Goal: Complete application form

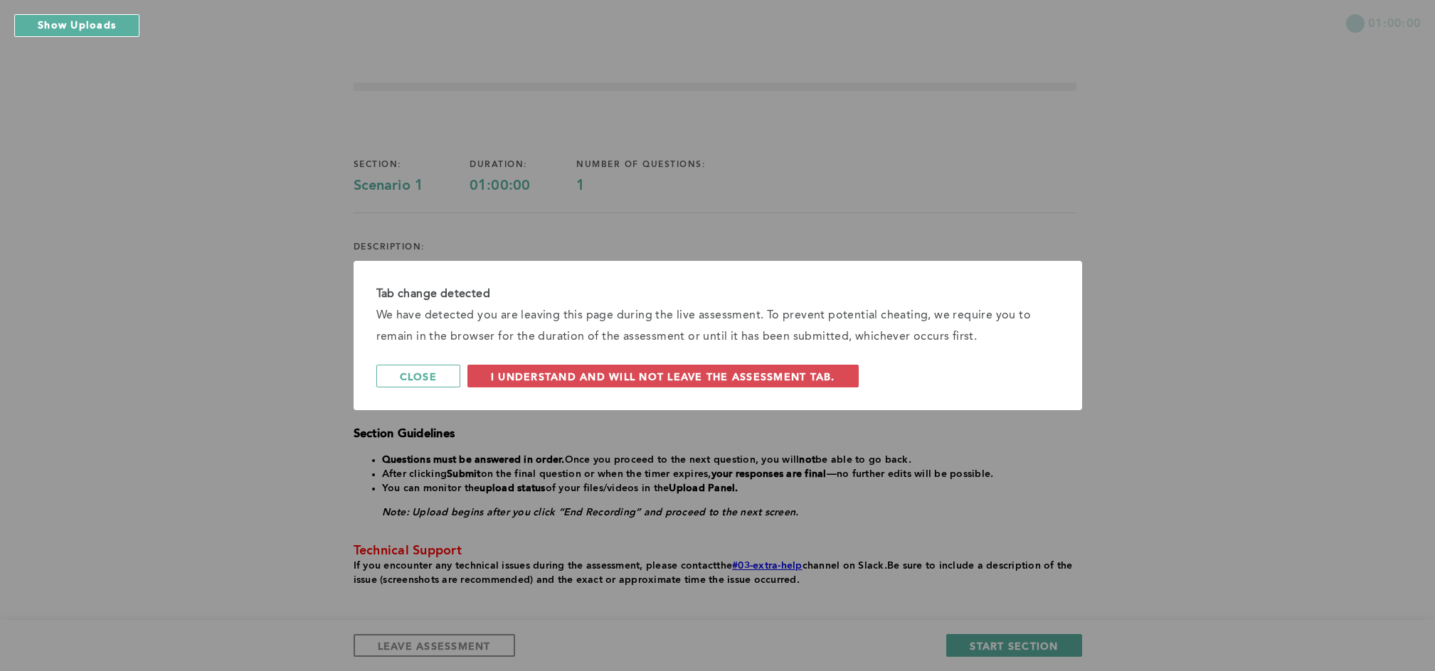
scroll to position [70, 0]
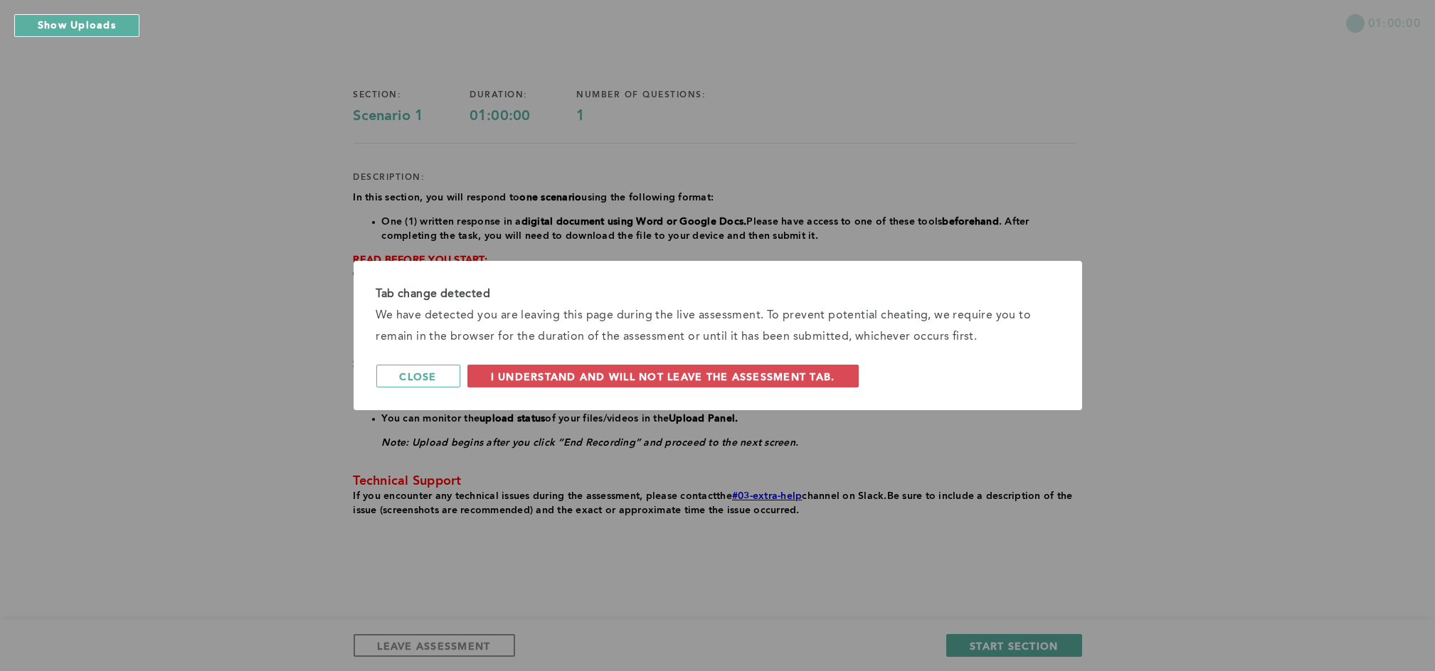
click at [1249, 196] on div "Tab change detected We have detected you are leaving this page during the live …" at bounding box center [717, 335] width 1435 height 671
click at [536, 373] on span "I understand and will not leave the assessment tab." at bounding box center [663, 377] width 344 height 14
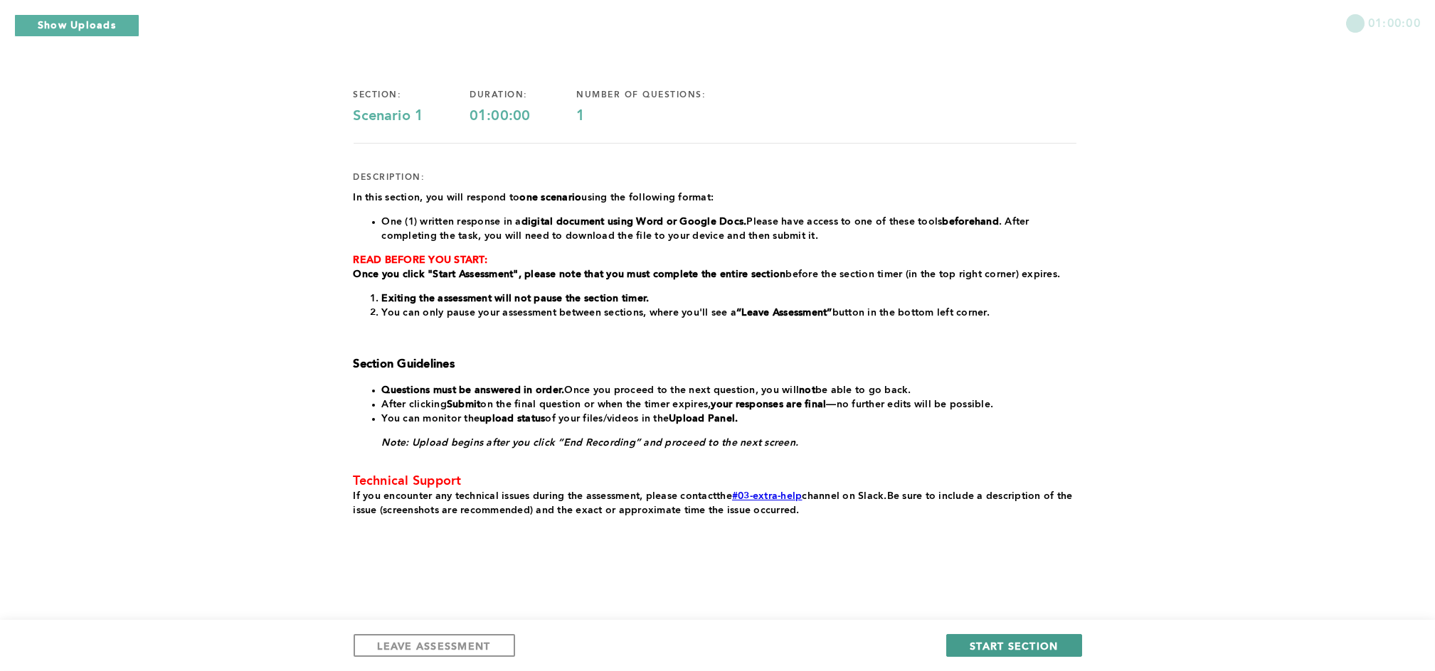
click at [1029, 644] on span "START SECTION" at bounding box center [1013, 646] width 88 height 14
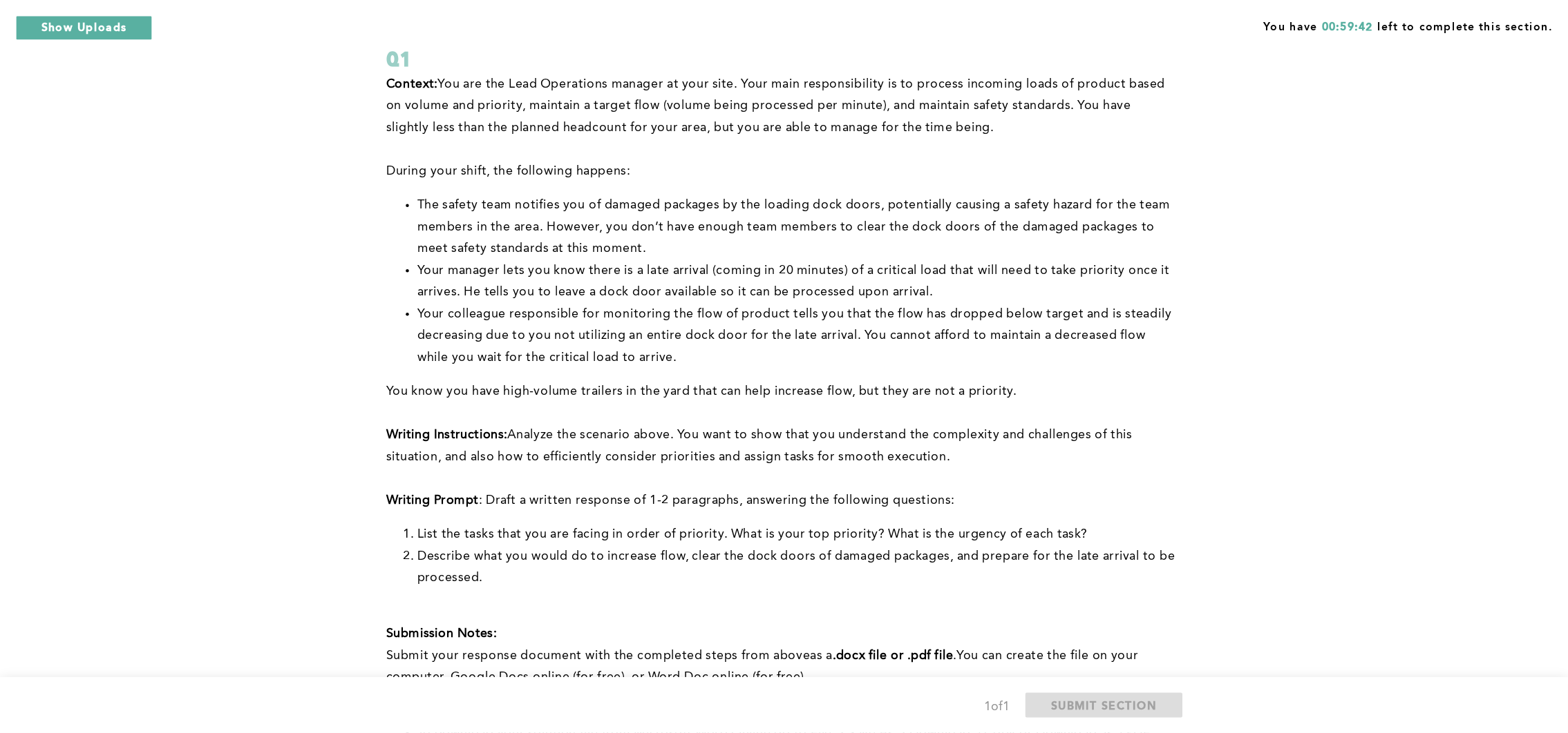
scroll to position [92, 0]
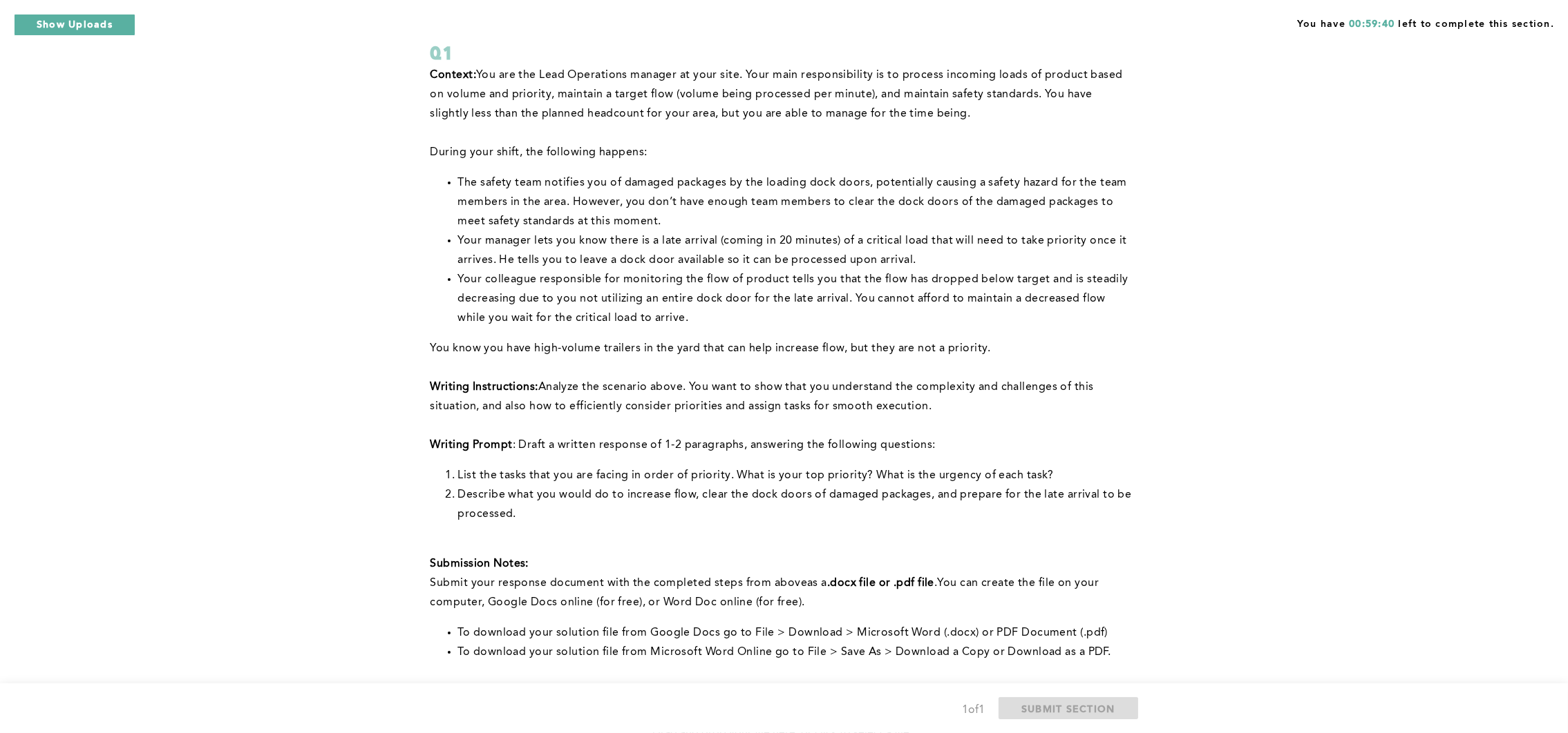
drag, startPoint x: 1371, startPoint y: 1, endPoint x: 290, endPoint y: 276, distance: 1115.4
click at [290, 276] on div "You have 00:59:40 left to complete this section. Q1 Context: You are the Lead O…" at bounding box center [784, 434] width 1568 height 1053
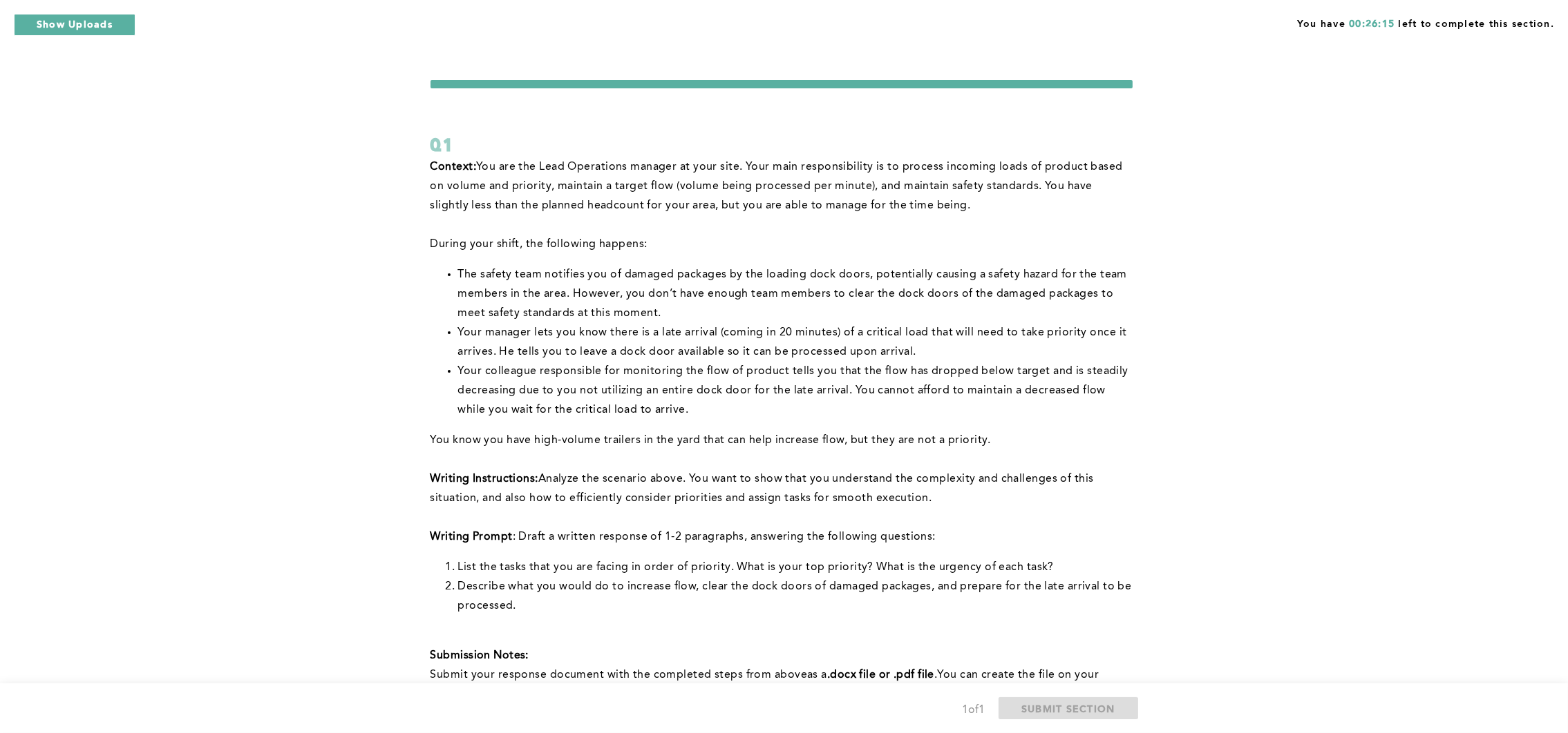
scroll to position [310, 0]
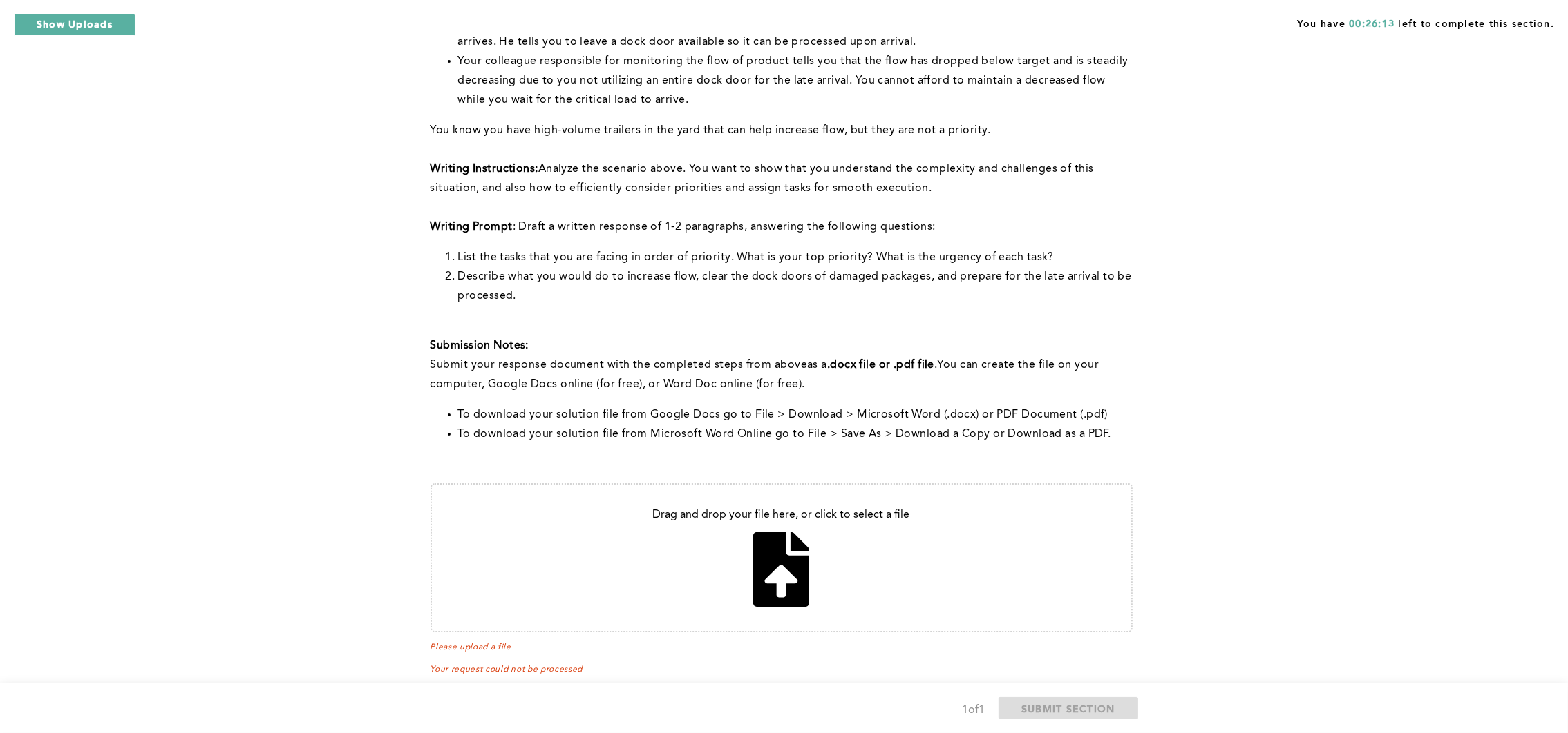
click at [762, 549] on input "file" at bounding box center [782, 557] width 699 height 147
type input "C:\fakepath\PS and Decision Making Assessment_Q1.pdf"
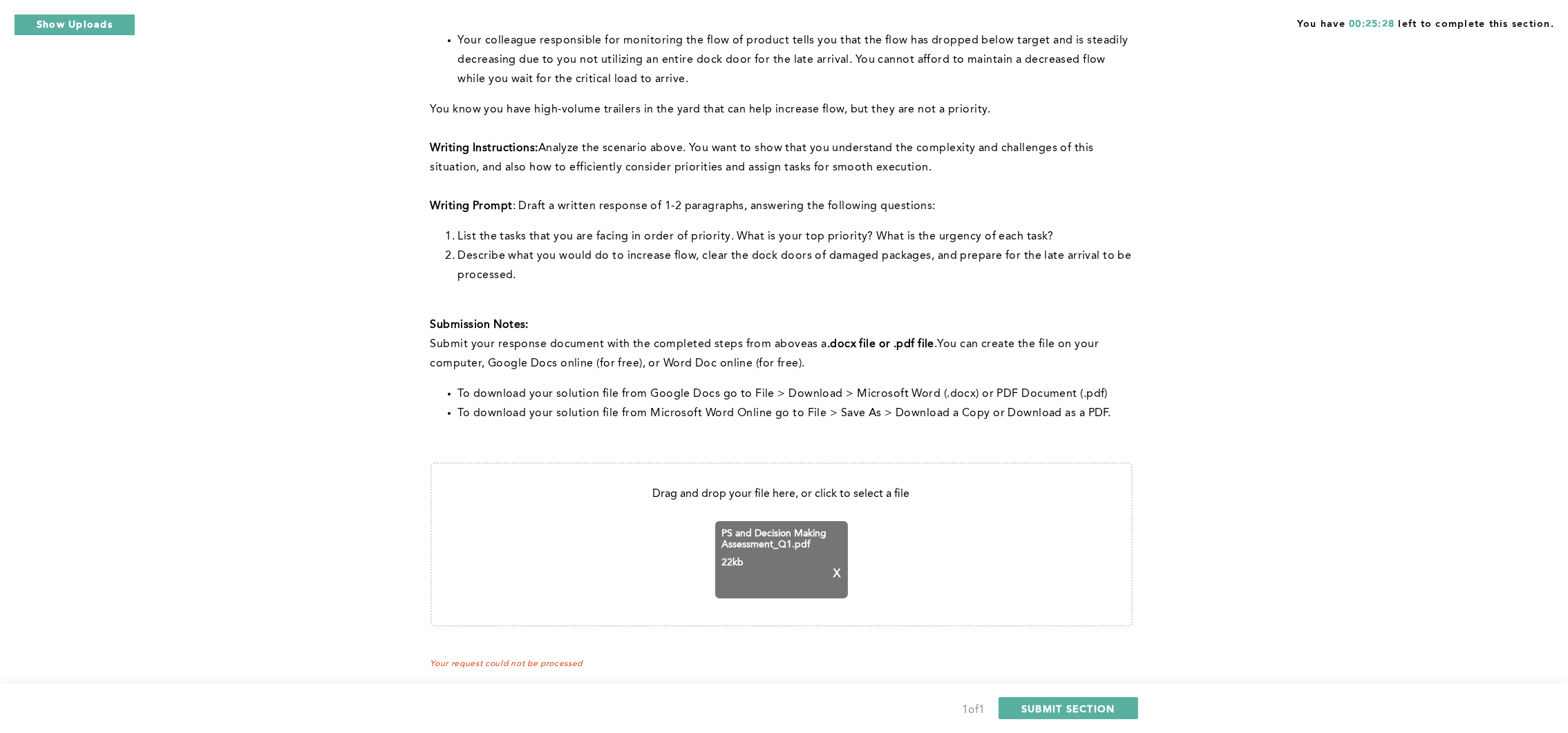
scroll to position [347, 0]
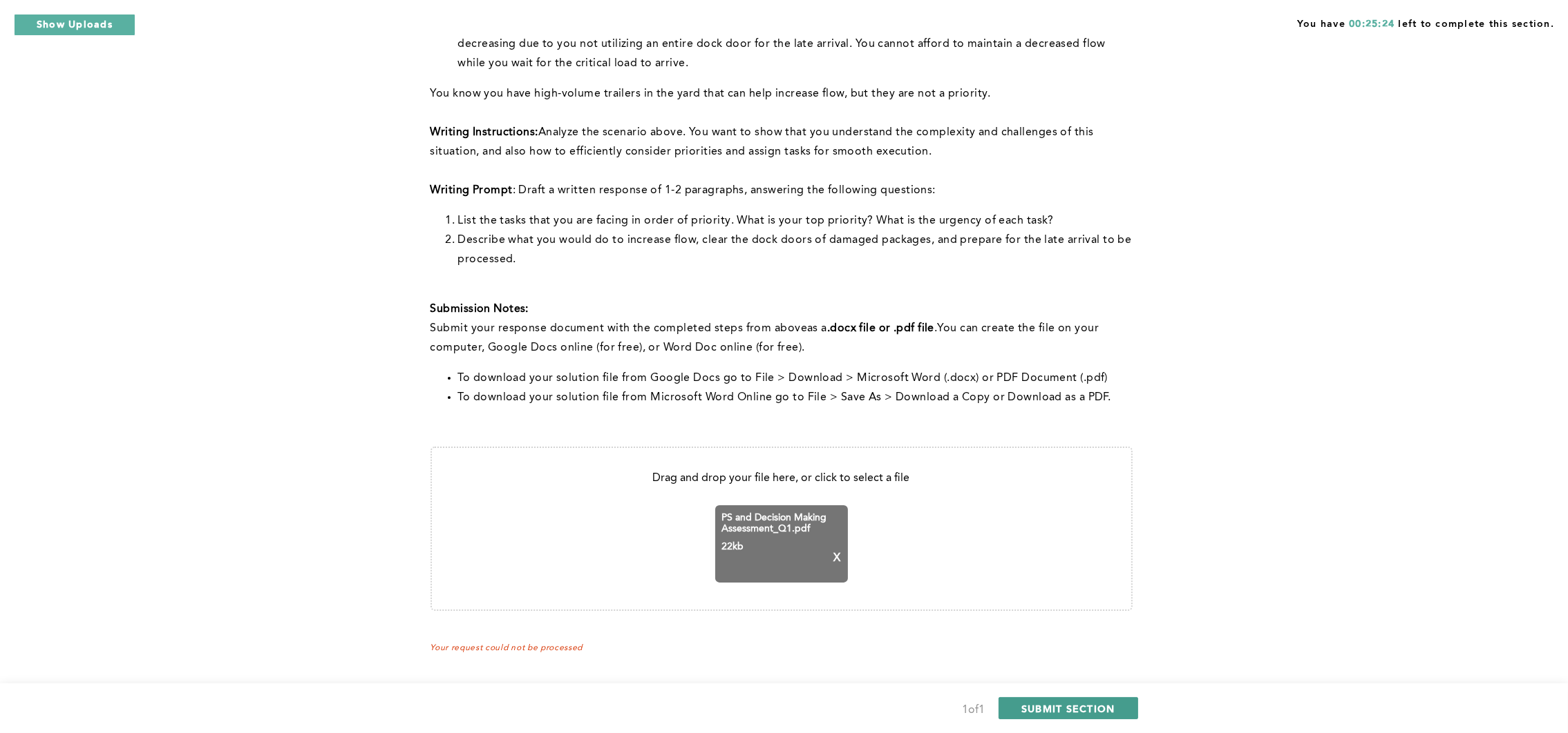
click at [1054, 651] on span "SUBMIT SECTION" at bounding box center [1068, 709] width 94 height 14
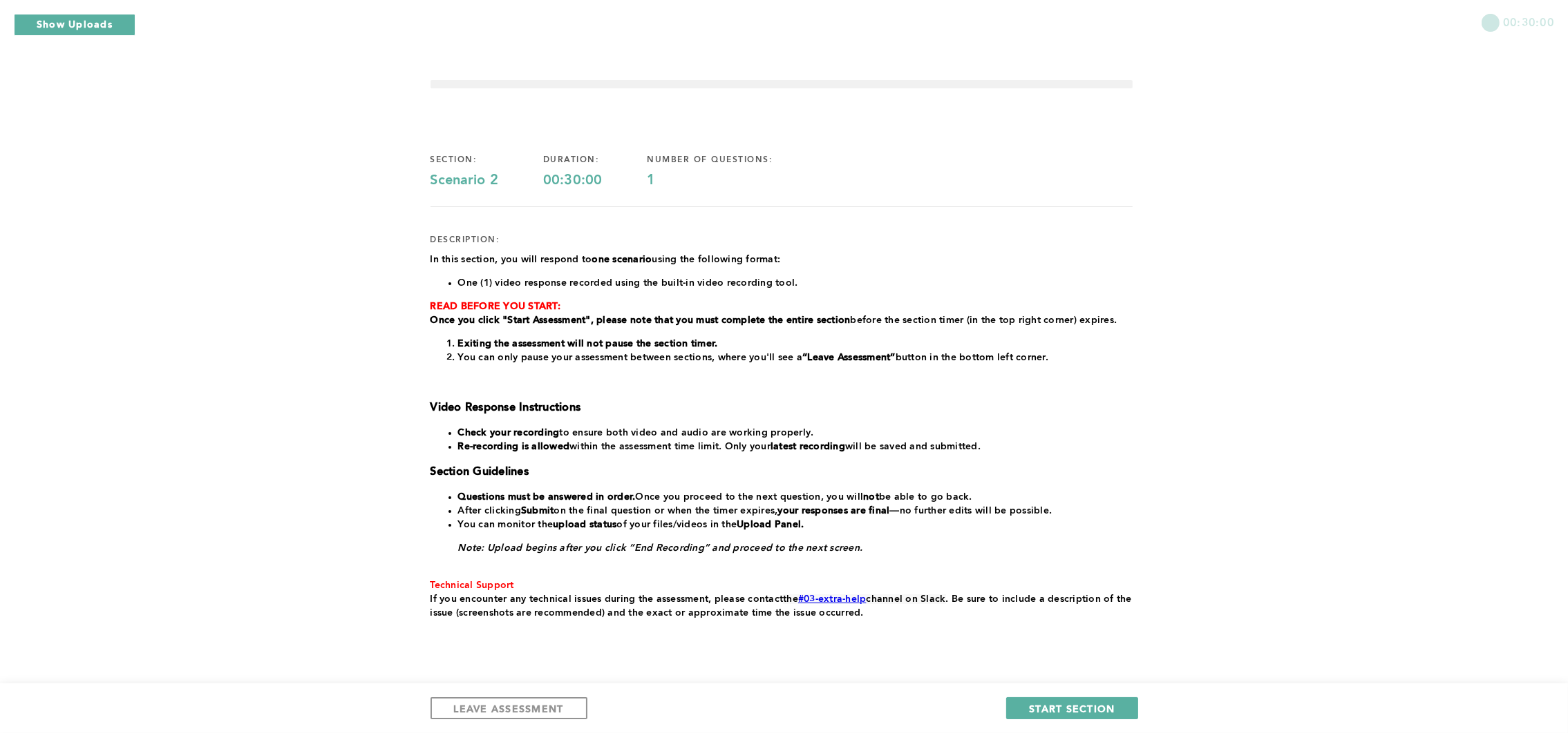
click at [1392, 147] on div "00:30:00 section: Scenario 2 duration: 00:30:00 number of questions: 1 descript…" at bounding box center [784, 384] width 1568 height 769
click at [1069, 651] on span "START SECTION" at bounding box center [1072, 709] width 85 height 14
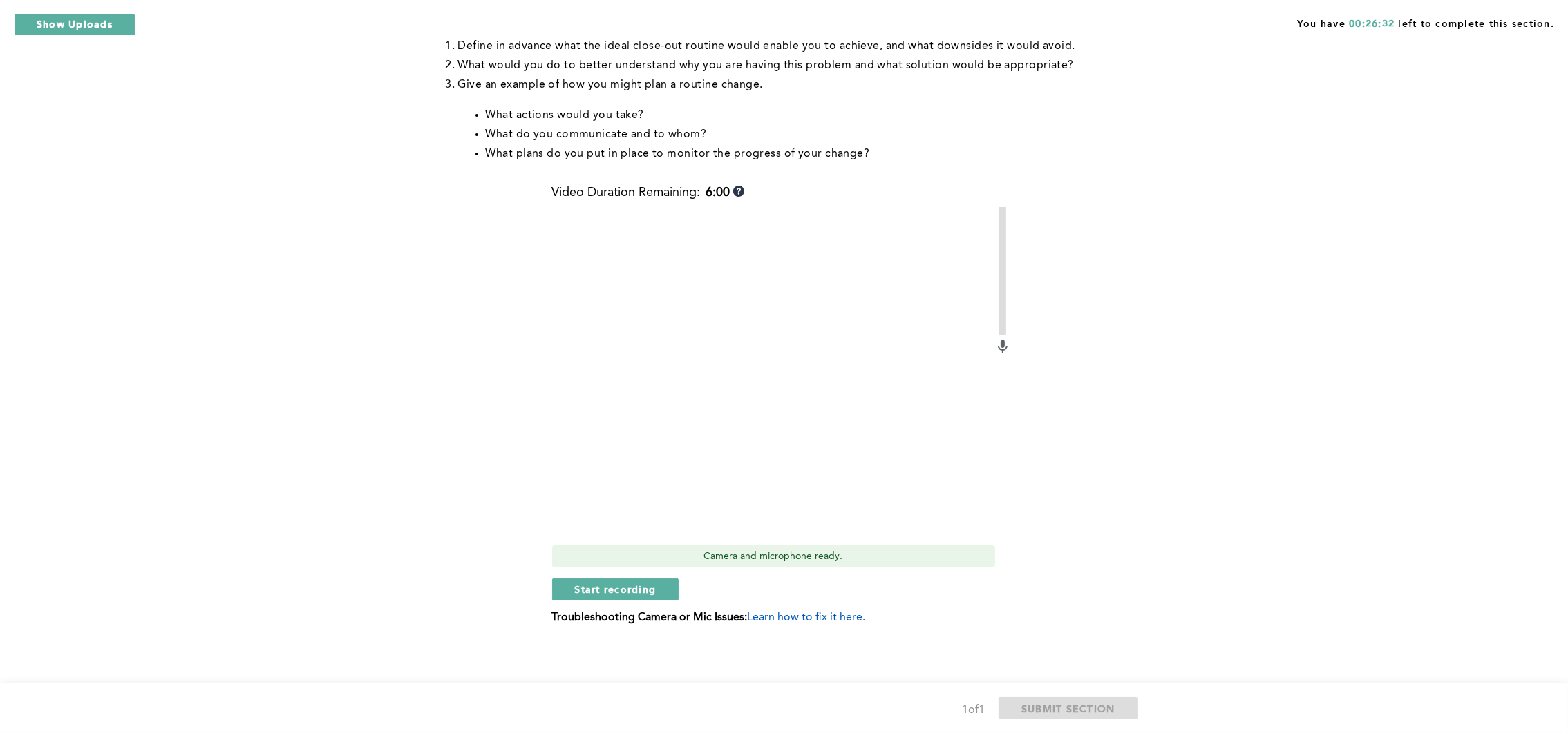
scroll to position [308, 0]
click at [669, 587] on button "Start recording" at bounding box center [615, 587] width 127 height 22
click at [657, 585] on button "Stop recording" at bounding box center [615, 587] width 126 height 22
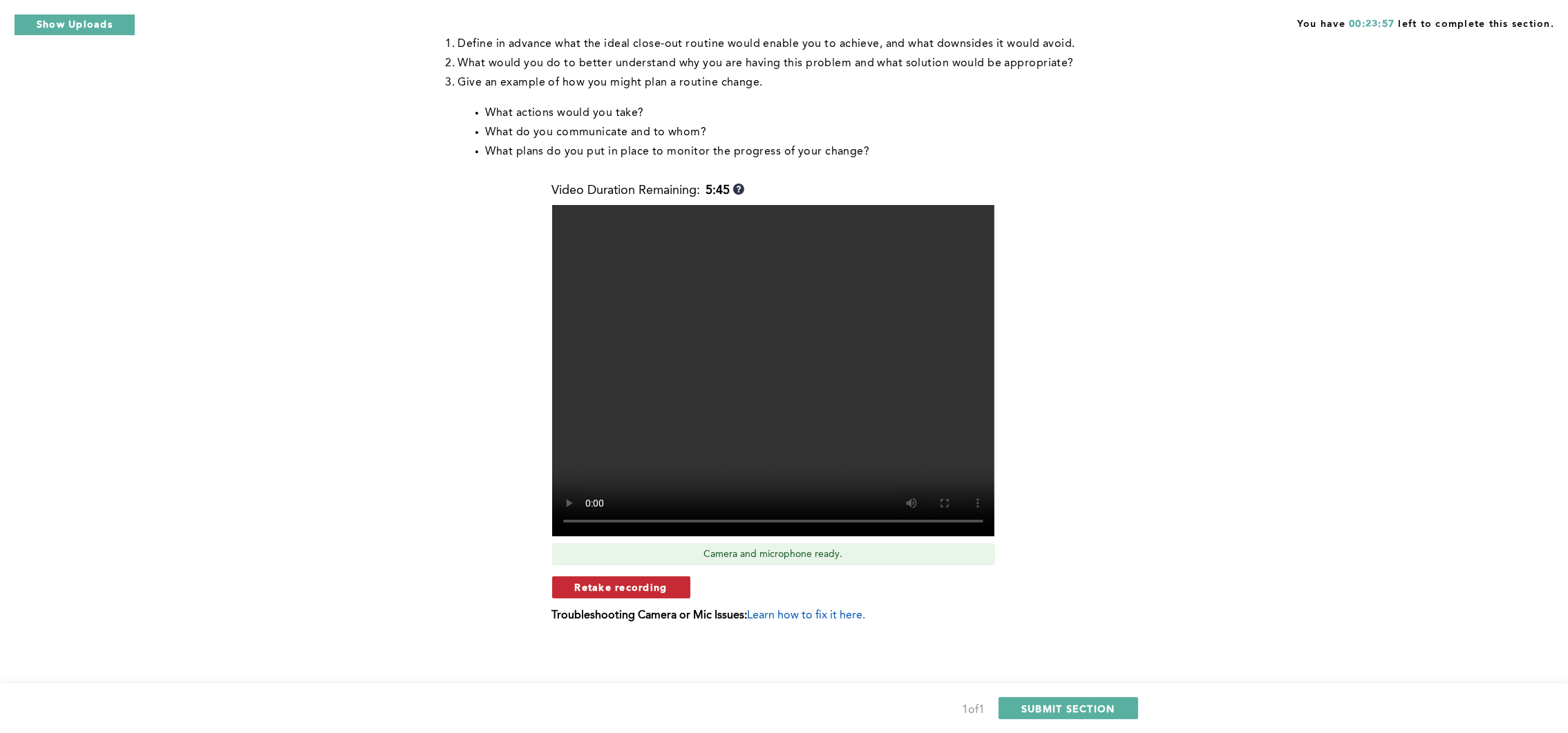
click at [669, 591] on button "Retake recording" at bounding box center [621, 587] width 138 height 22
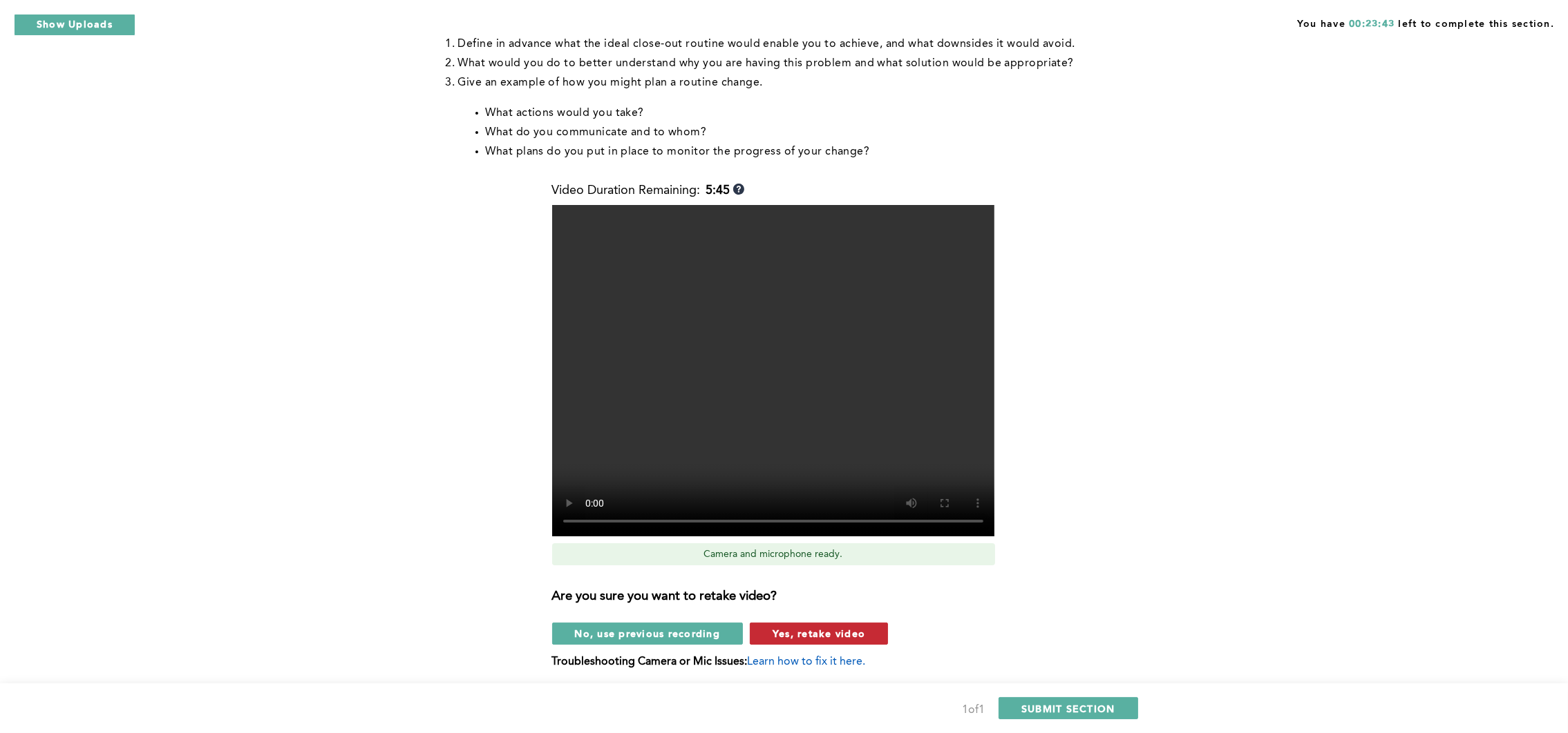
click at [853, 637] on span "Yes, retake video" at bounding box center [818, 634] width 92 height 14
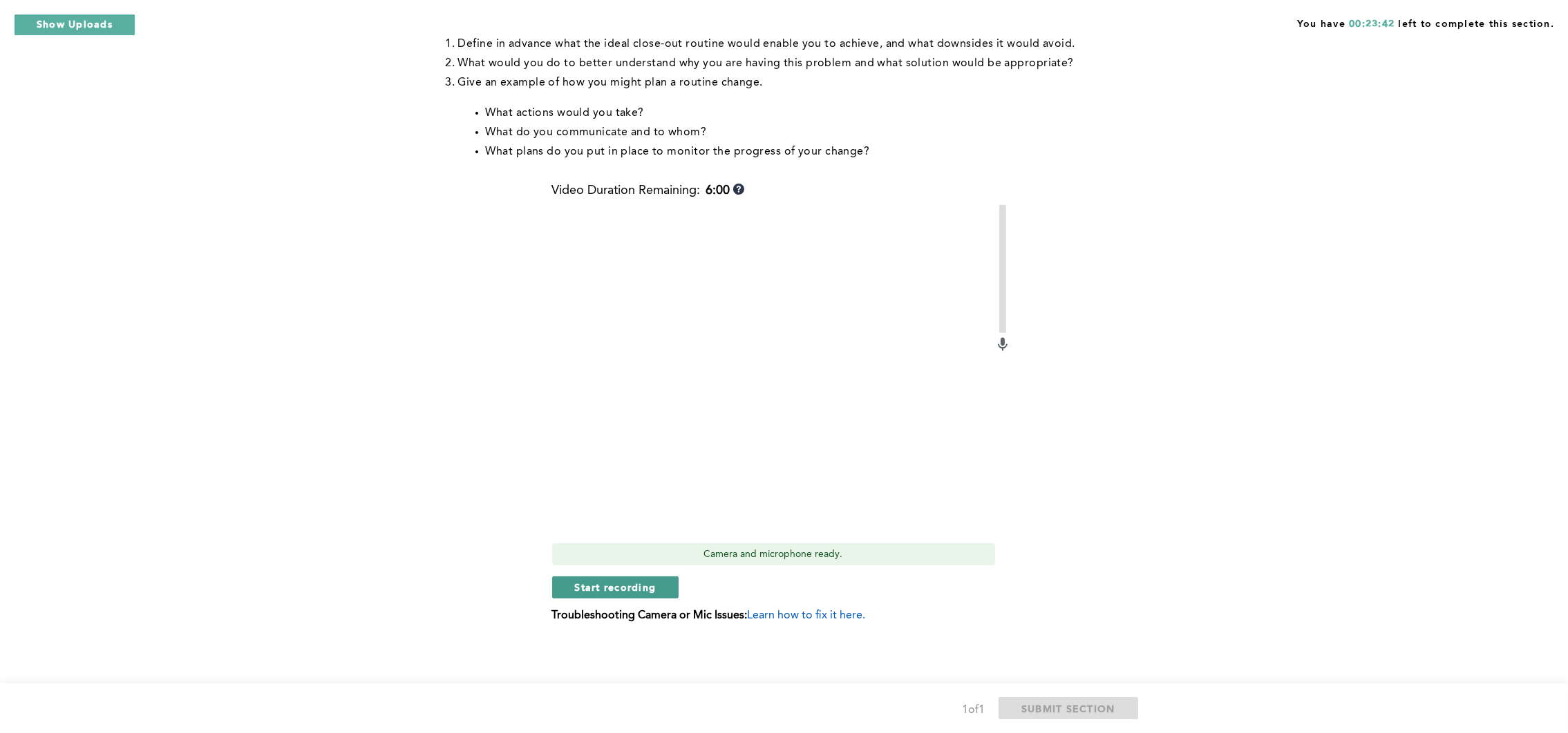
click at [645, 587] on span "Start recording" at bounding box center [616, 587] width 82 height 14
click at [639, 584] on span "Stop recording" at bounding box center [615, 587] width 81 height 14
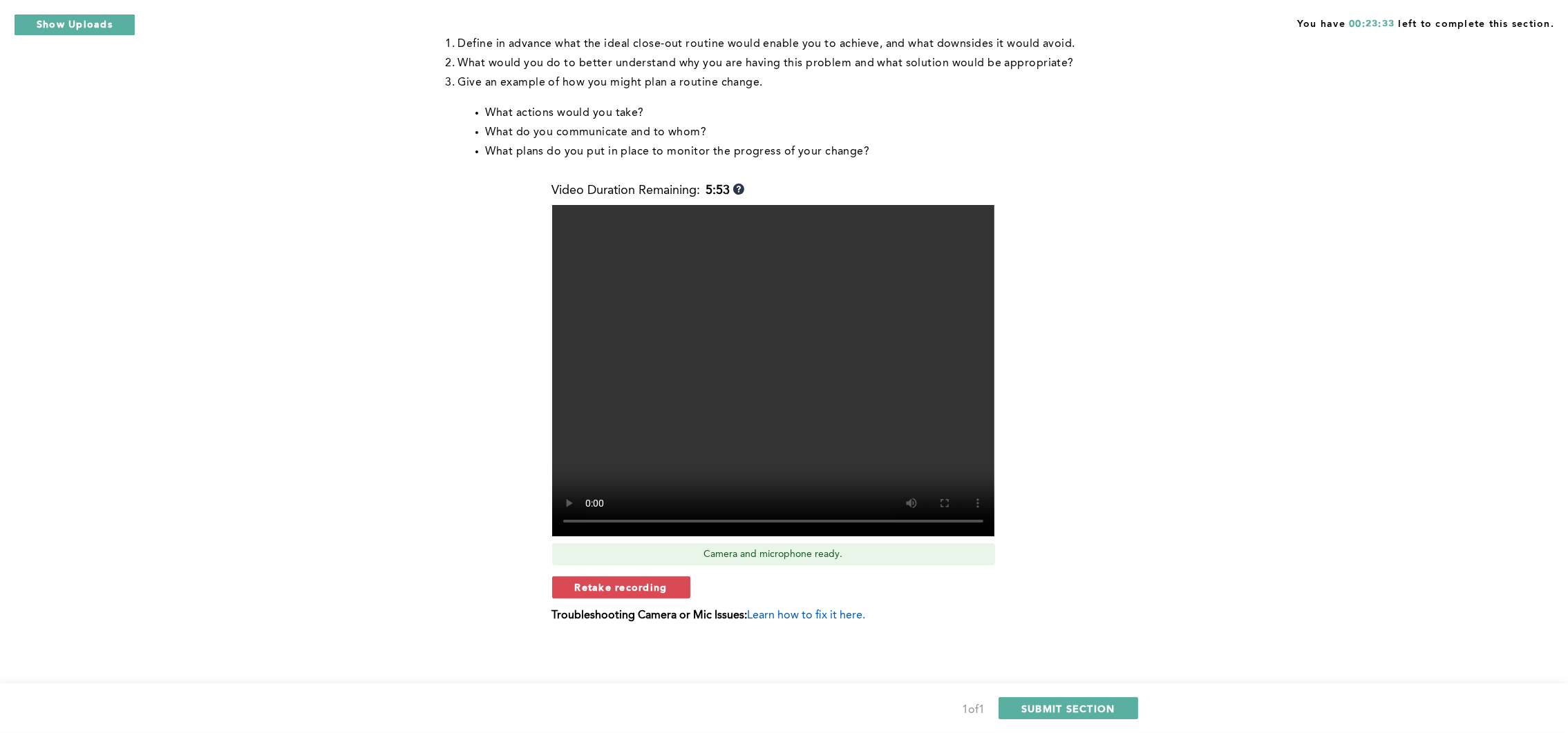
click at [639, 584] on span "Retake recording" at bounding box center [621, 587] width 92 height 14
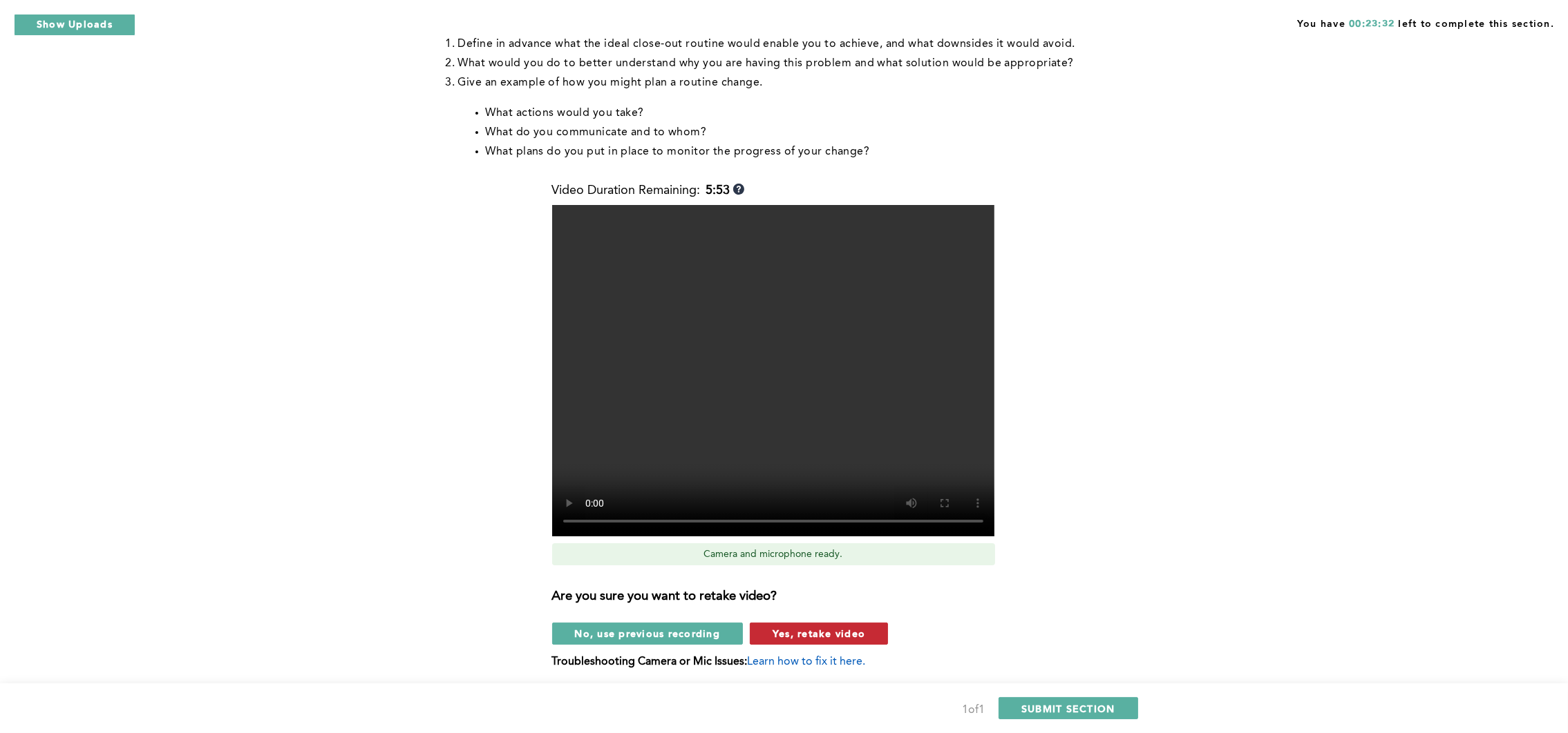
click at [823, 630] on span "Yes, retake video" at bounding box center [818, 634] width 92 height 14
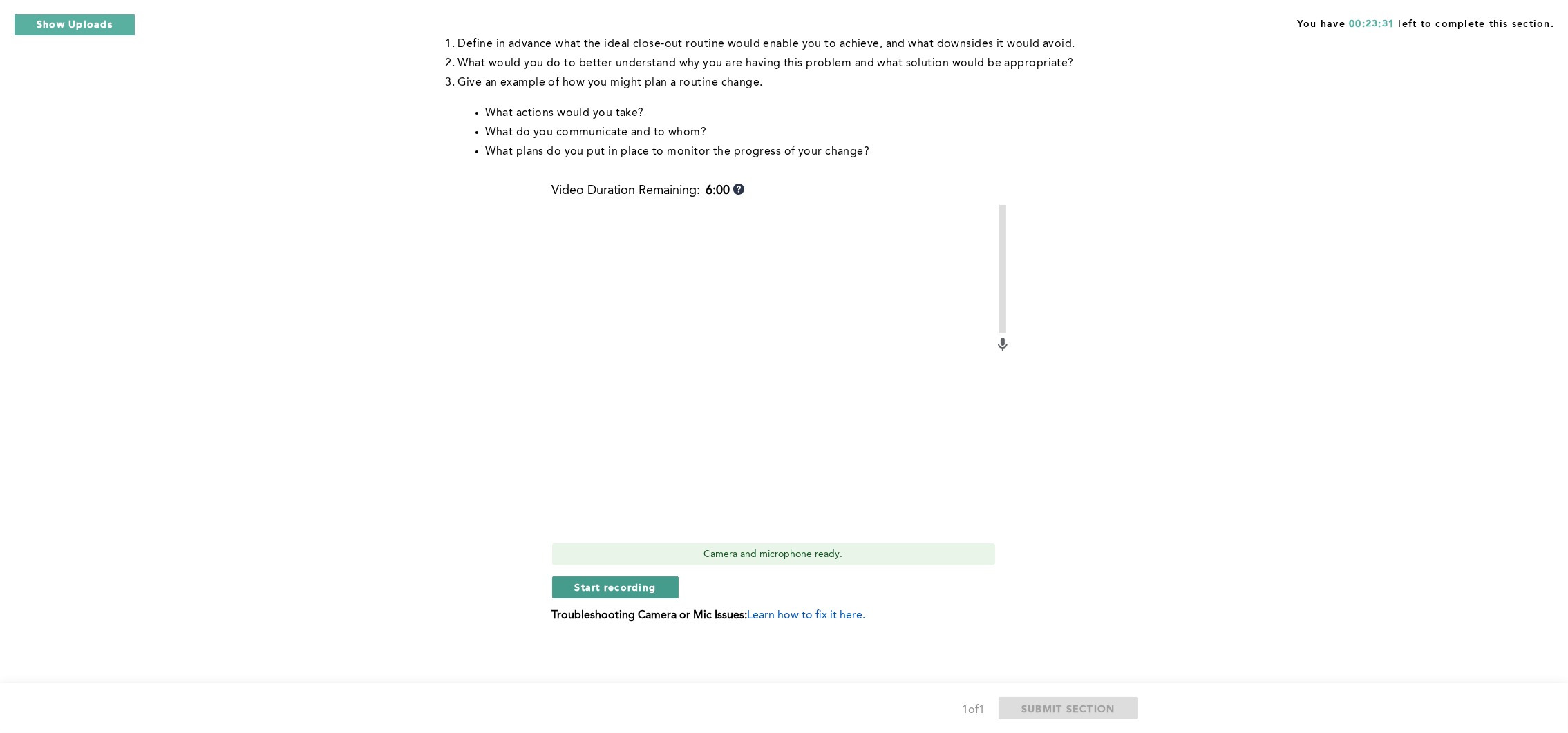
click at [663, 587] on button "Start recording" at bounding box center [615, 587] width 127 height 22
click at [639, 591] on span "Stop recording" at bounding box center [615, 587] width 81 height 14
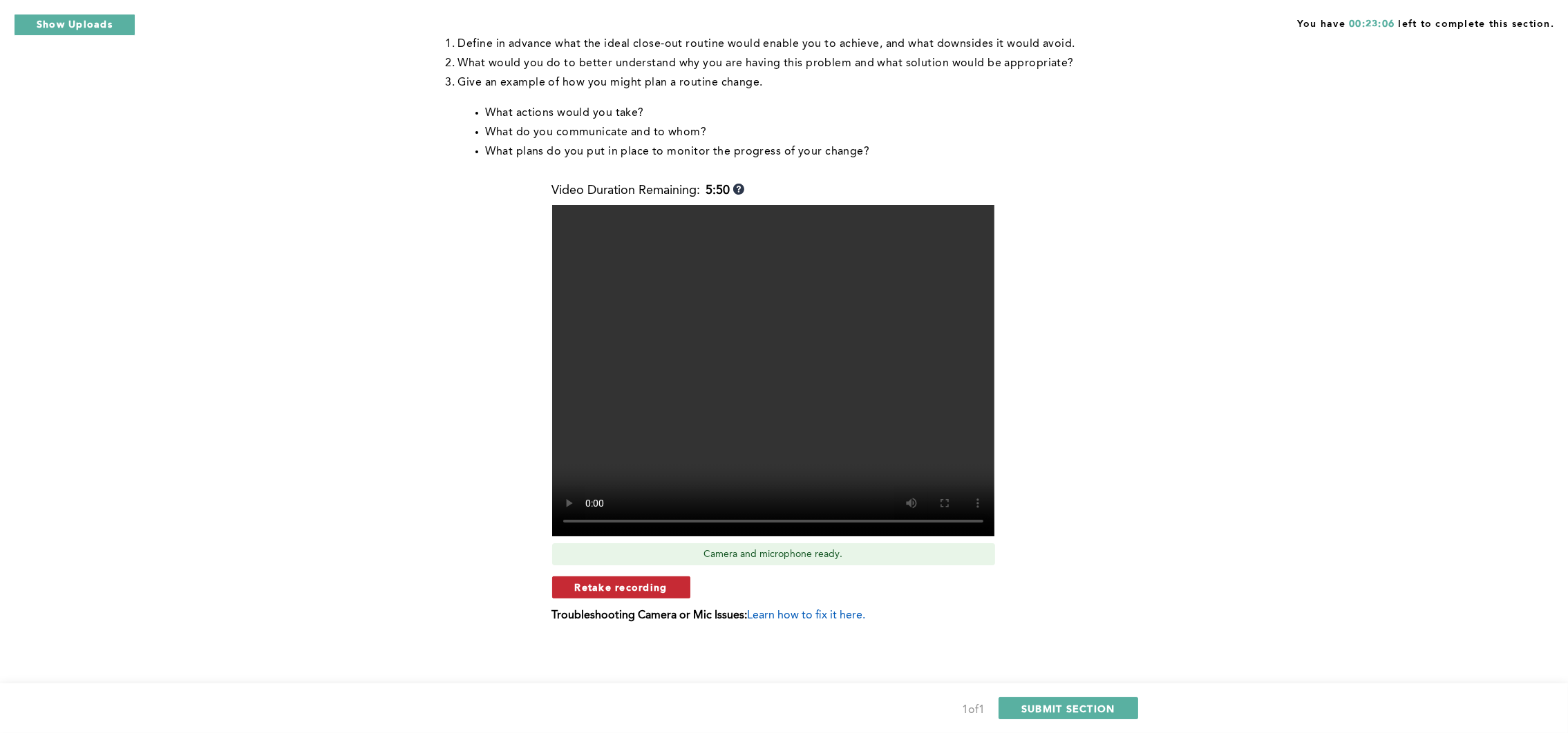
click at [640, 587] on span "Retake recording" at bounding box center [621, 587] width 92 height 14
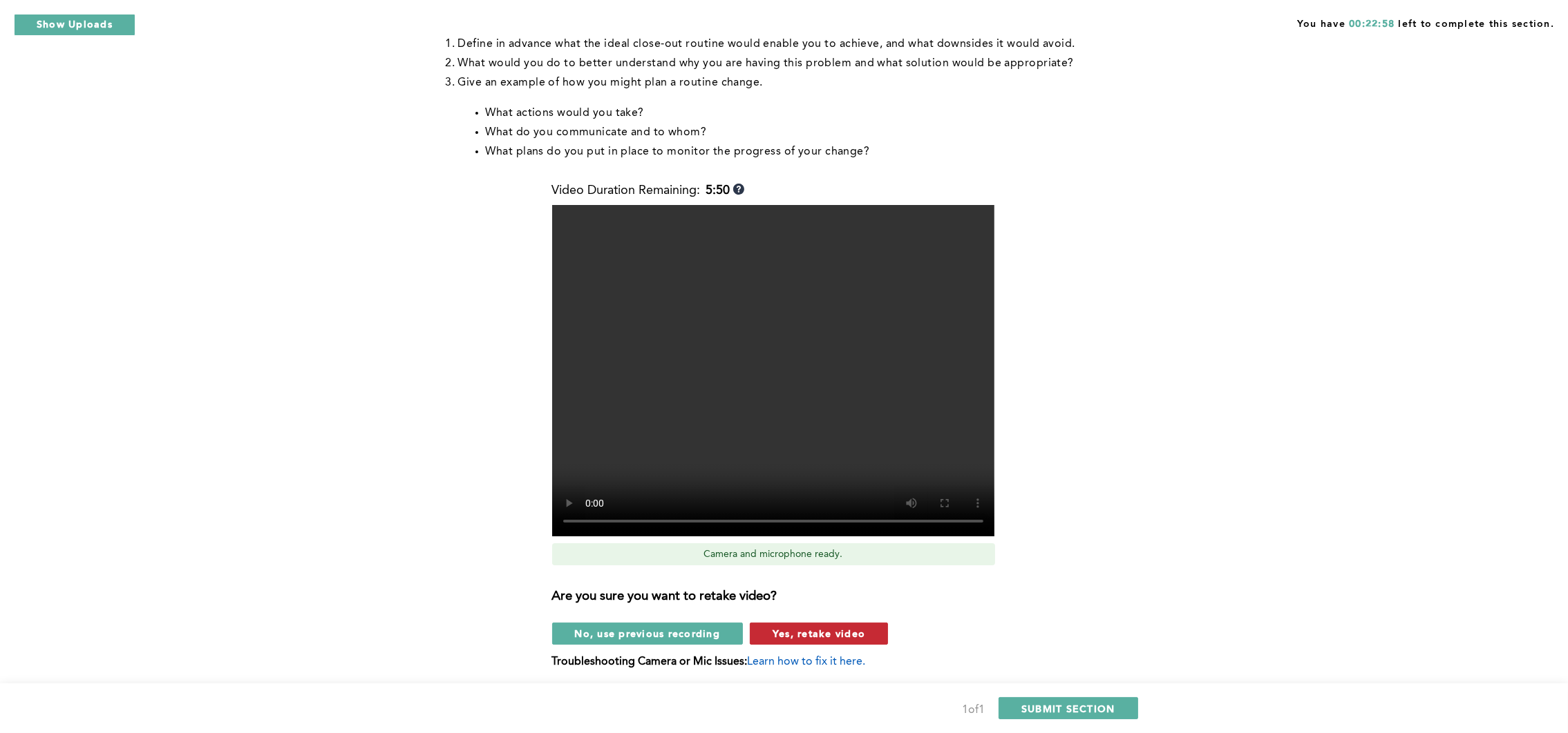
click at [800, 633] on span "Yes, retake video" at bounding box center [818, 634] width 92 height 14
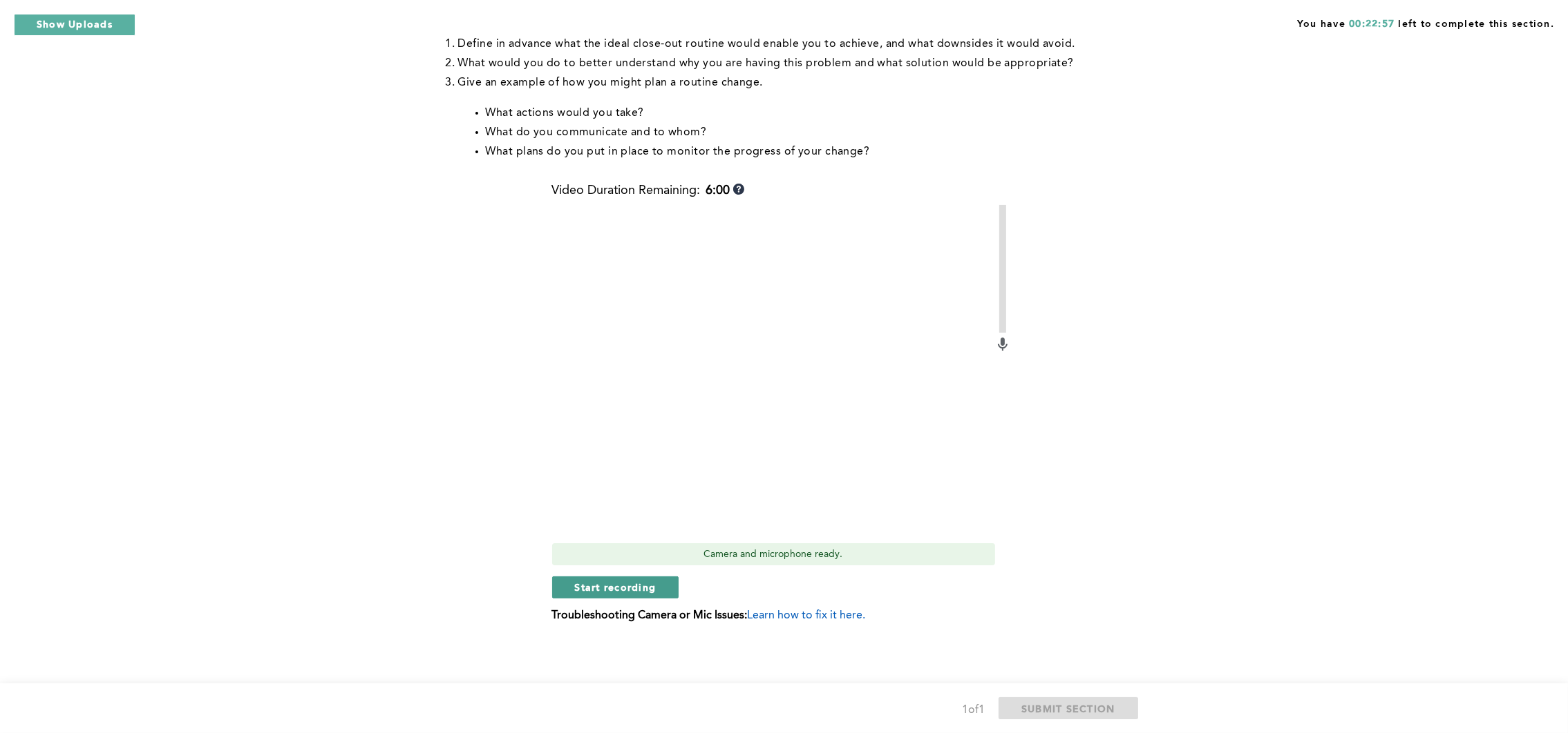
click at [645, 589] on span "Start recording" at bounding box center [616, 587] width 82 height 14
click at [623, 583] on span "Stop recording" at bounding box center [615, 587] width 81 height 14
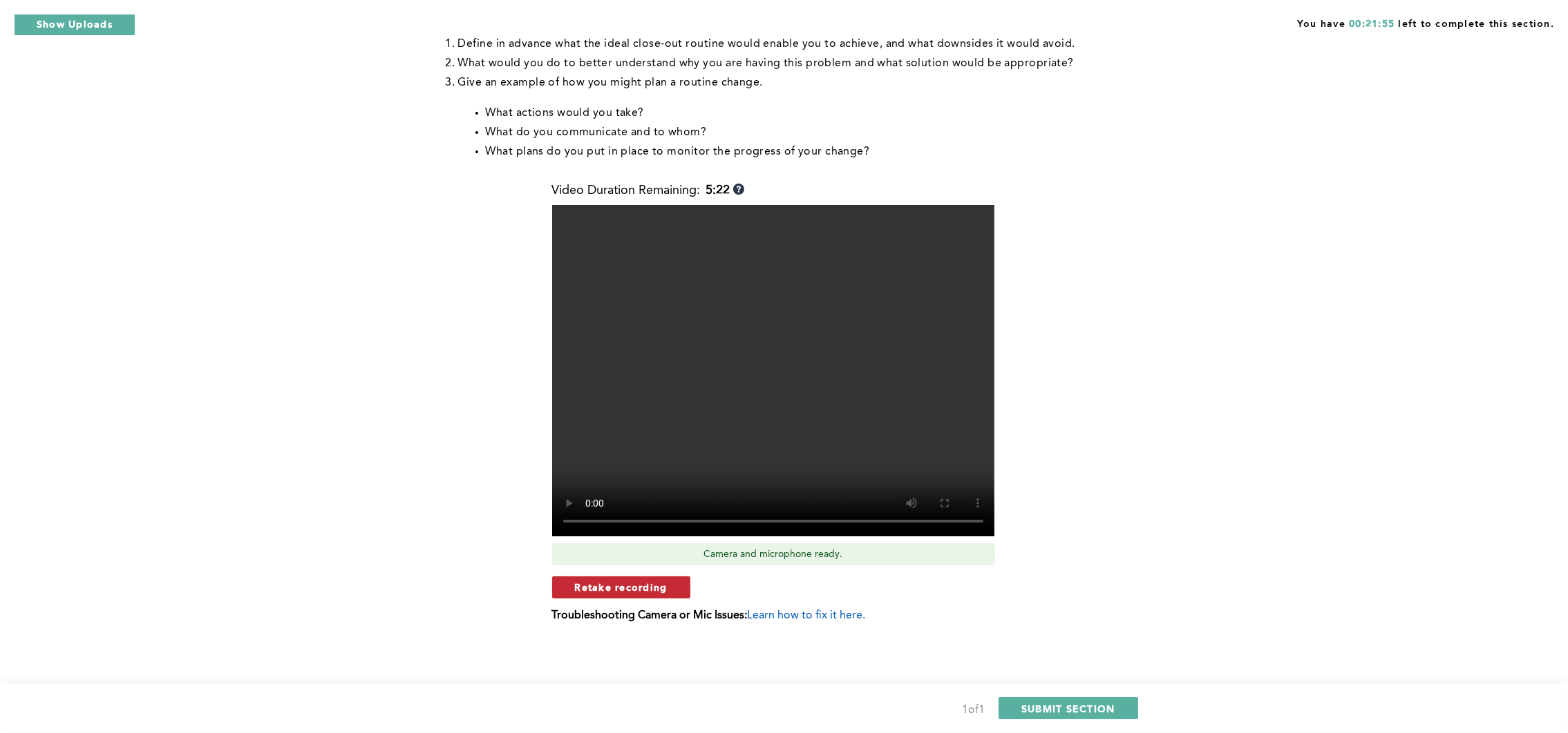
click at [624, 583] on span "Retake recording" at bounding box center [621, 587] width 92 height 14
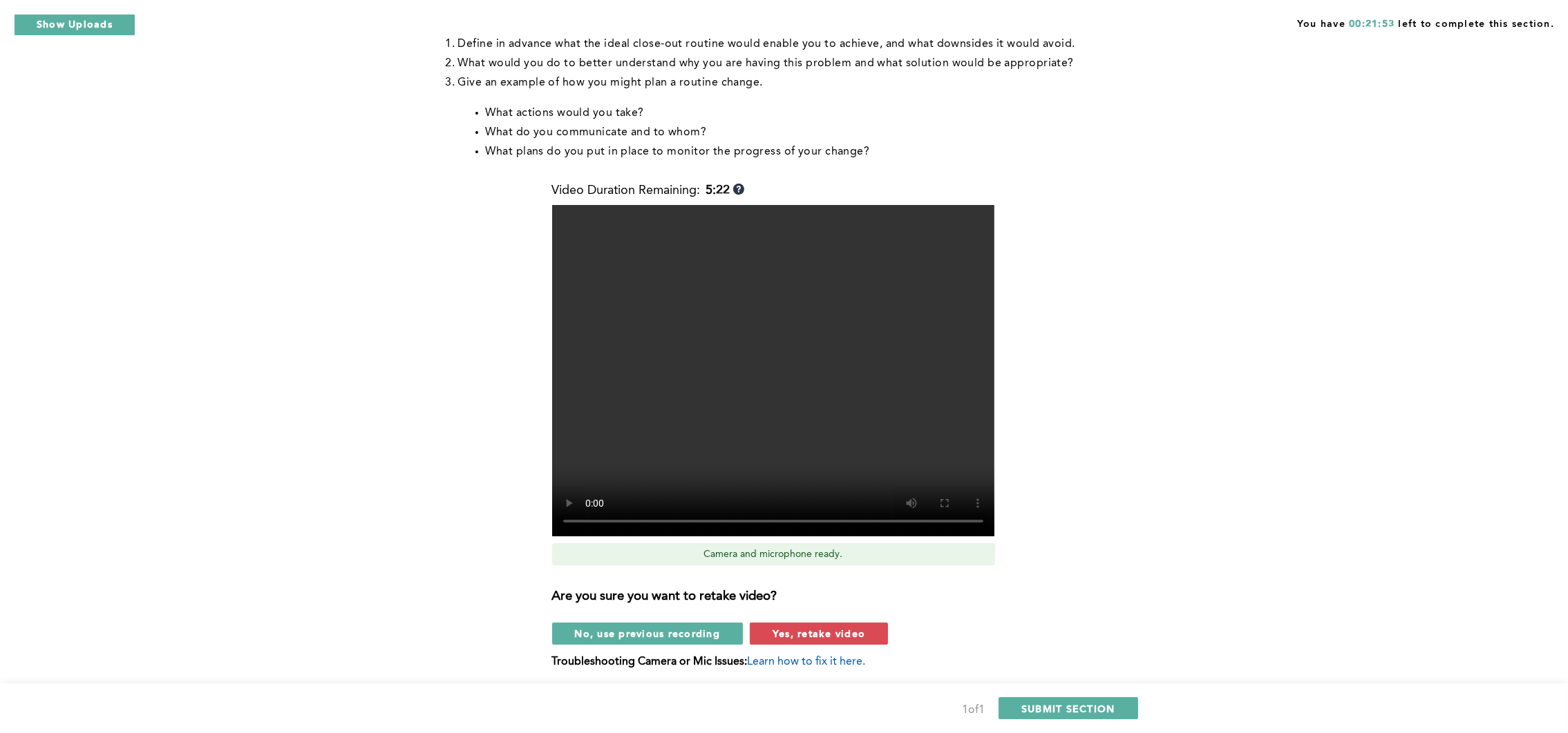
click at [787, 630] on span "Yes, retake video" at bounding box center [818, 634] width 92 height 14
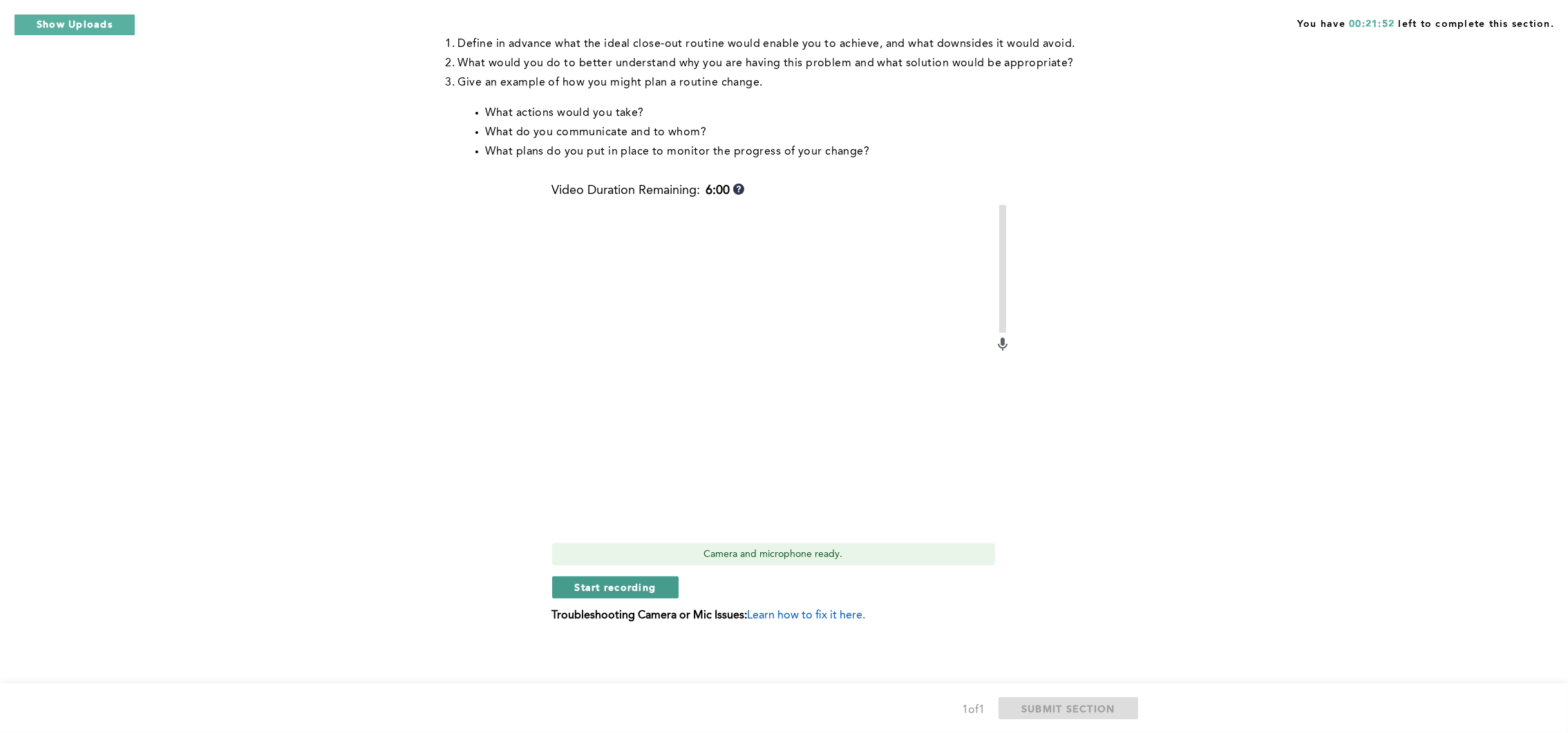
click at [628, 583] on span "Start recording" at bounding box center [616, 587] width 82 height 14
click at [628, 583] on span "Stop recording" at bounding box center [615, 587] width 81 height 14
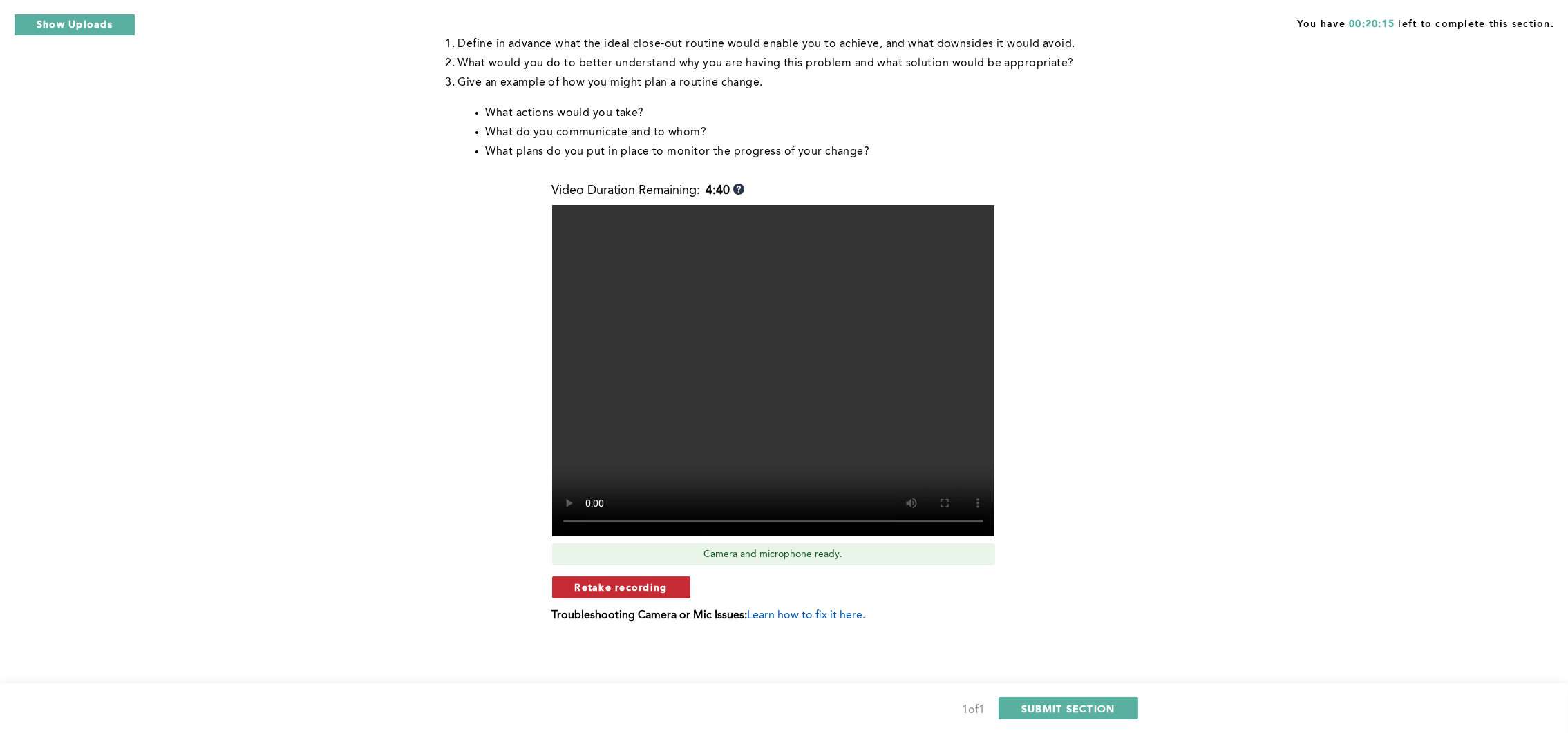
click at [630, 585] on span "Retake recording" at bounding box center [621, 587] width 92 height 14
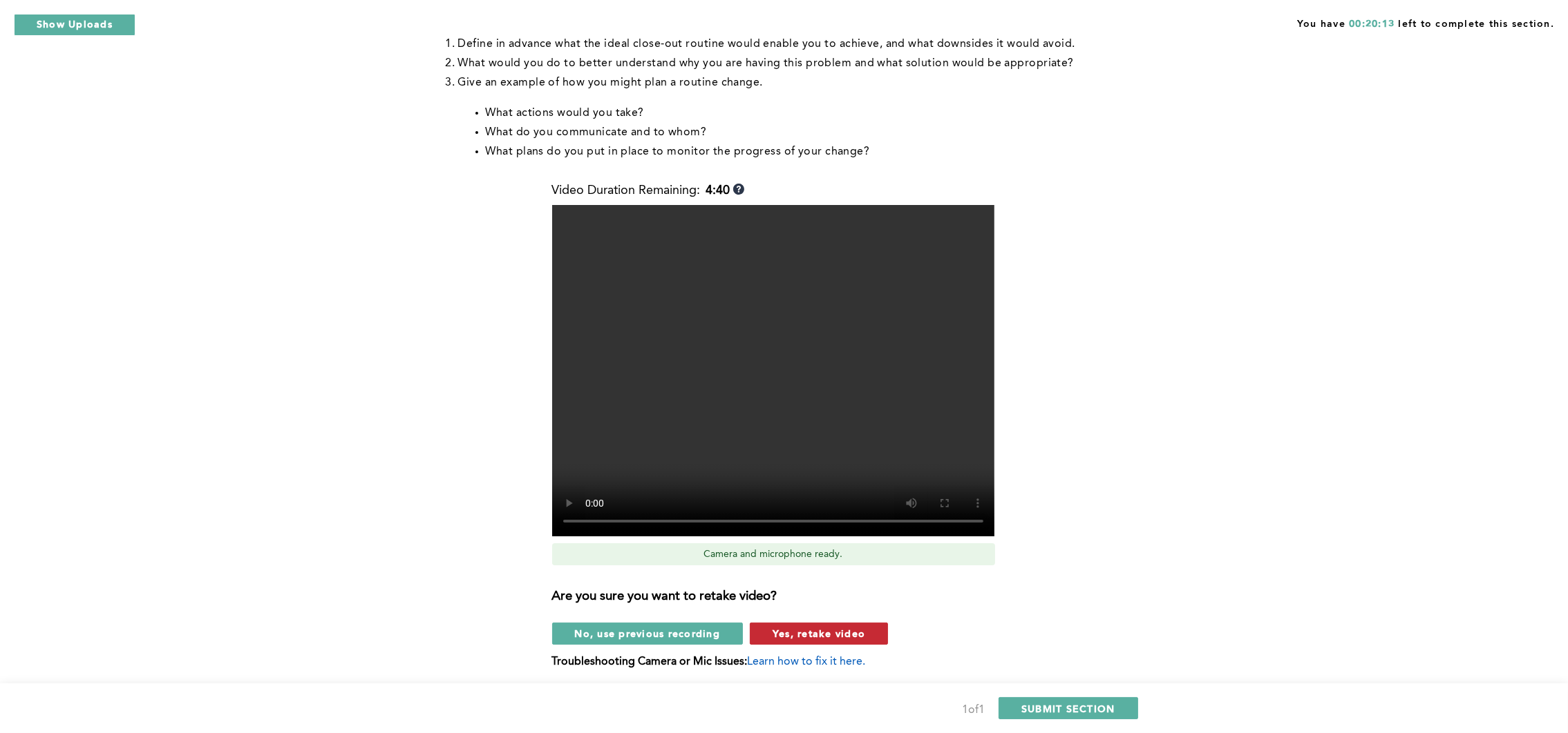
click at [790, 629] on span "Yes, retake video" at bounding box center [818, 634] width 92 height 14
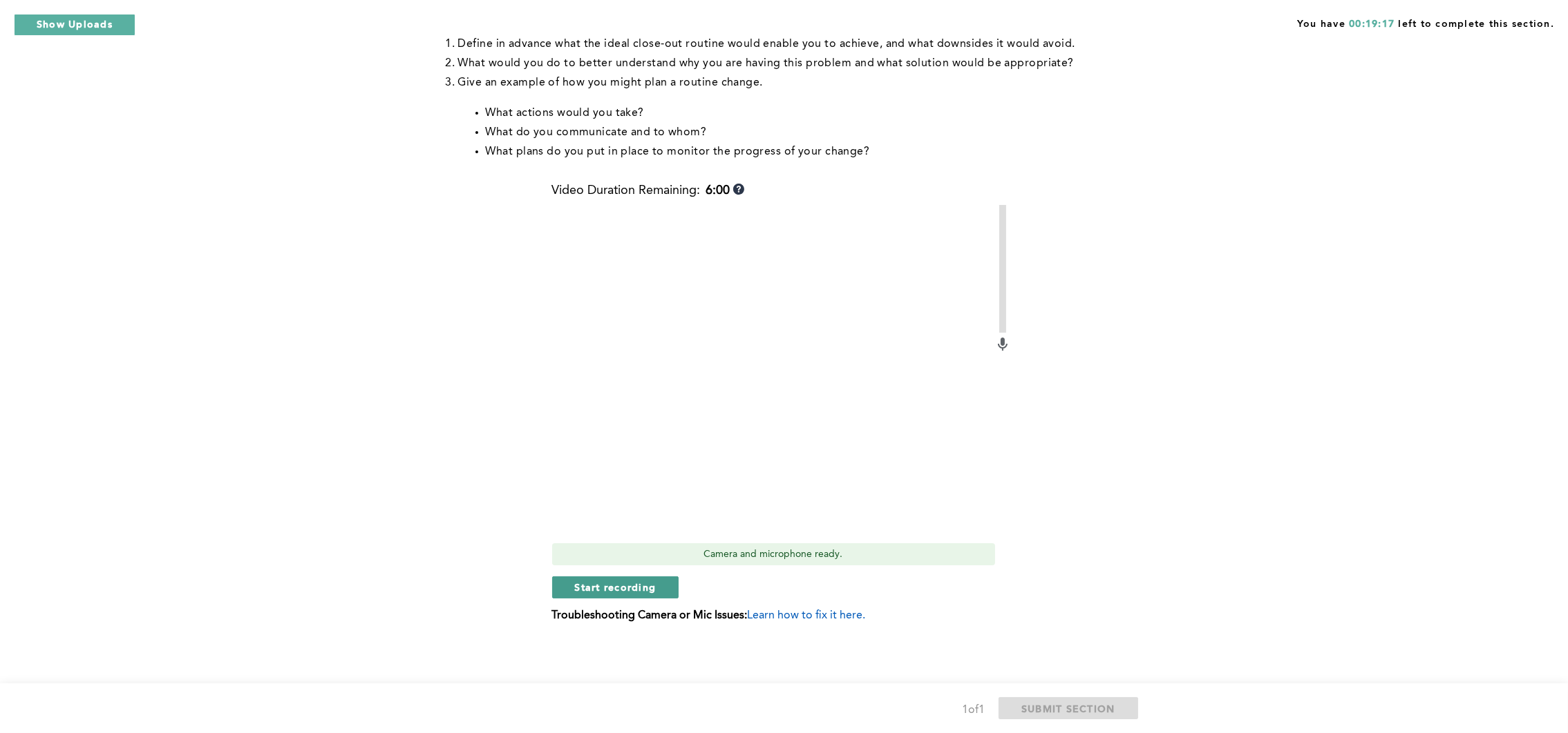
click at [604, 589] on span "Start recording" at bounding box center [616, 587] width 82 height 14
click at [624, 589] on span "Stop recording" at bounding box center [615, 587] width 81 height 14
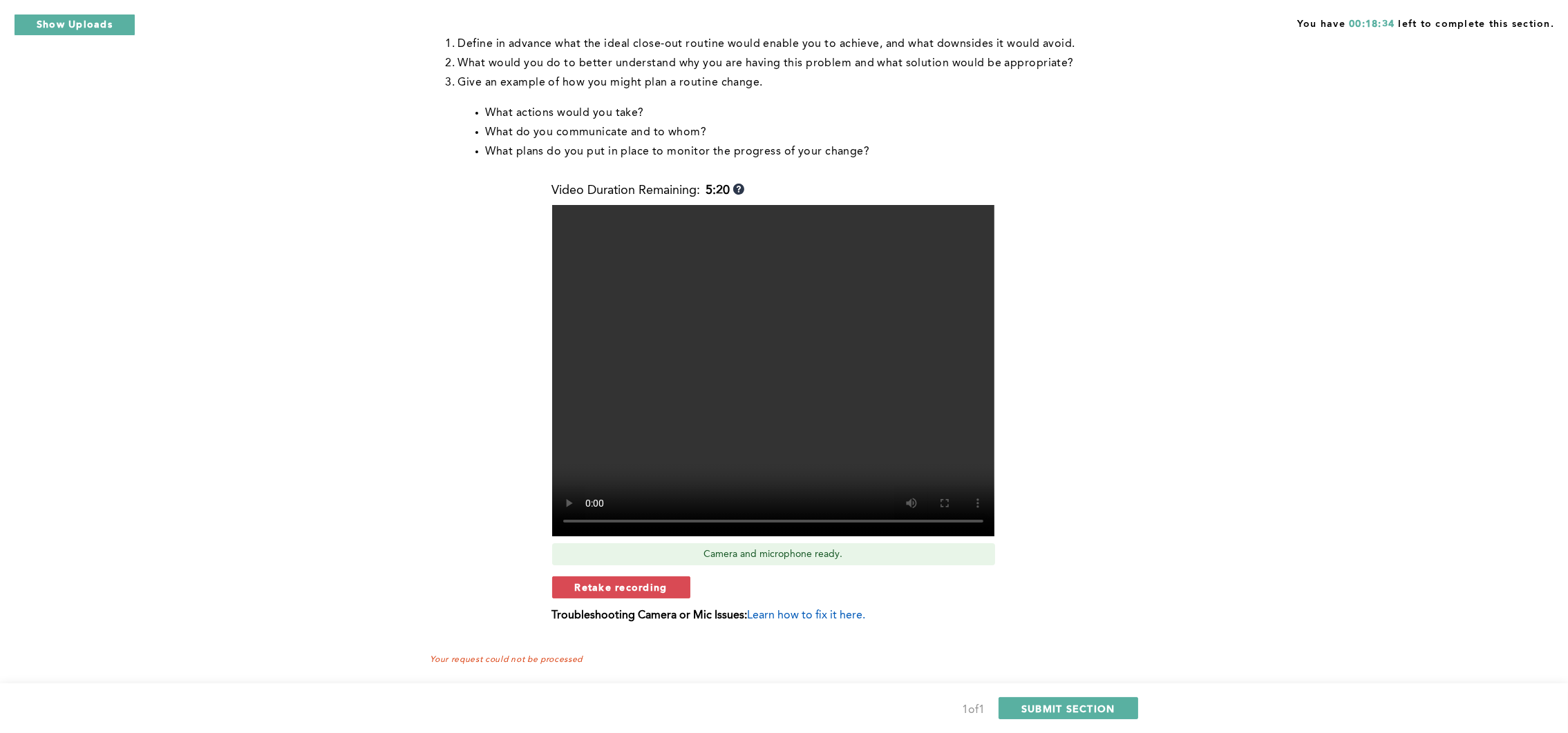
click at [624, 589] on span "Retake recording" at bounding box center [621, 587] width 92 height 14
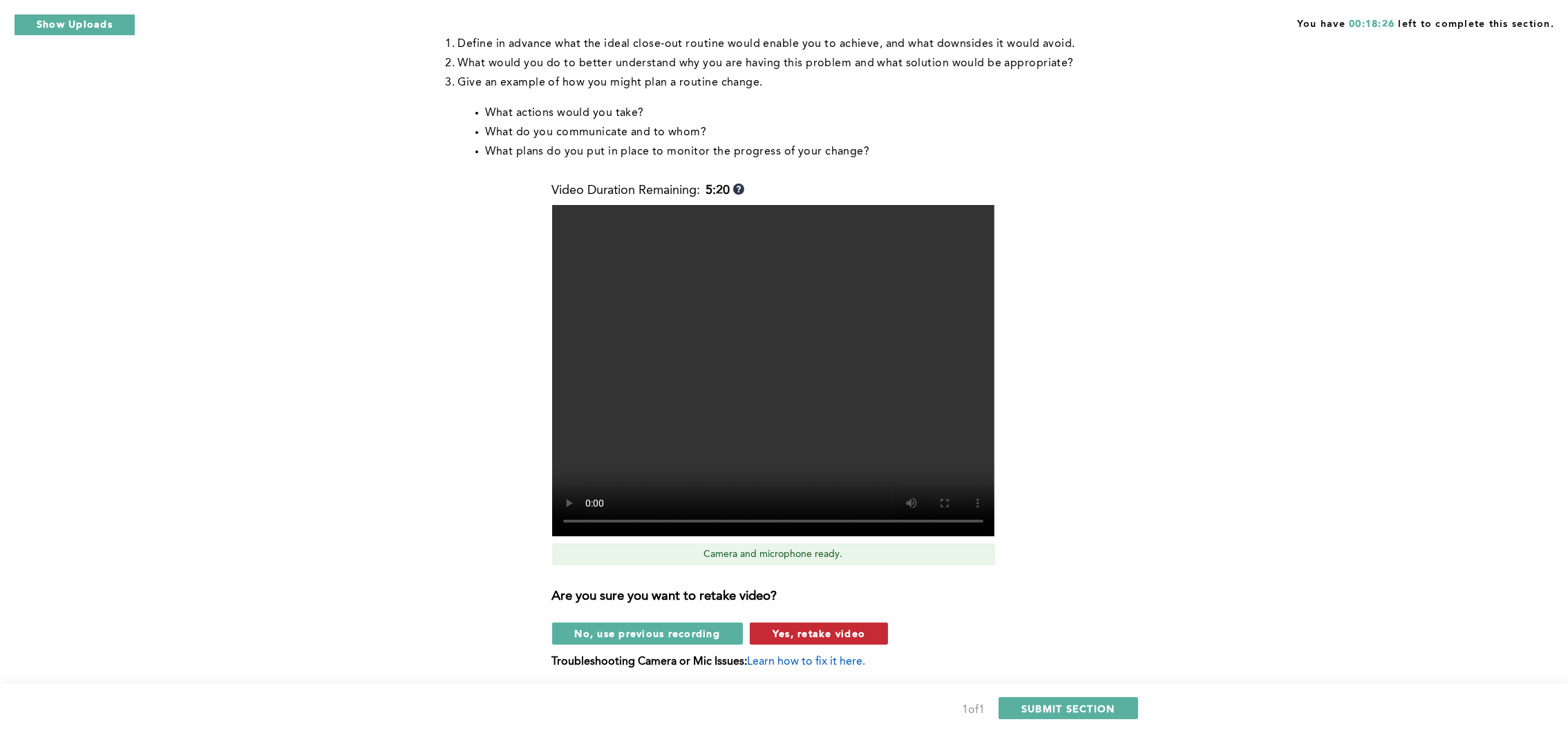
click at [810, 628] on span "Yes, retake video" at bounding box center [818, 634] width 92 height 14
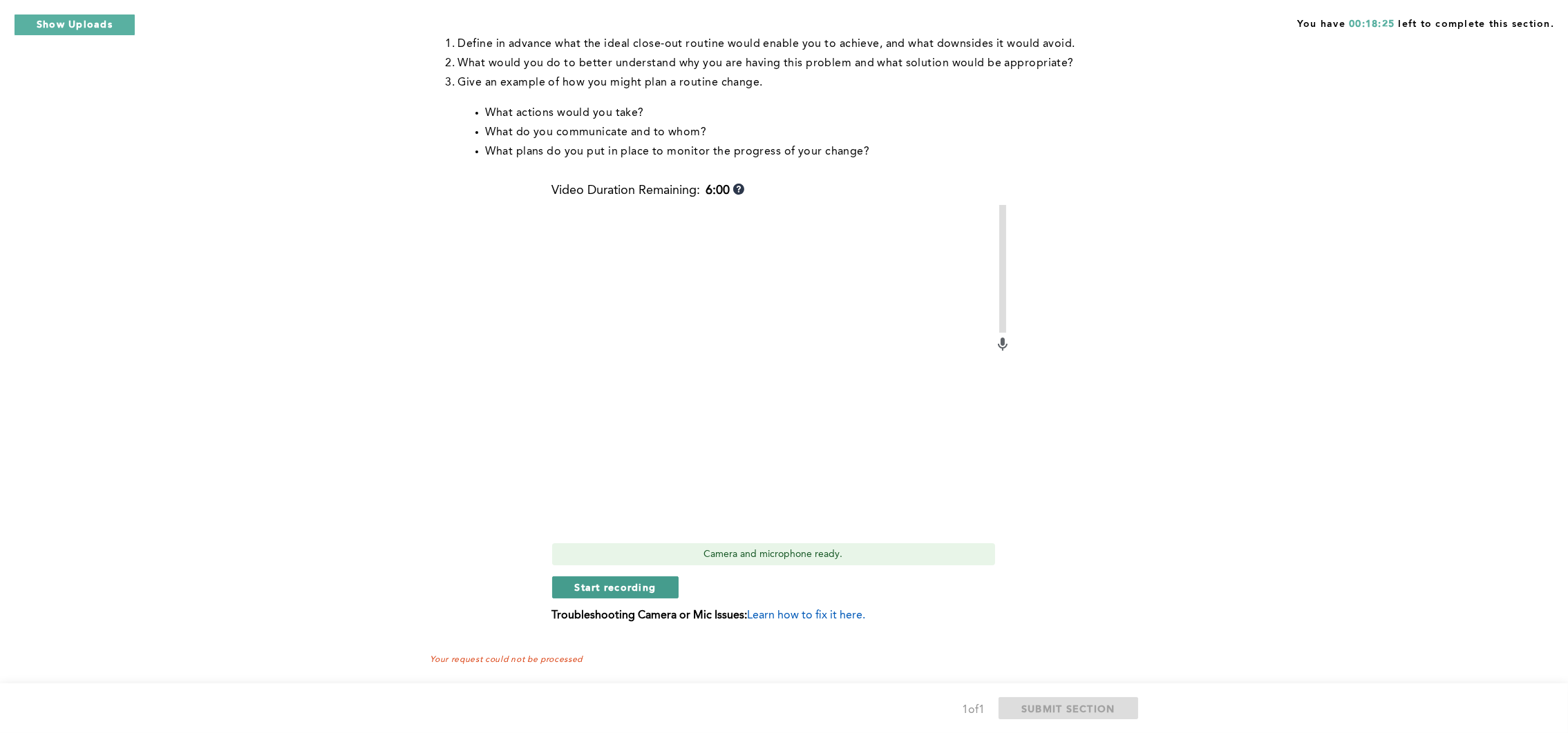
click at [644, 579] on button "Start recording" at bounding box center [615, 587] width 127 height 22
click at [638, 589] on span "Stop recording" at bounding box center [615, 587] width 81 height 14
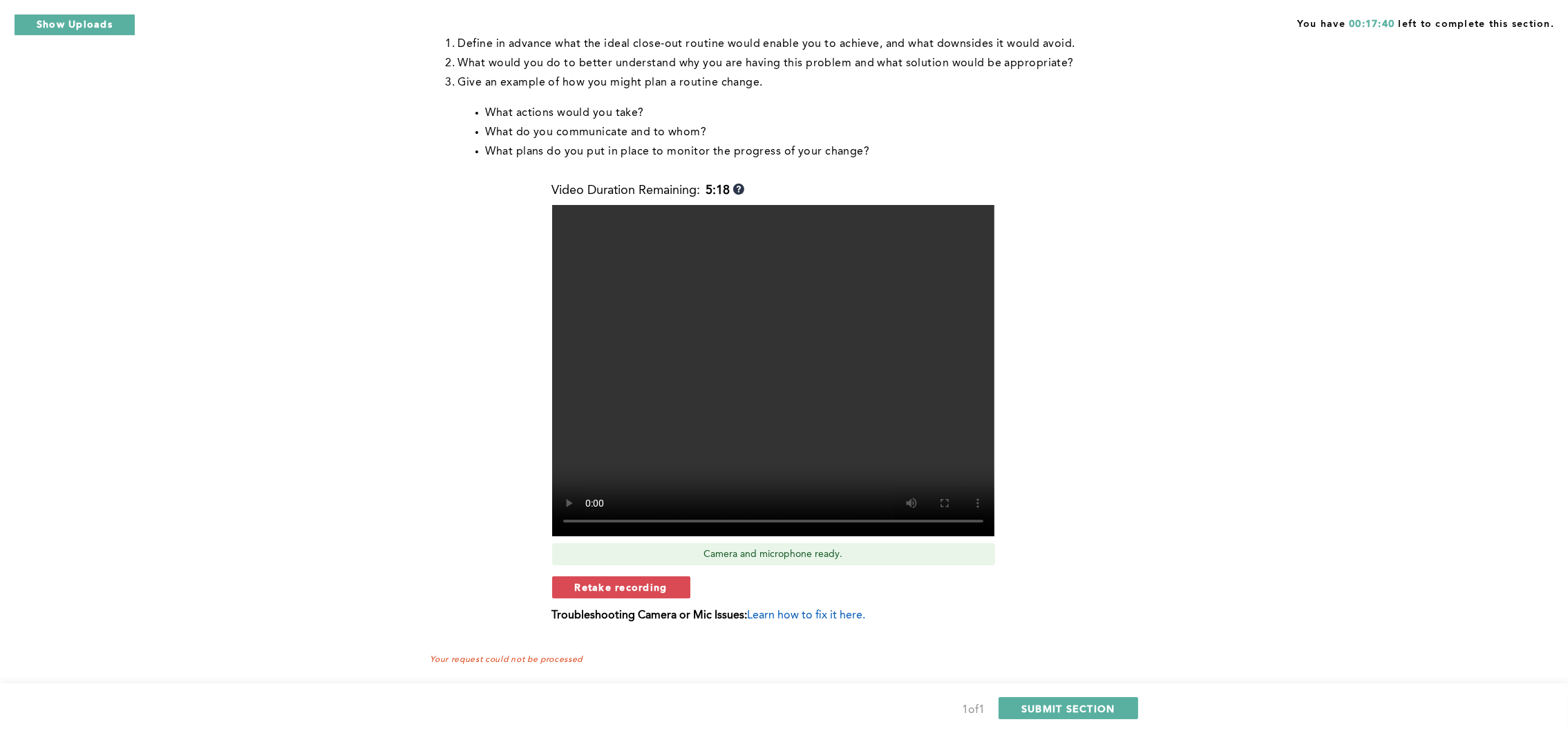
click at [638, 589] on span "Retake recording" at bounding box center [621, 587] width 92 height 14
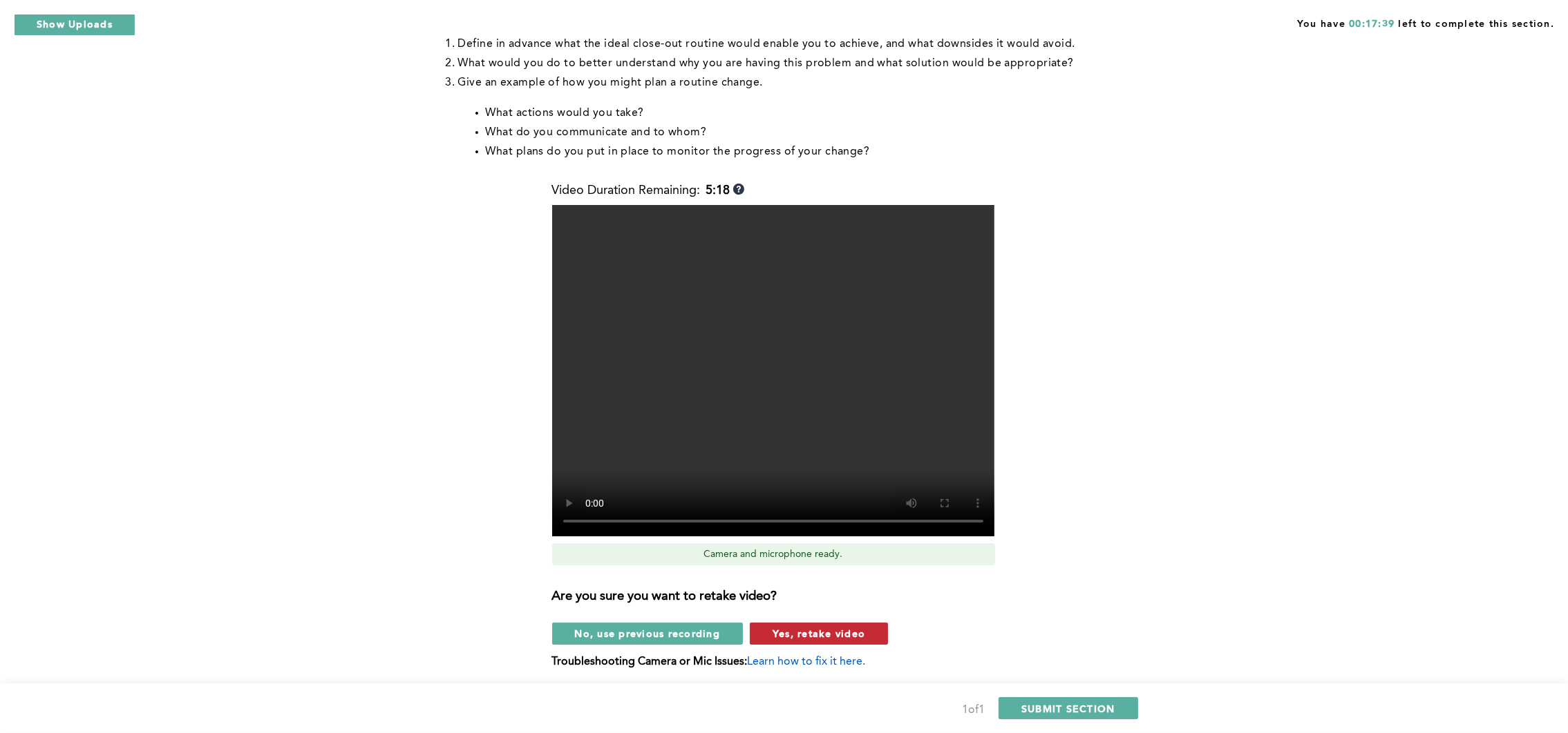
click at [784, 635] on span "Yes, retake video" at bounding box center [818, 634] width 92 height 14
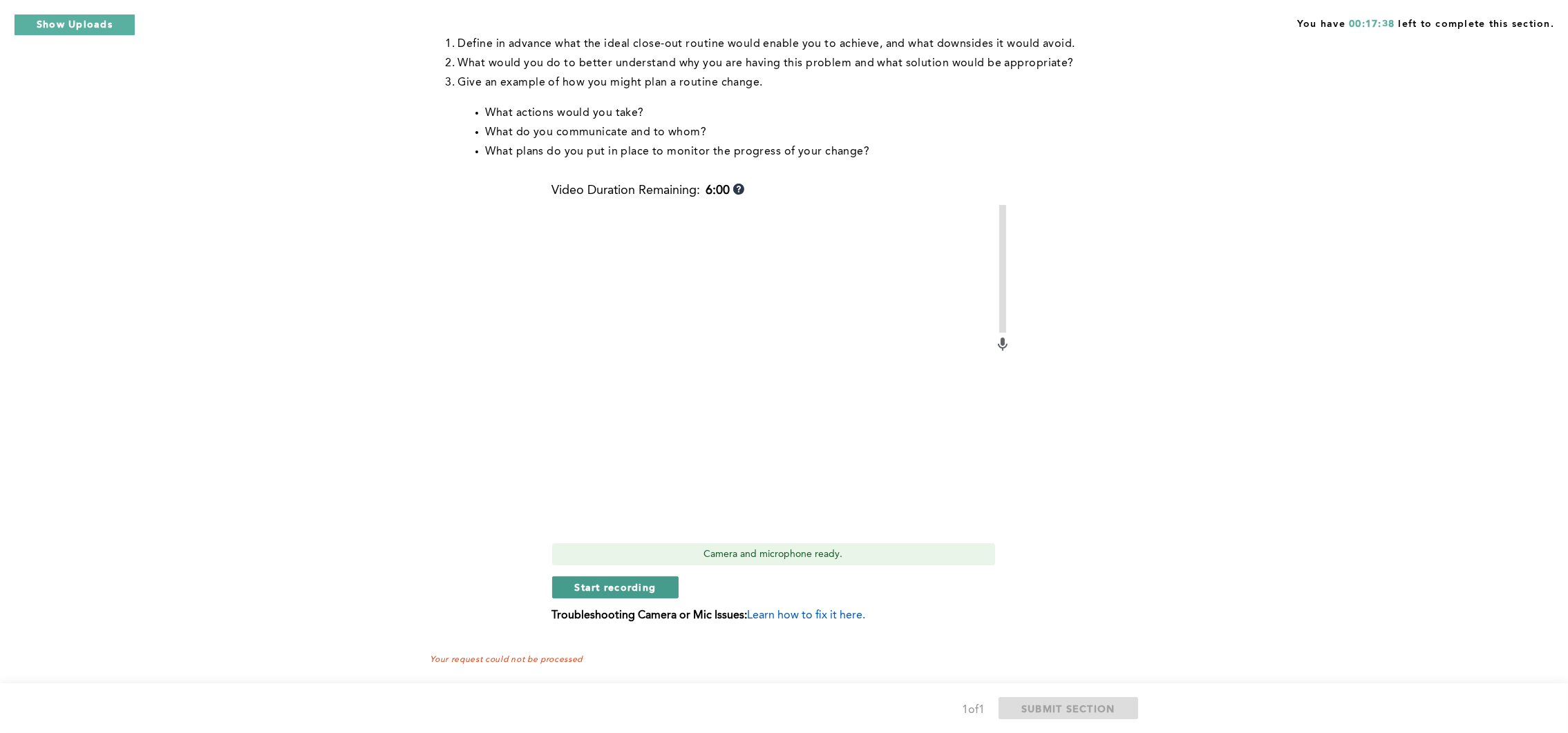
click at [629, 581] on span "Start recording" at bounding box center [616, 587] width 82 height 14
click at [582, 583] on span "Stop recording" at bounding box center [615, 587] width 81 height 14
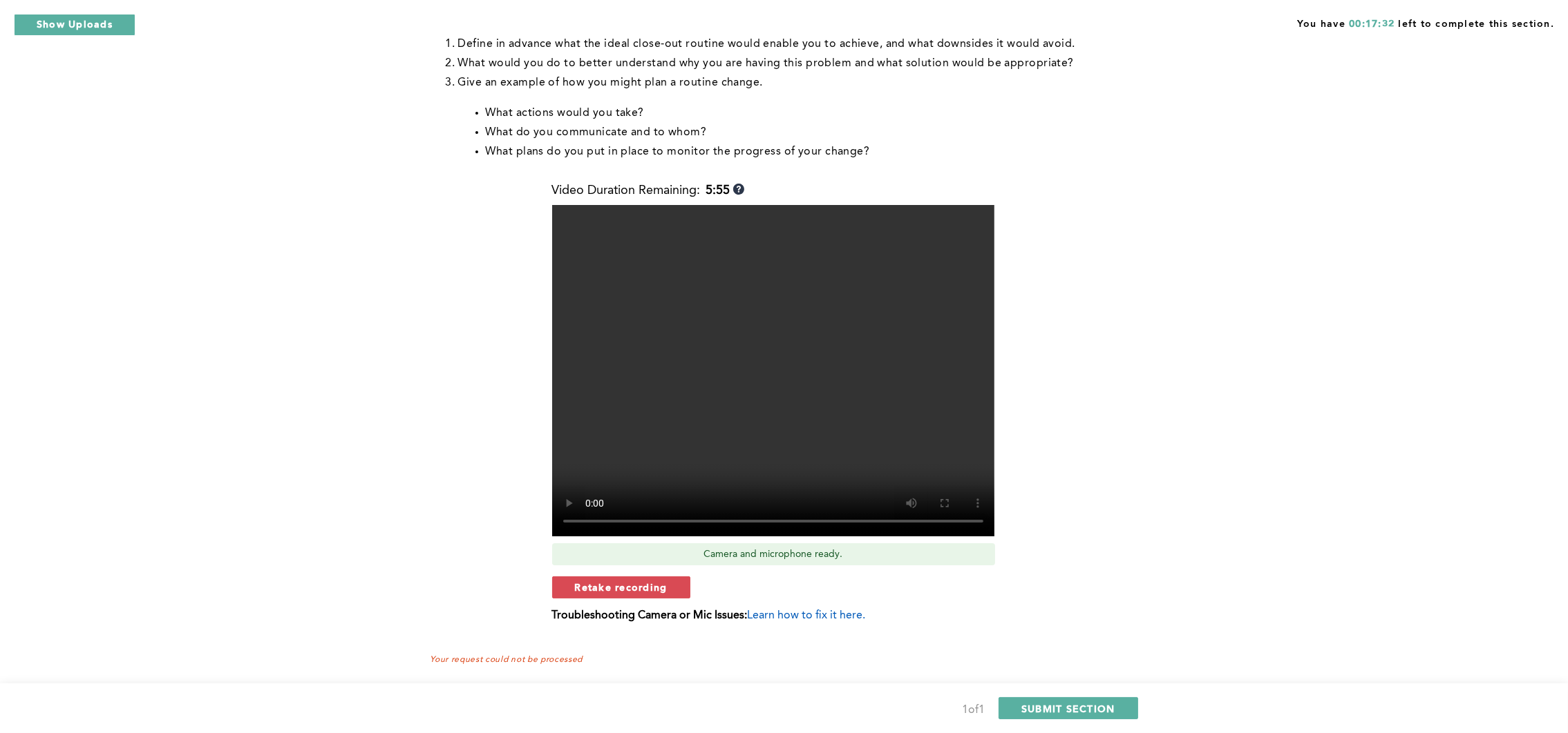
click at [633, 586] on span "Retake recording" at bounding box center [621, 587] width 92 height 14
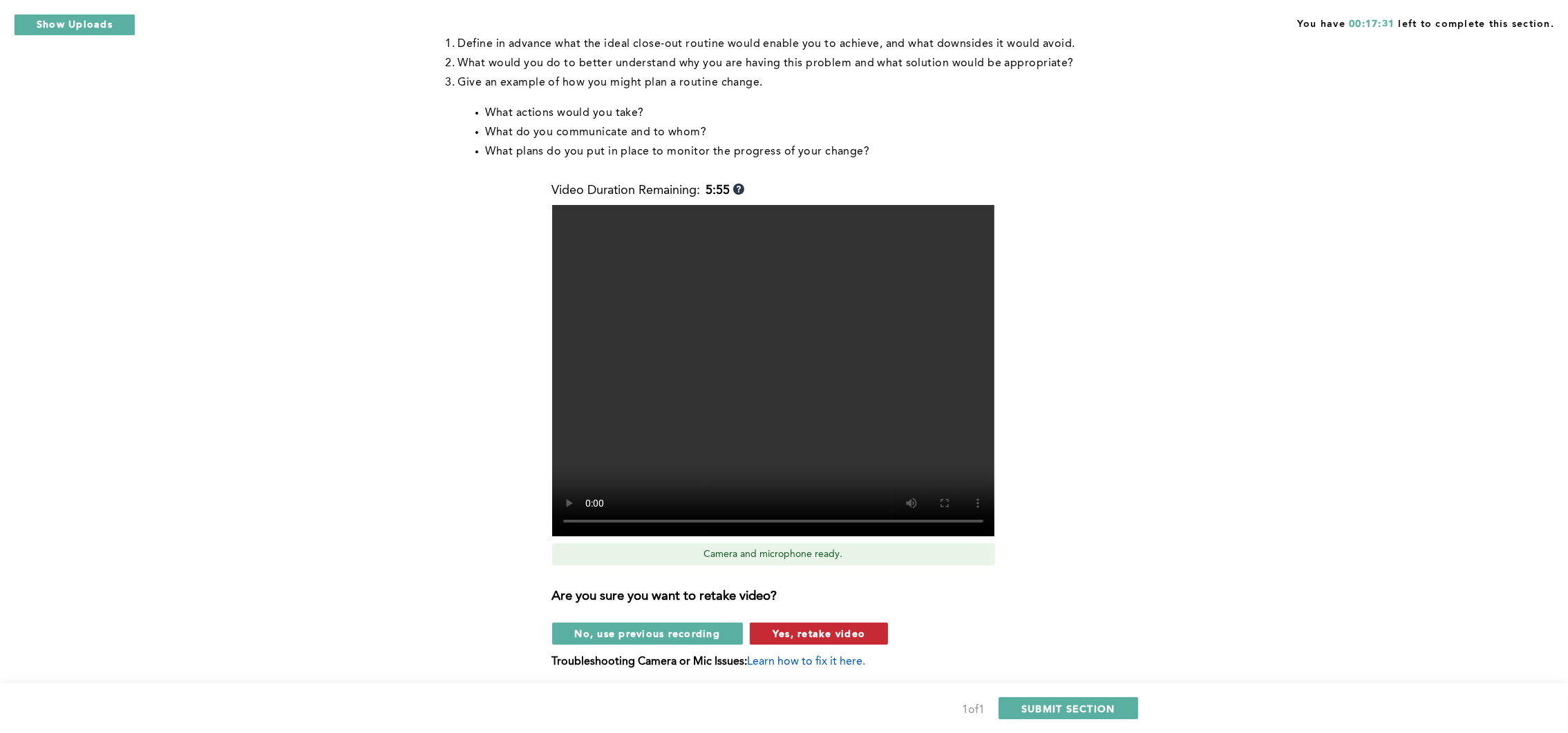
click at [767, 631] on button "Yes, retake video" at bounding box center [819, 634] width 138 height 22
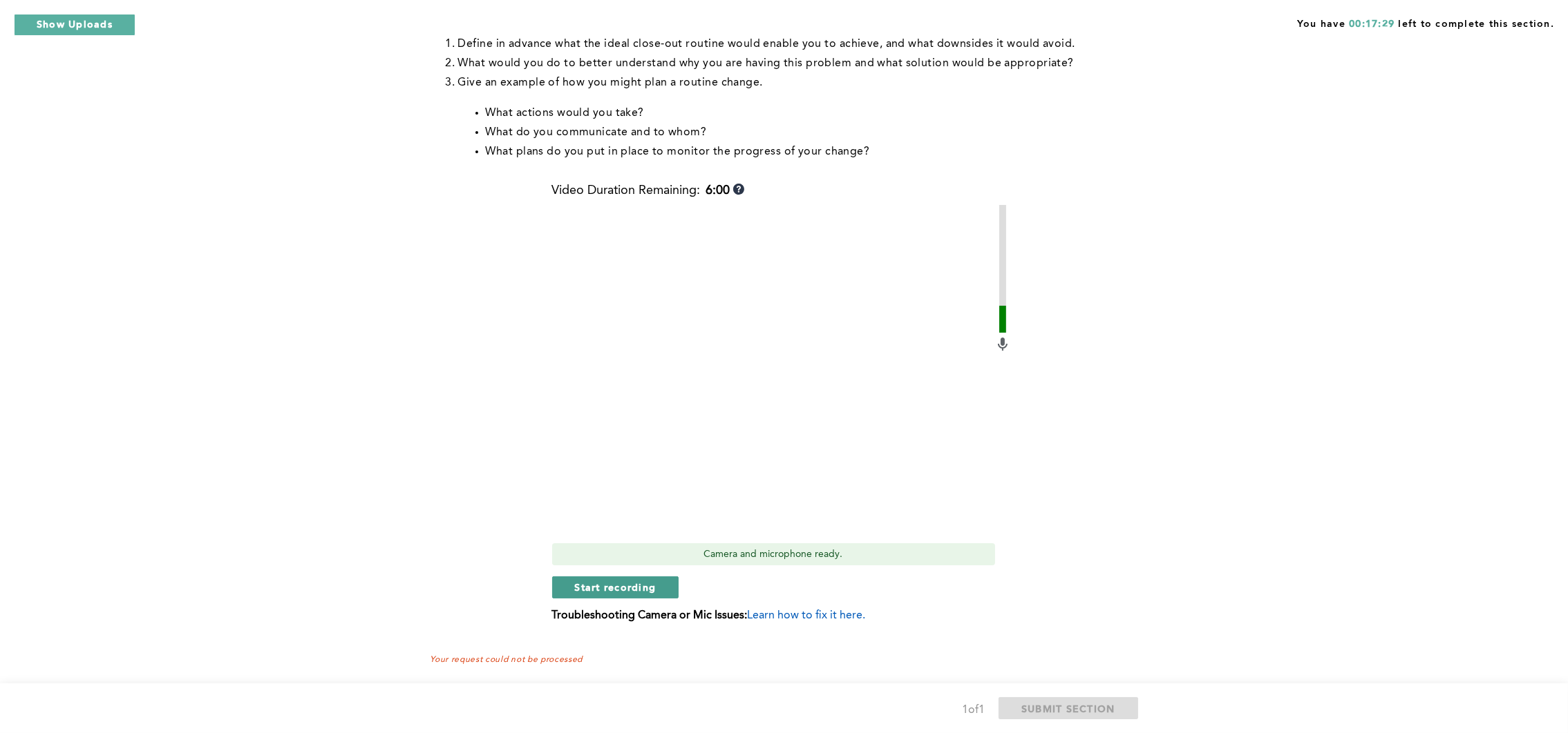
click at [650, 583] on span "Start recording" at bounding box center [616, 587] width 82 height 14
click at [596, 587] on span "Stop recording" at bounding box center [615, 587] width 81 height 14
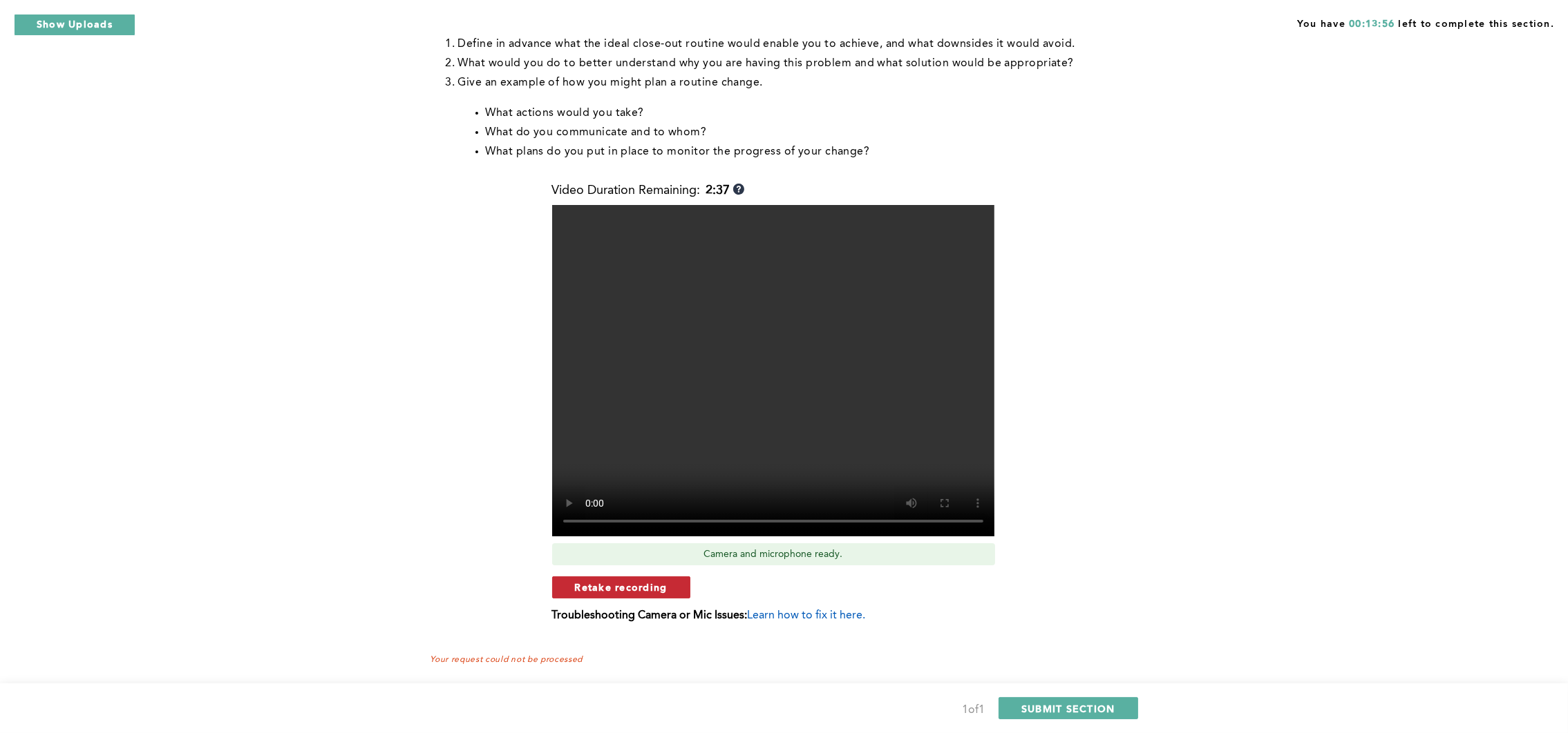
click at [597, 587] on span "Retake recording" at bounding box center [621, 587] width 92 height 14
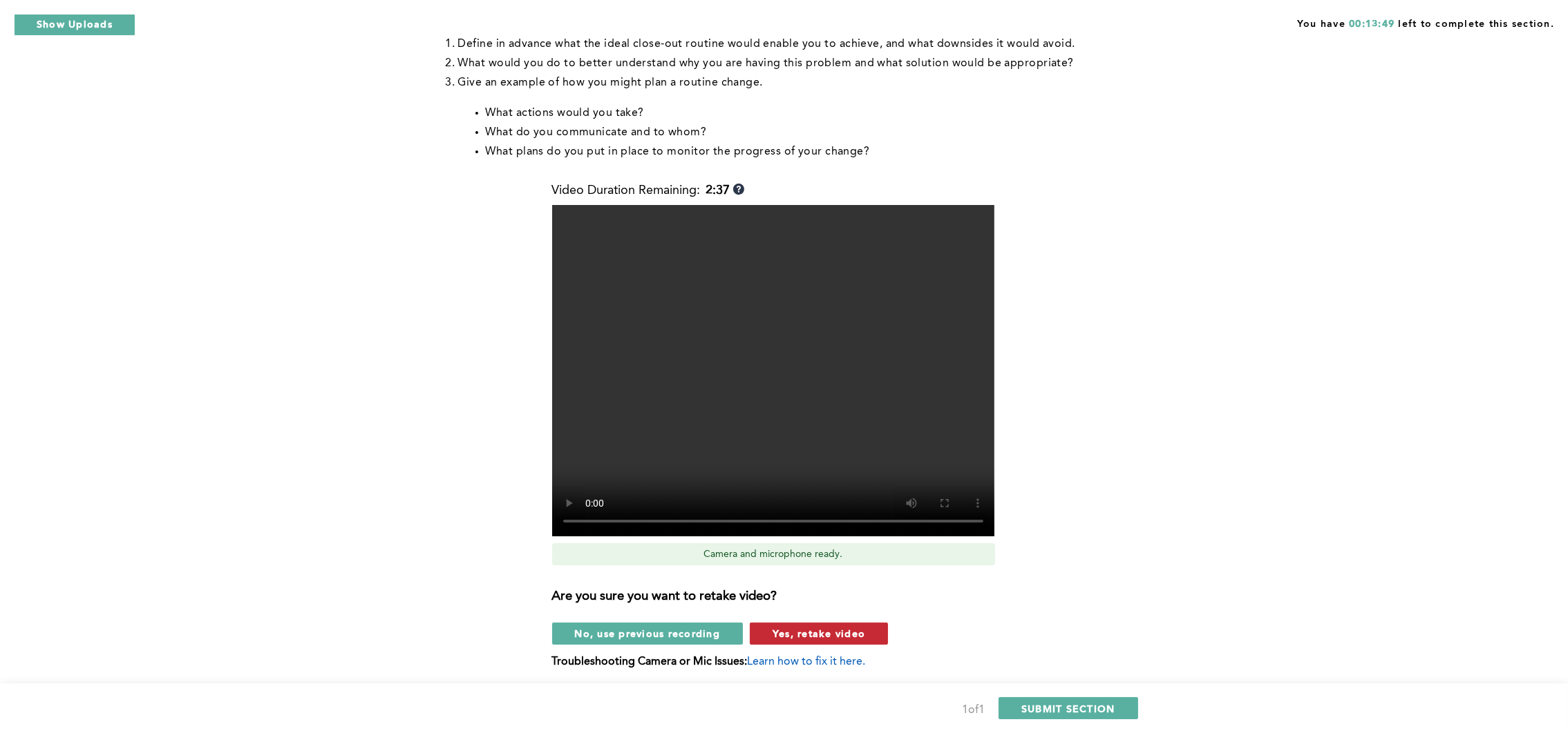
click at [789, 635] on span "Yes, retake video" at bounding box center [818, 634] width 92 height 14
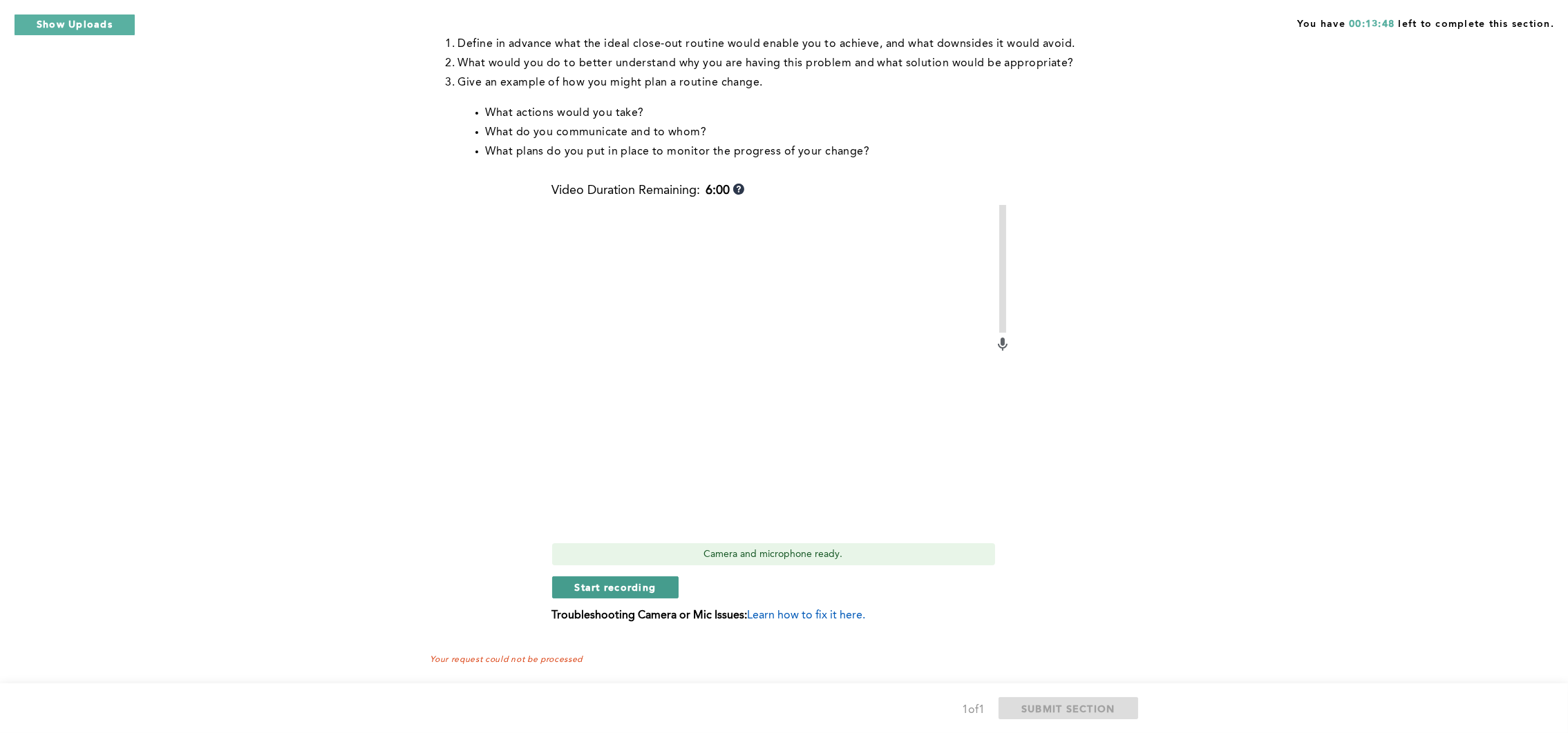
click at [631, 586] on span "Start recording" at bounding box center [616, 587] width 82 height 14
click at [579, 580] on button "Stop recording" at bounding box center [615, 587] width 126 height 22
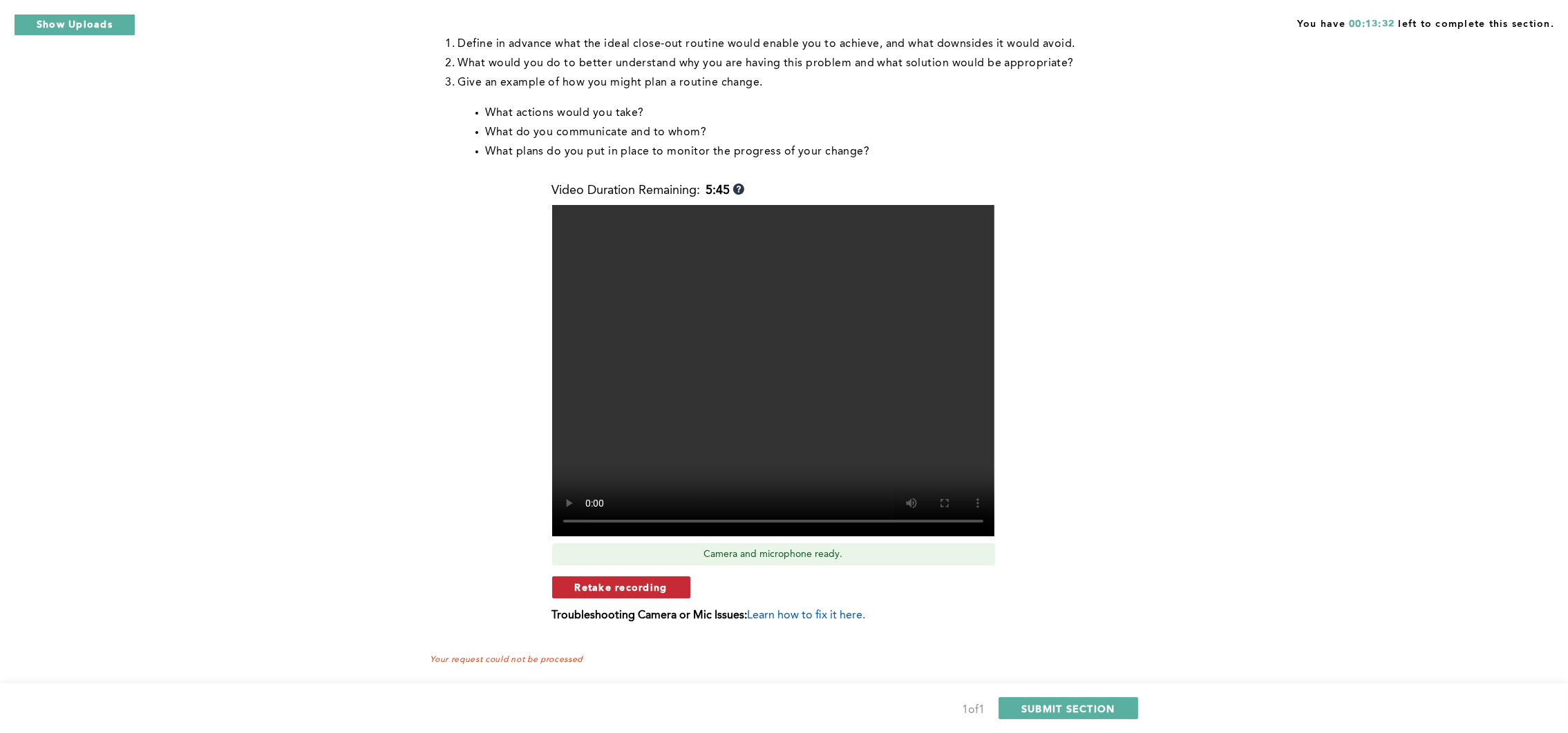
click at [670, 587] on button "Retake recording" at bounding box center [621, 587] width 138 height 22
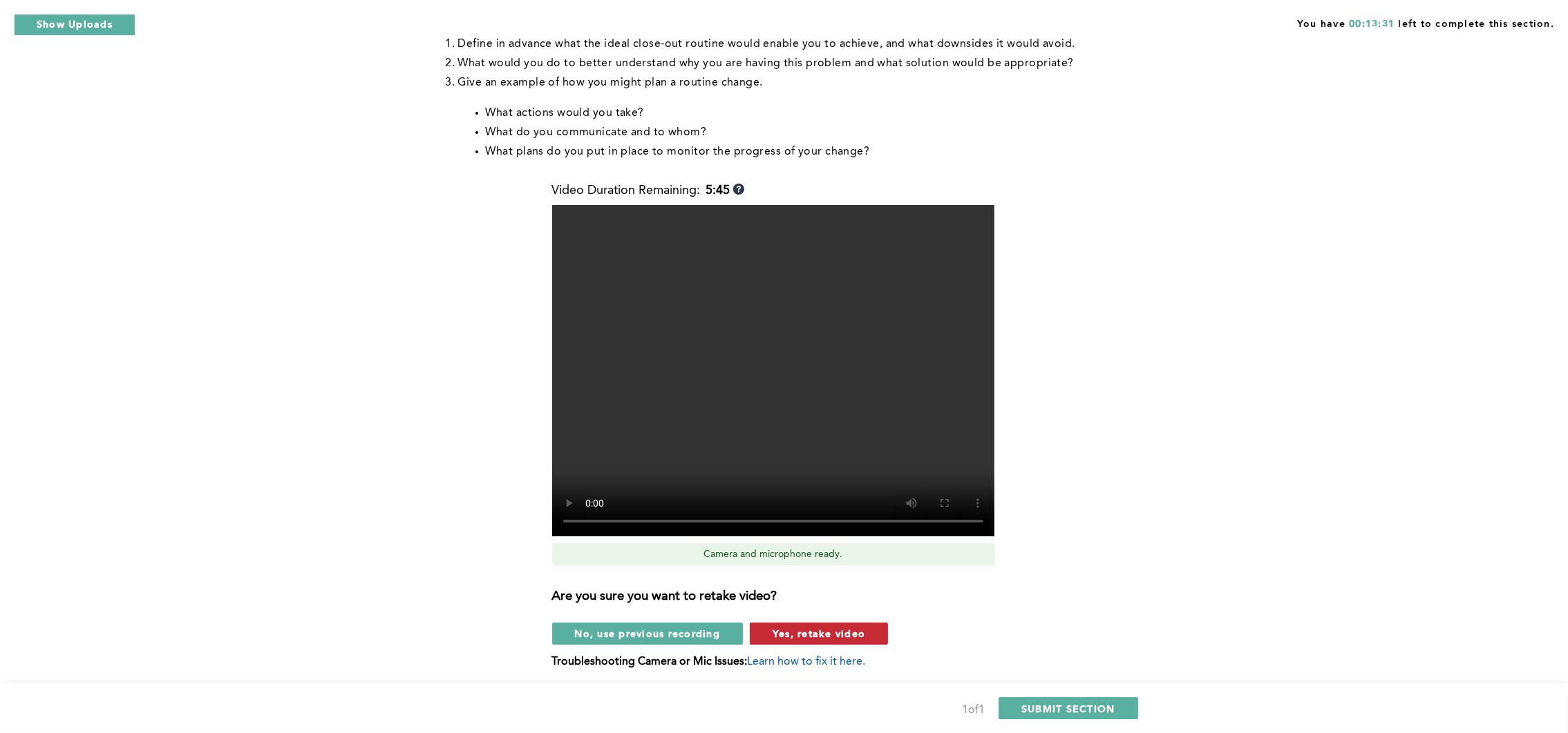
click at [768, 628] on button "Yes, retake video" at bounding box center [819, 634] width 138 height 22
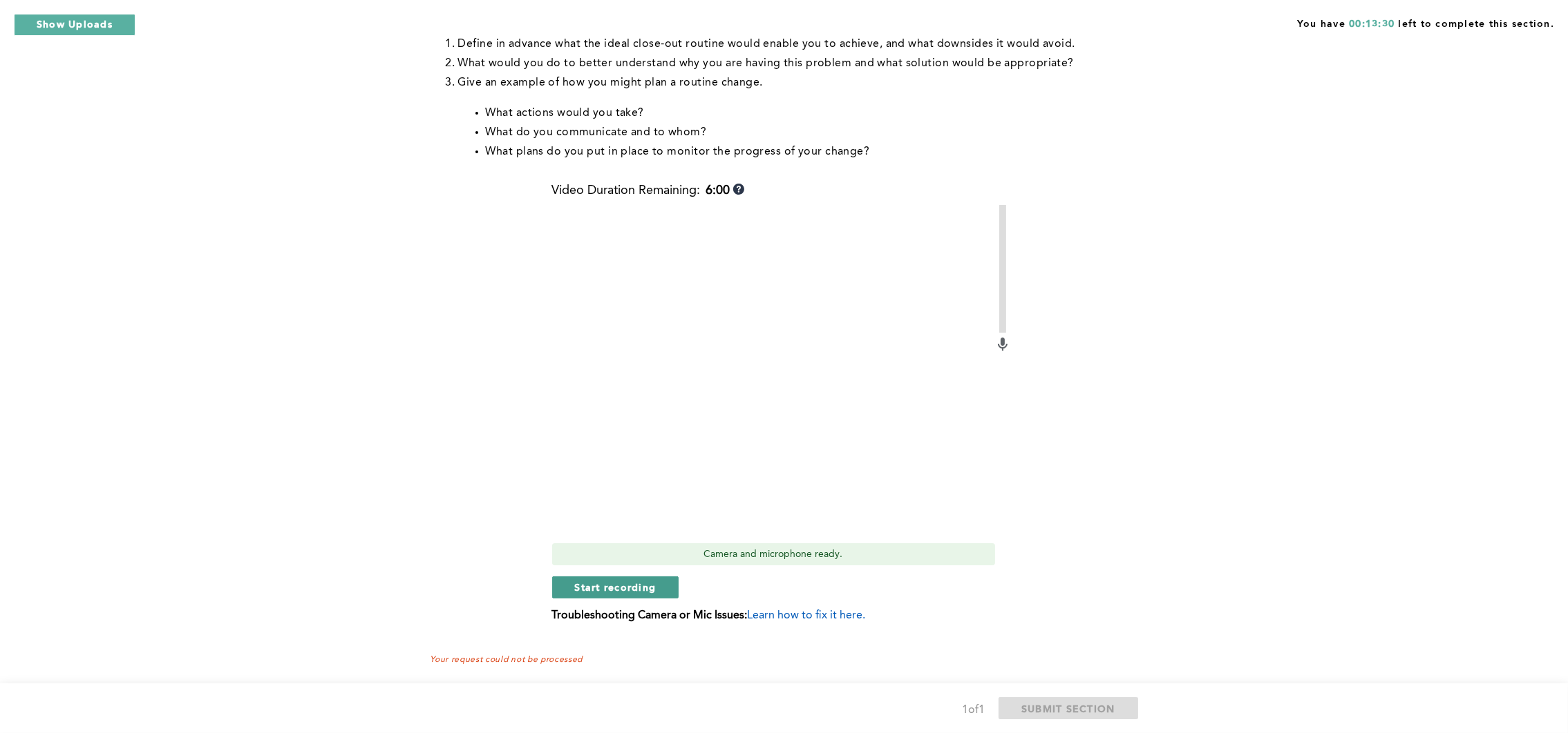
click at [660, 586] on button "Start recording" at bounding box center [615, 587] width 127 height 22
click at [650, 581] on span "Stop recording" at bounding box center [615, 587] width 81 height 14
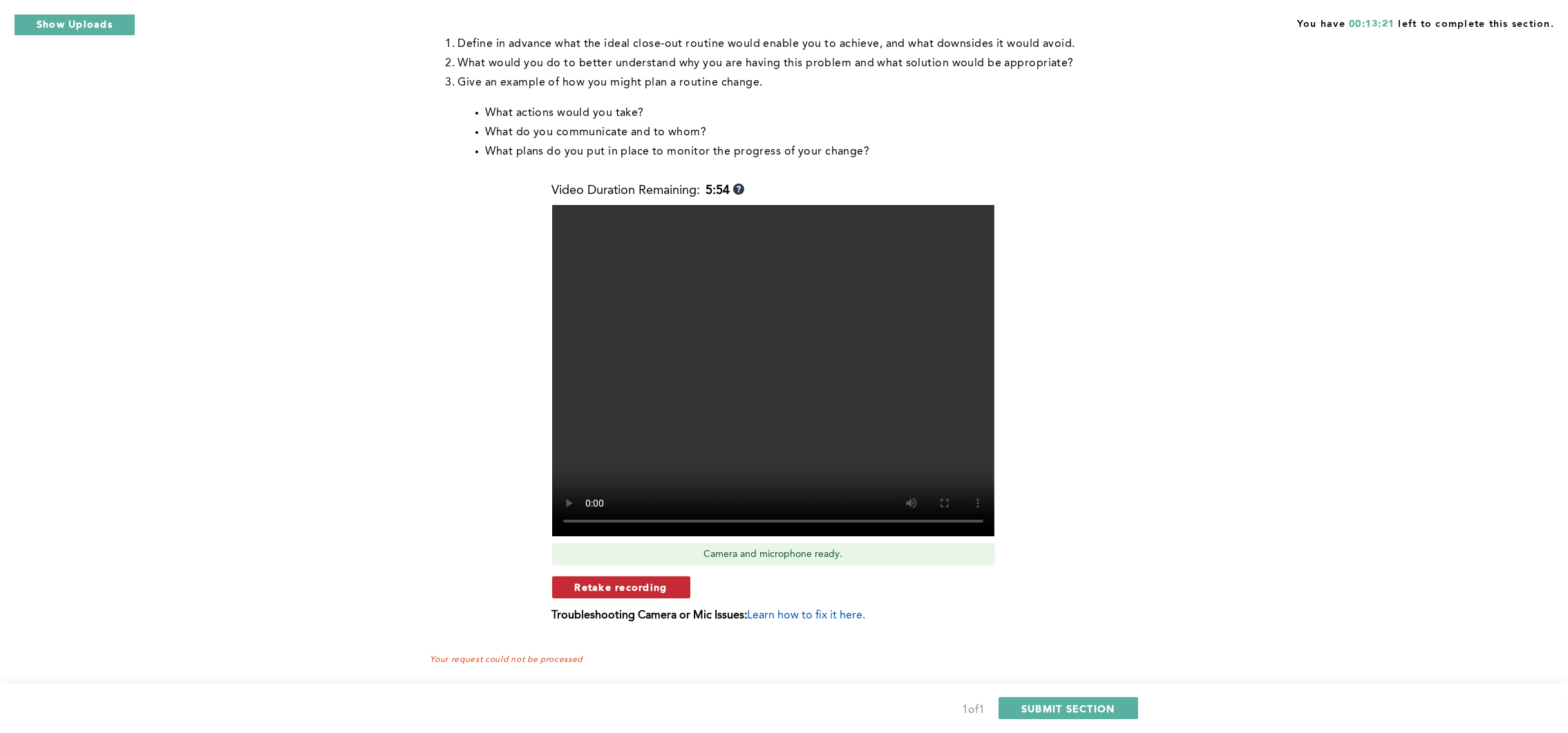
click at [647, 587] on span "Retake recording" at bounding box center [621, 587] width 92 height 14
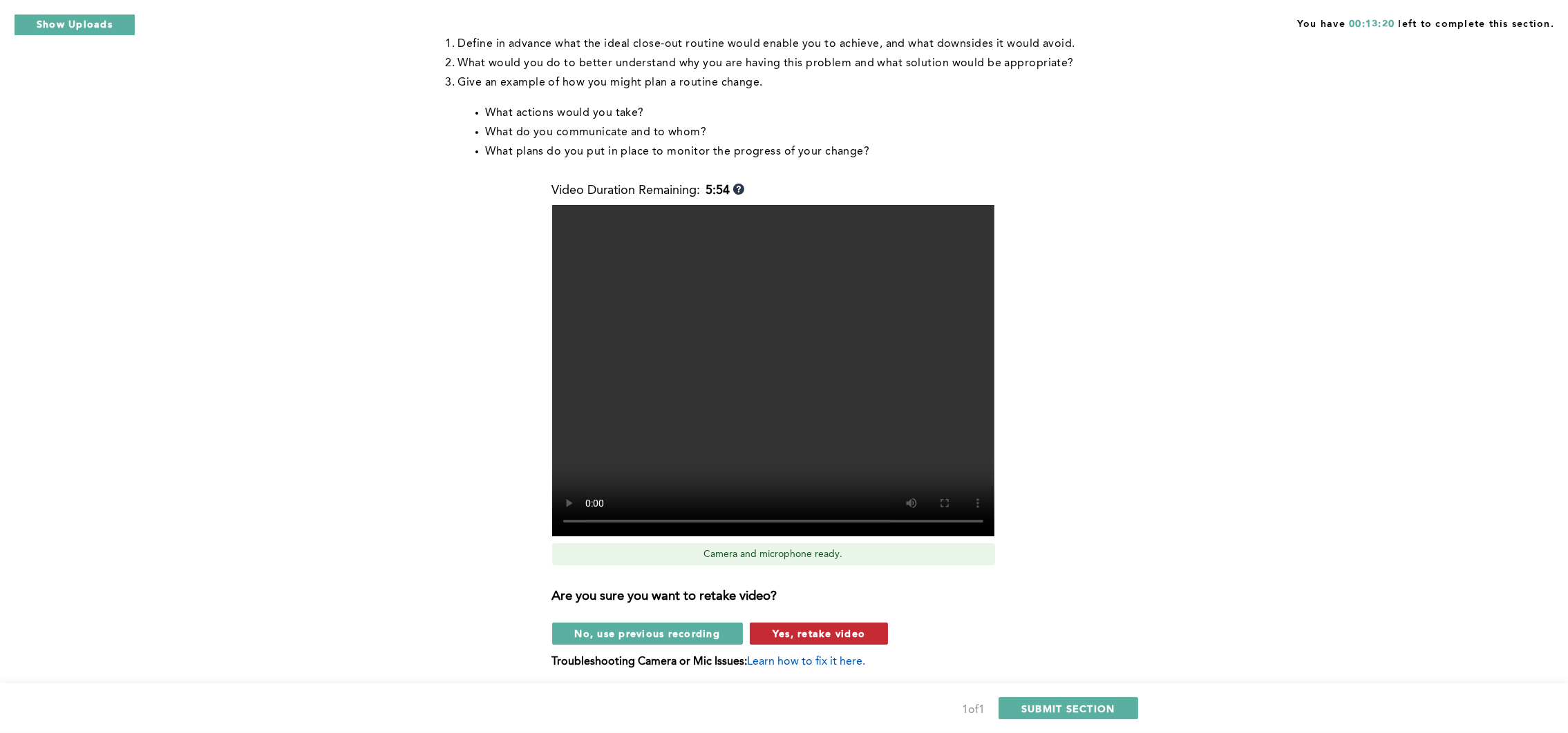
click at [782, 637] on span "Yes, retake video" at bounding box center [818, 634] width 92 height 14
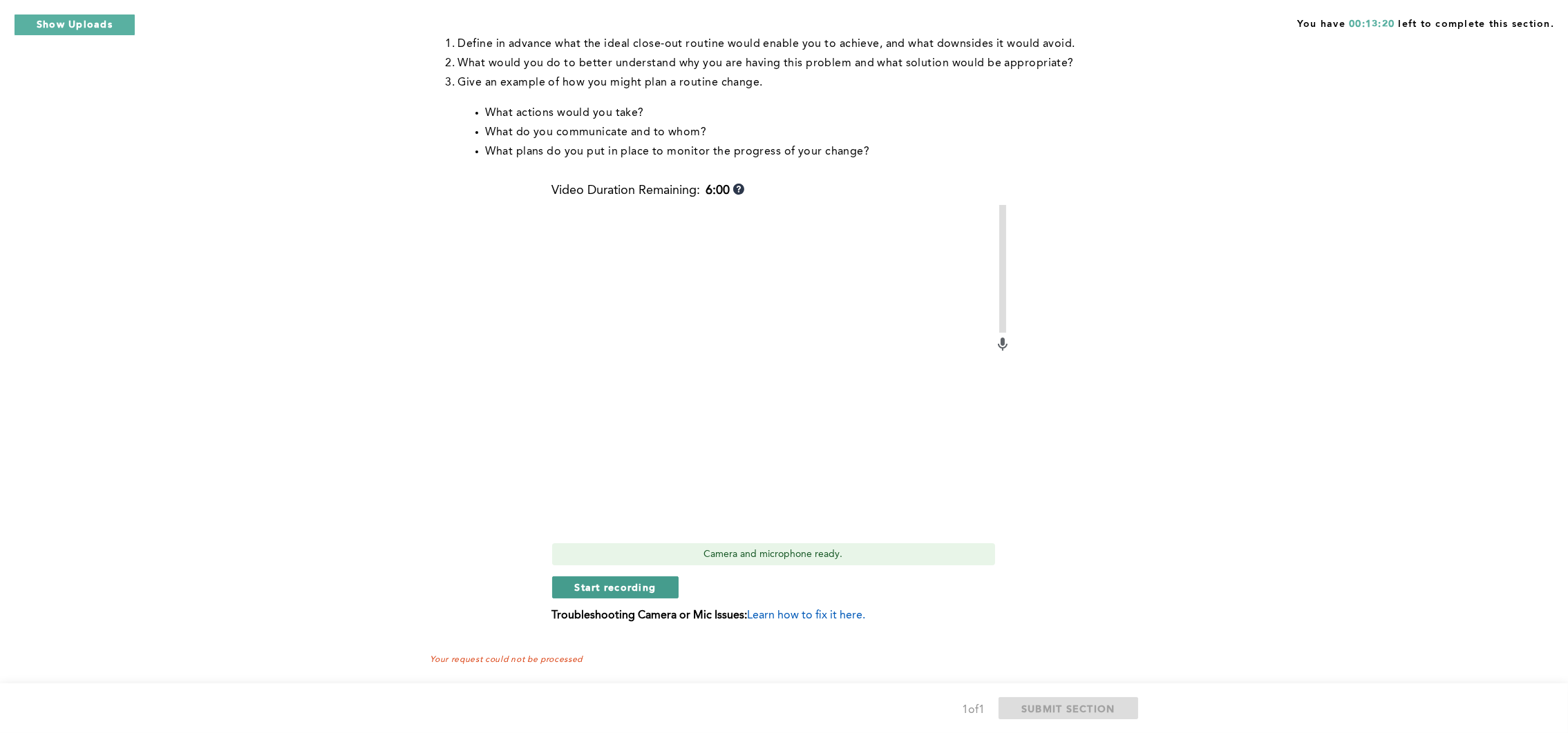
click at [654, 583] on span "Start recording" at bounding box center [616, 587] width 82 height 14
click at [583, 593] on span "Stop recording" at bounding box center [615, 587] width 81 height 14
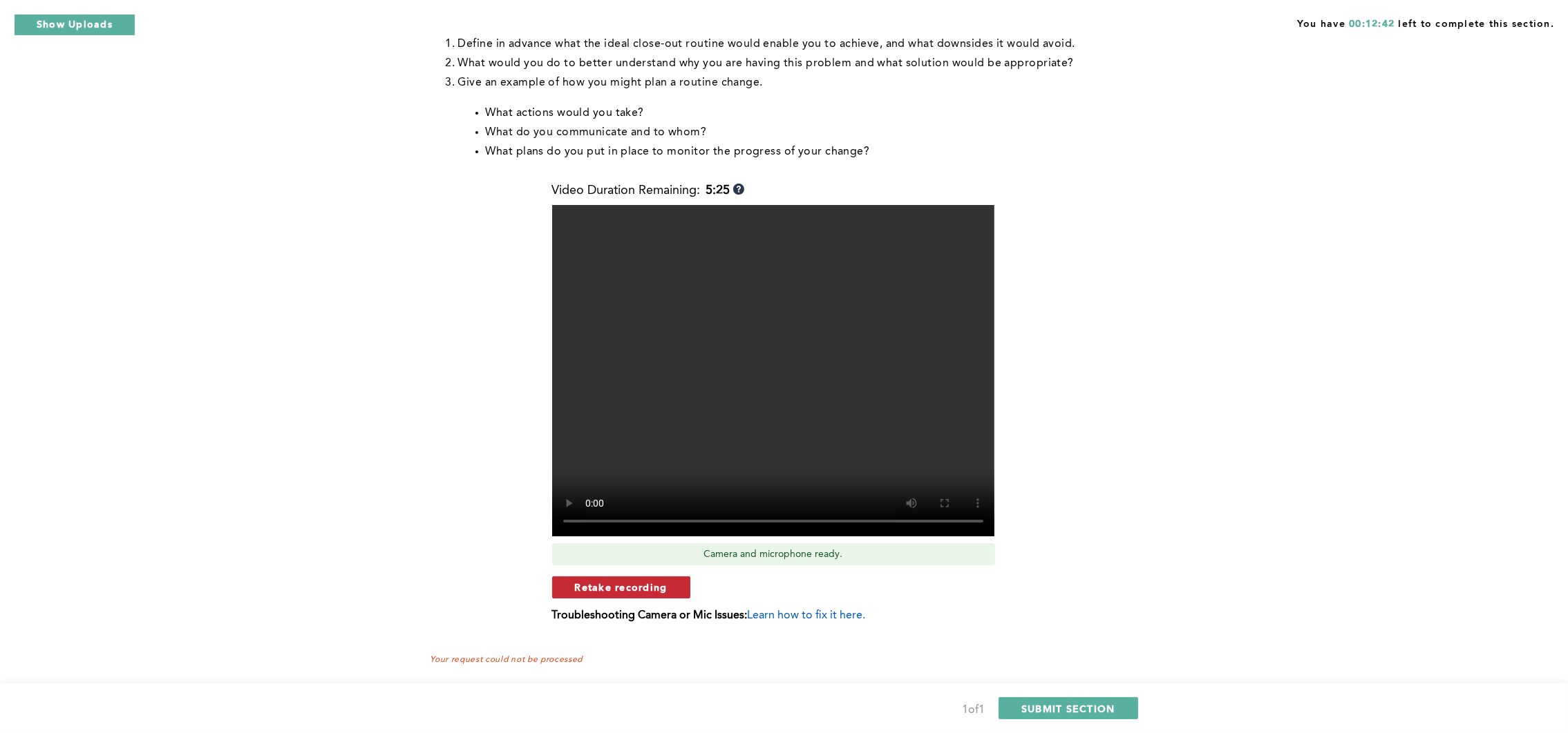
click at [674, 584] on button "Retake recording" at bounding box center [621, 587] width 138 height 22
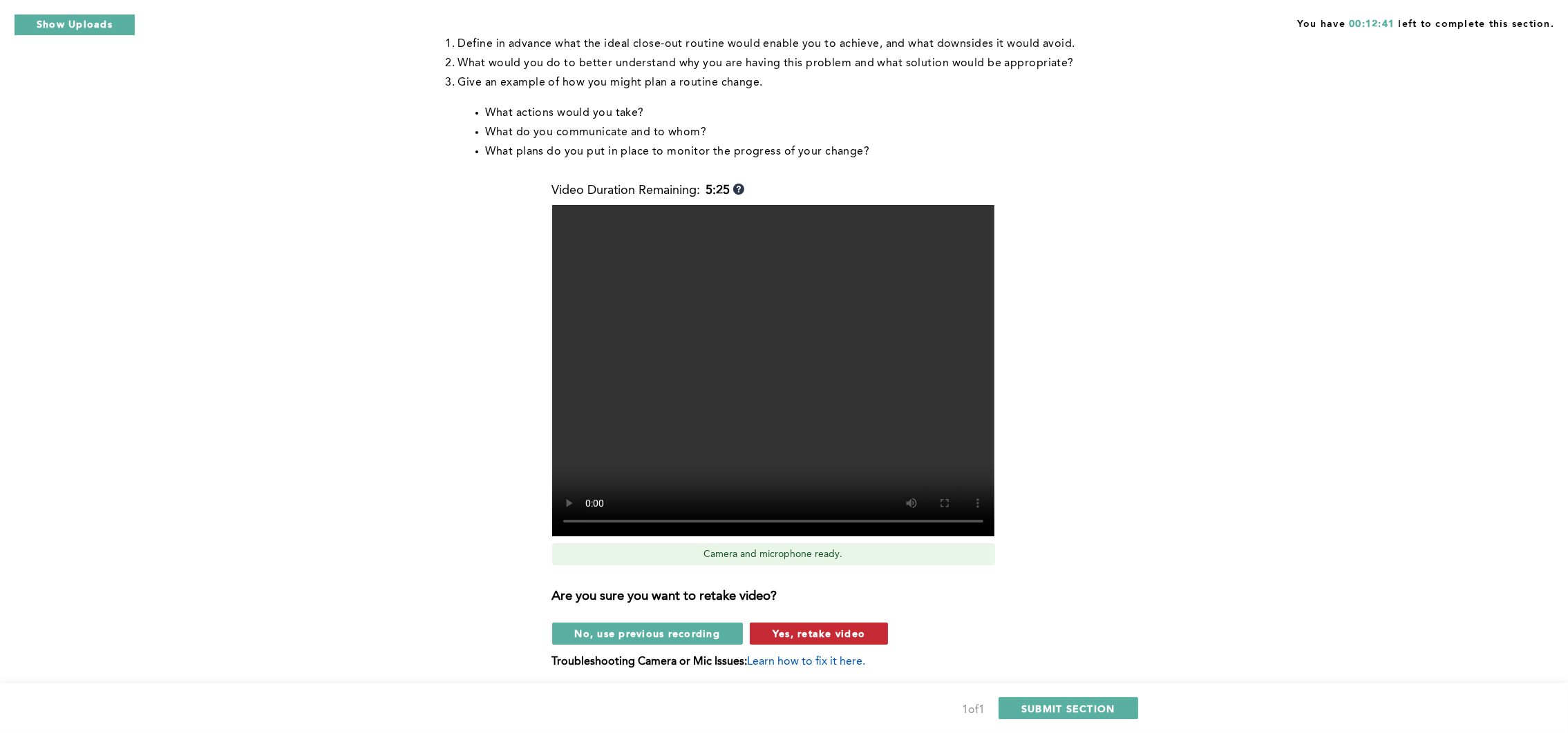
click at [785, 638] on span "Yes, retake video" at bounding box center [818, 634] width 92 height 14
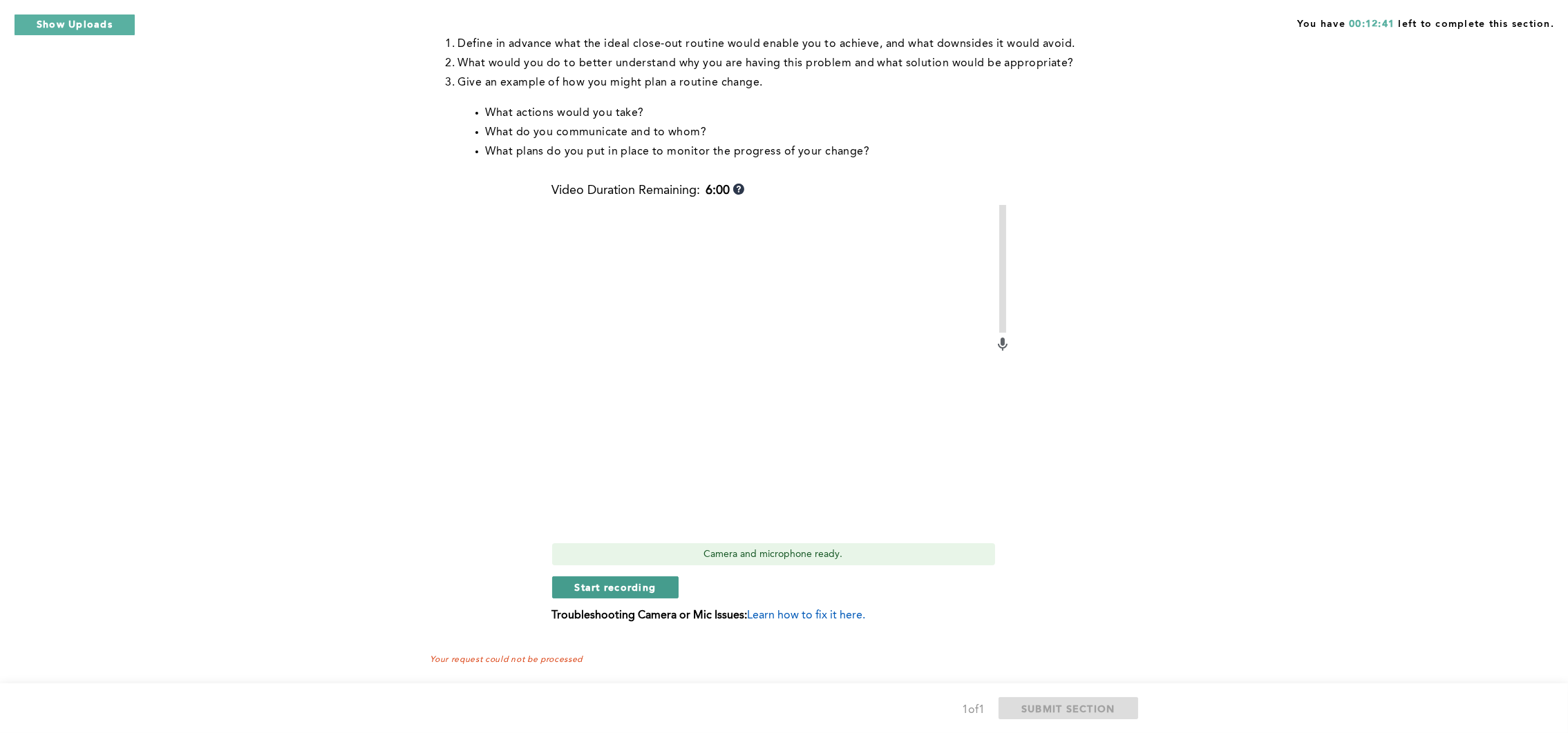
click at [663, 589] on button "Start recording" at bounding box center [615, 587] width 127 height 22
click at [619, 581] on span "Stop recording" at bounding box center [615, 587] width 81 height 14
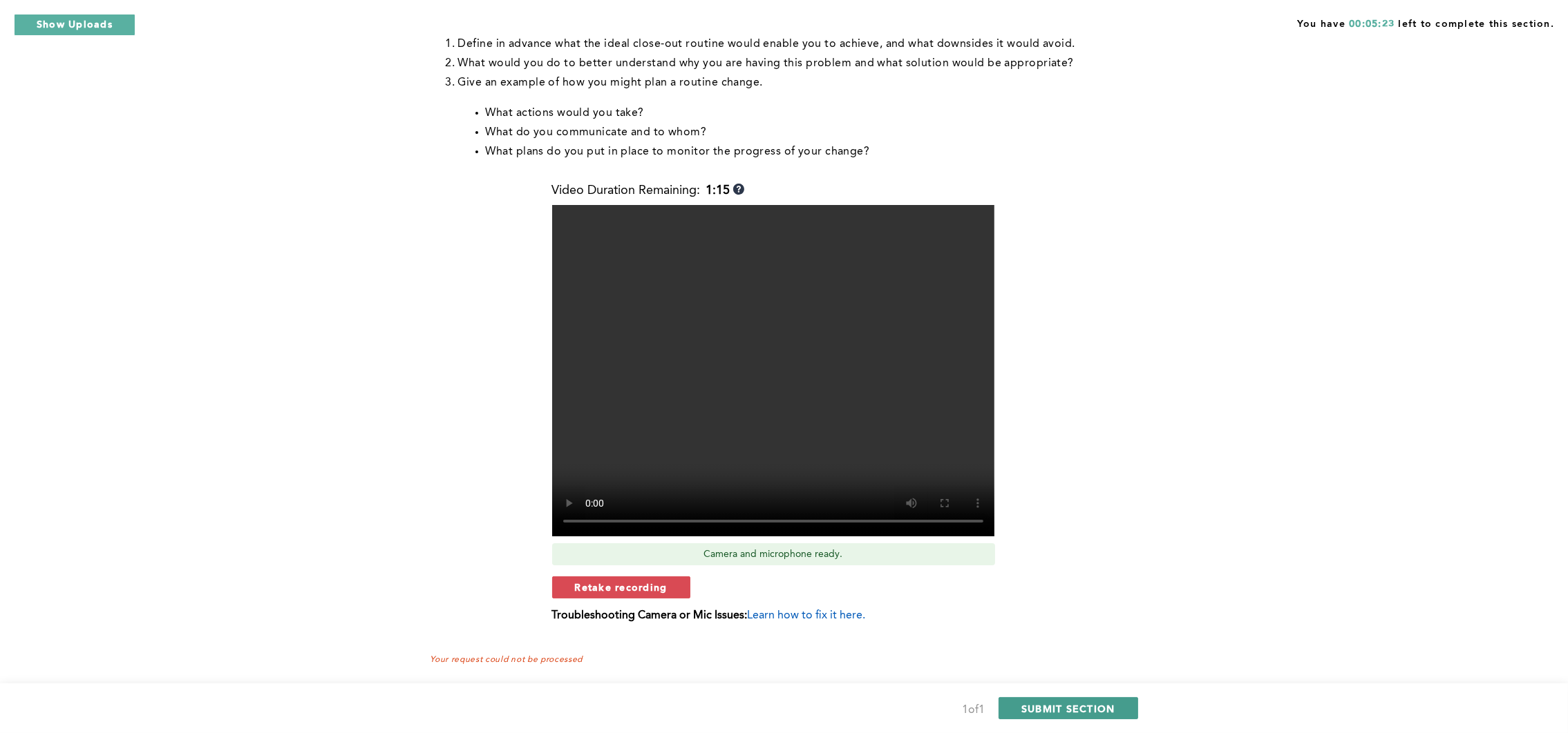
click at [1064, 651] on span "SUBMIT SECTION" at bounding box center [1068, 709] width 94 height 14
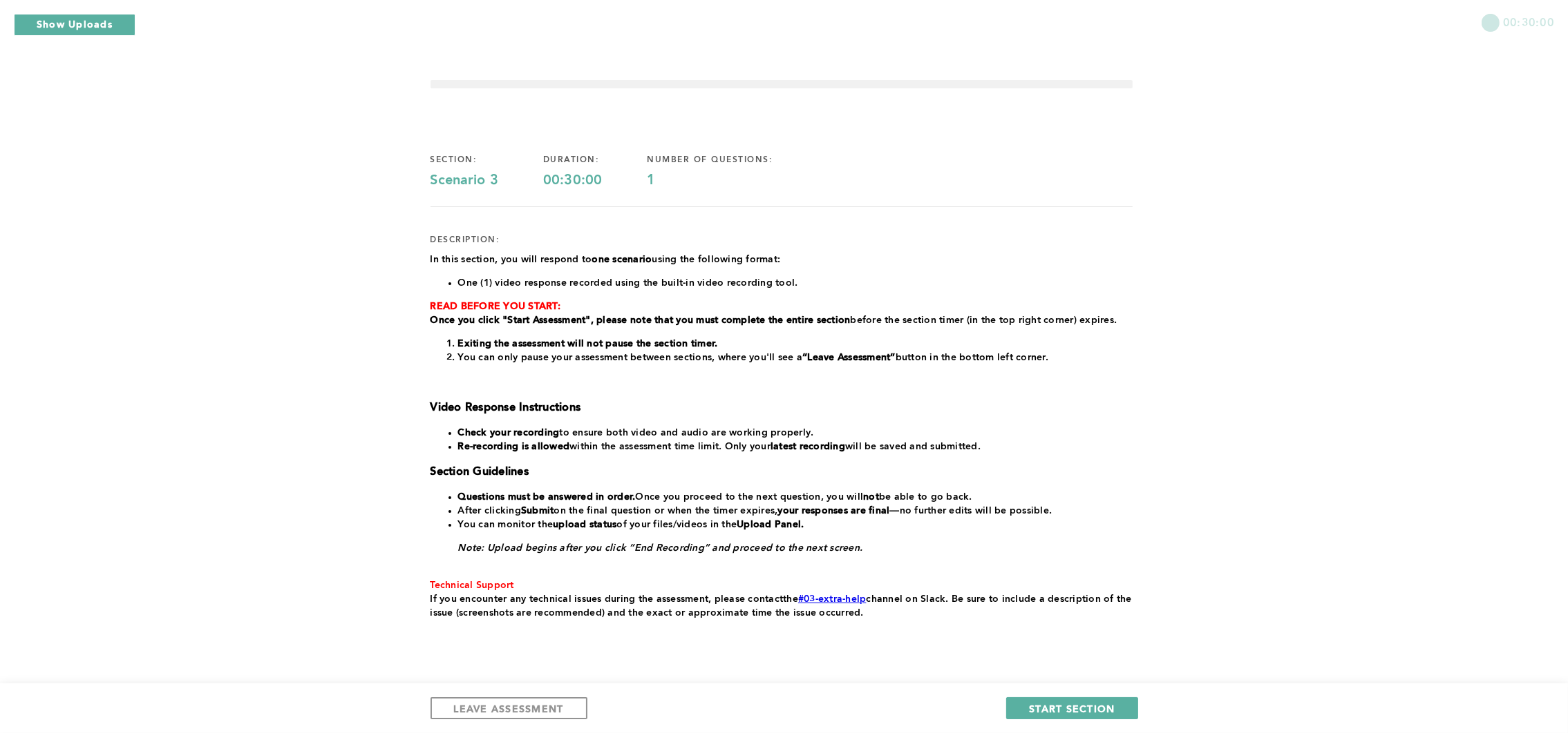
scroll to position [35, 0]
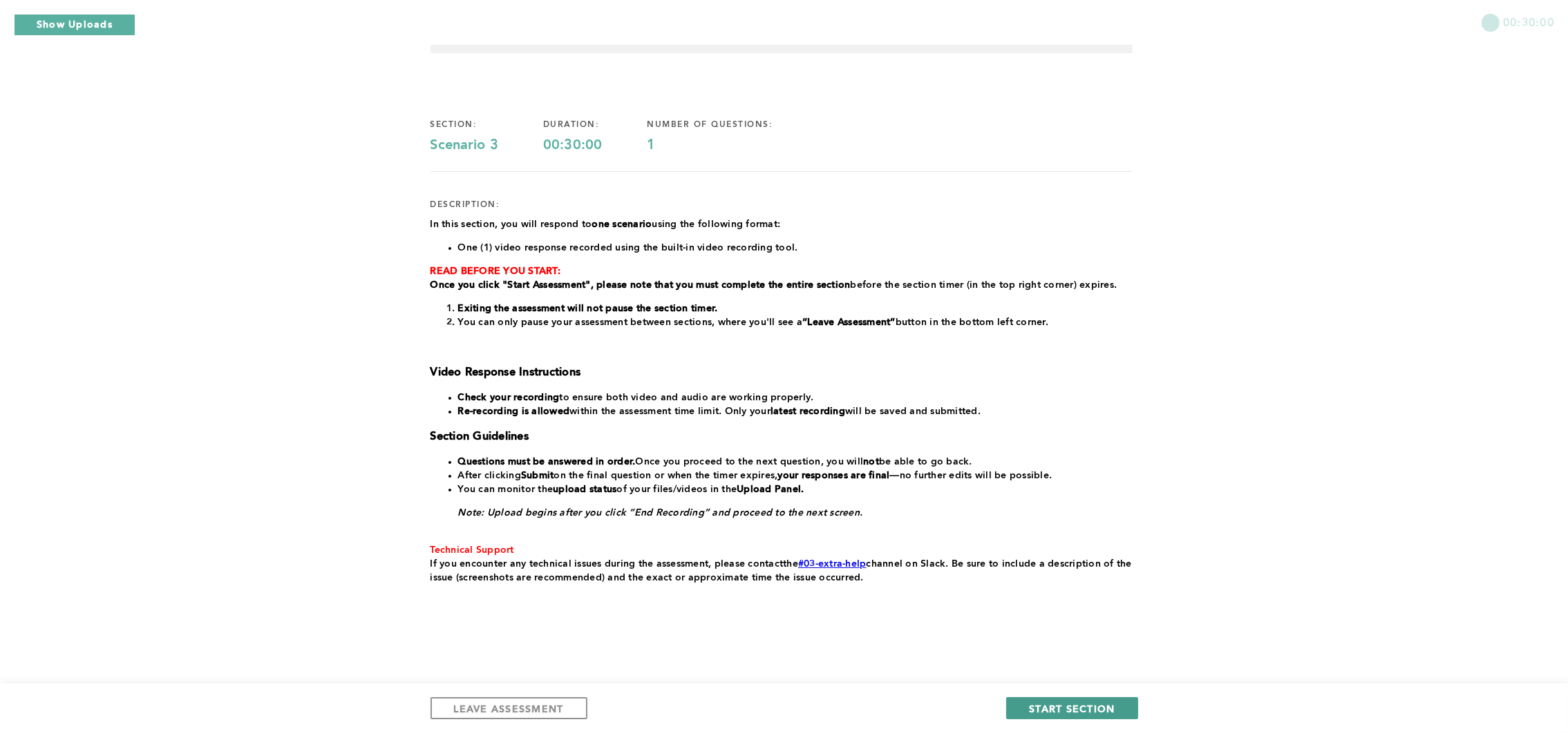
click at [1081, 651] on span "START SECTION" at bounding box center [1072, 709] width 85 height 14
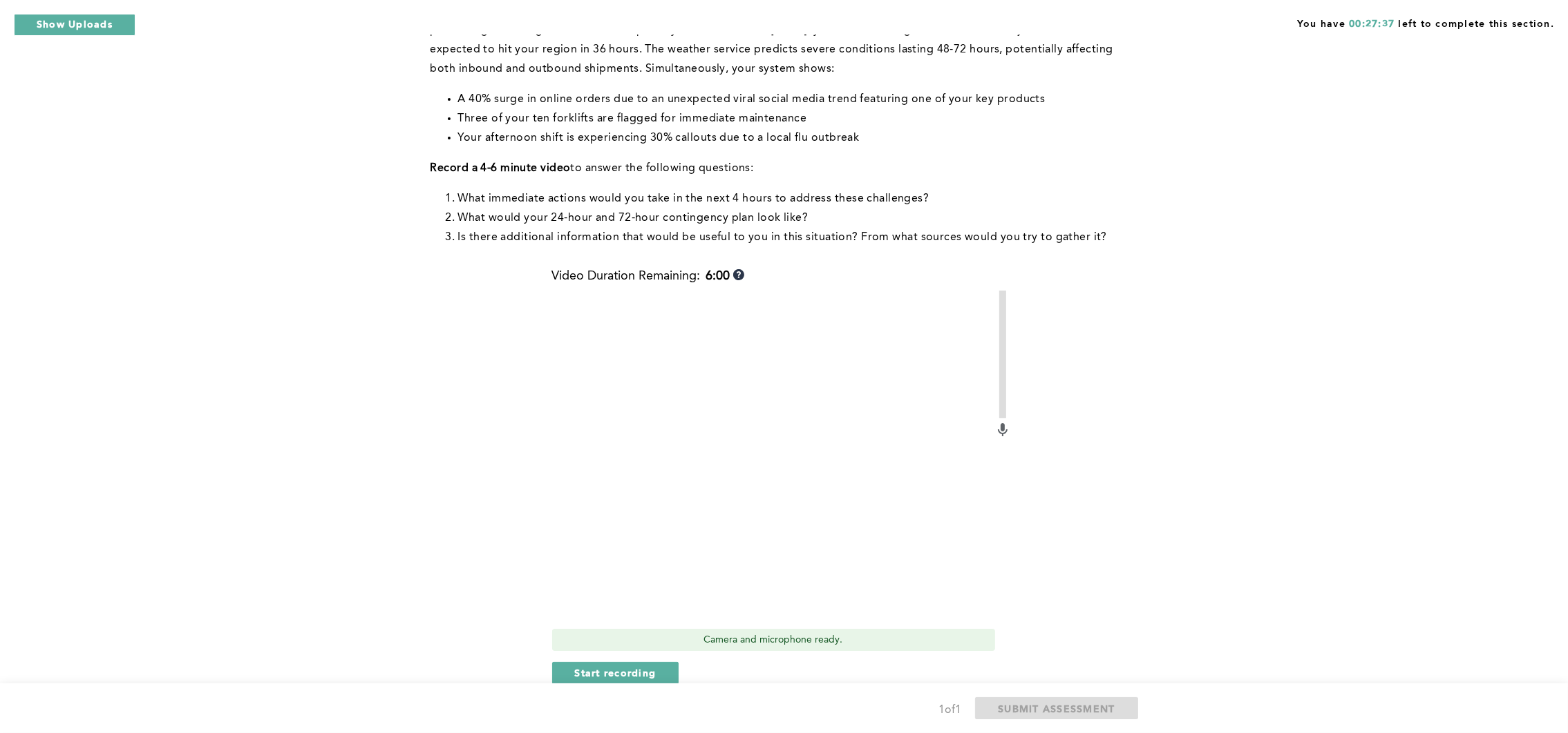
scroll to position [207, 0]
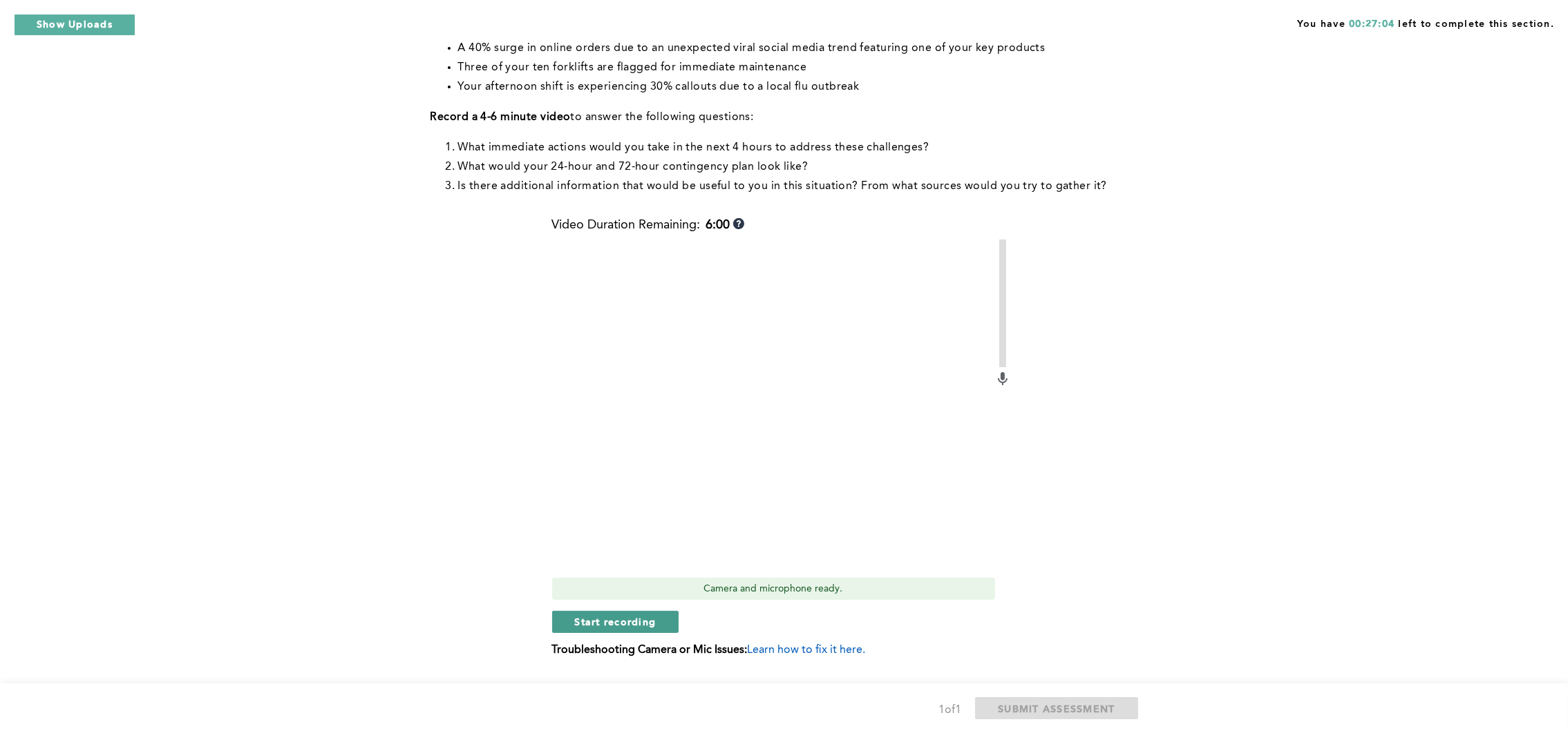
click at [606, 624] on span "Start recording" at bounding box center [616, 622] width 82 height 14
click at [578, 624] on span "Stop recording" at bounding box center [615, 622] width 81 height 14
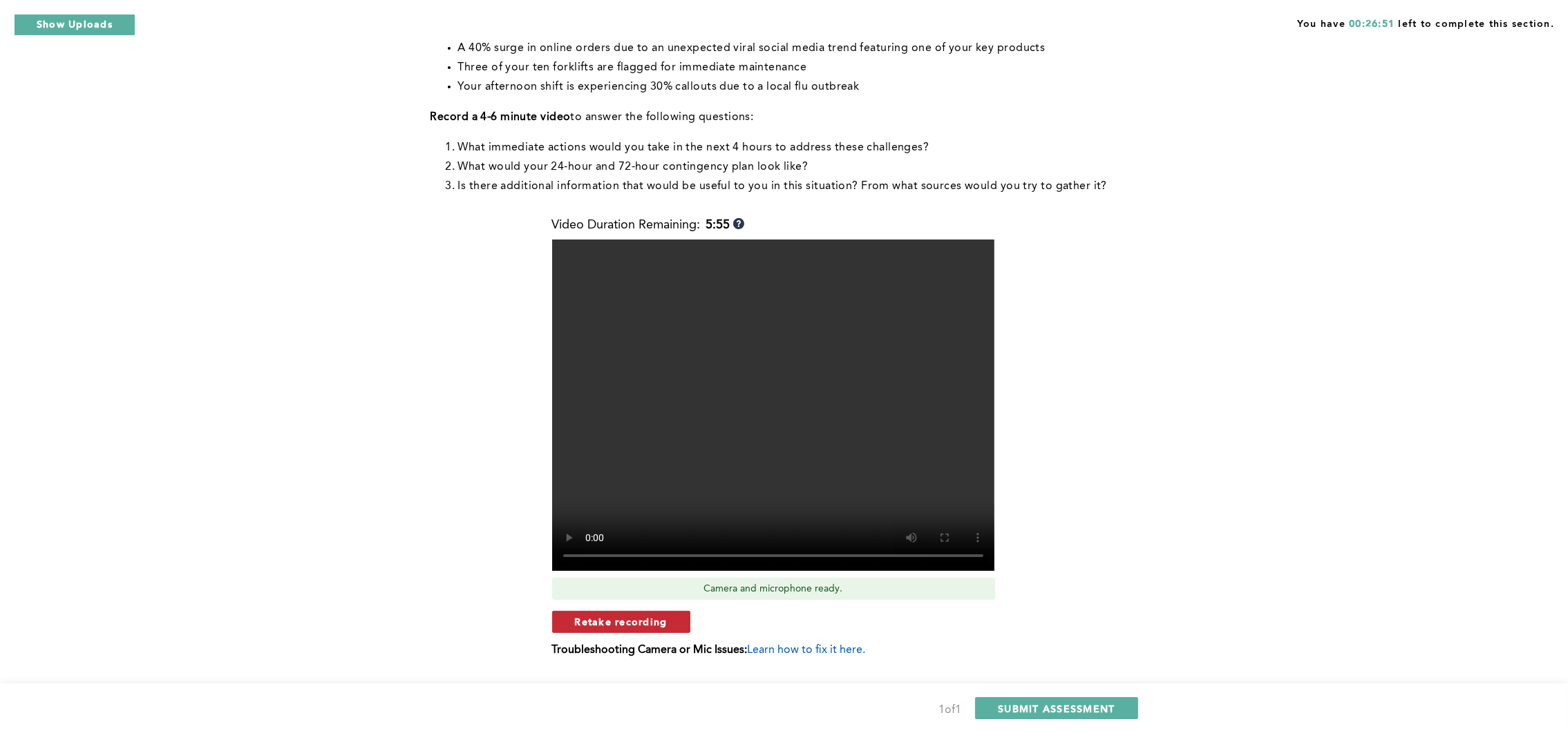
click at [621, 618] on span "Retake recording" at bounding box center [621, 622] width 92 height 14
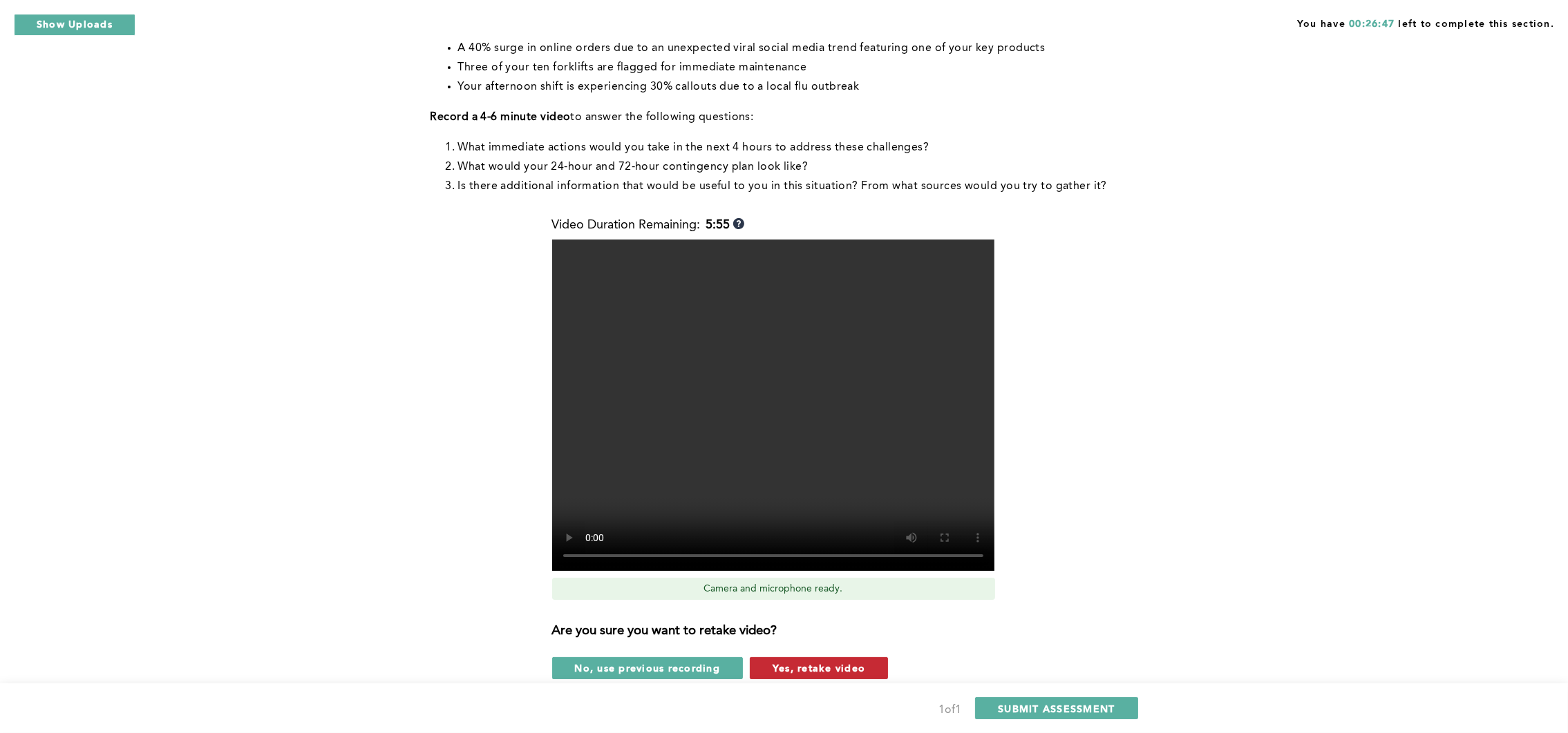
click at [763, 651] on button "Yes, retake video" at bounding box center [819, 668] width 138 height 22
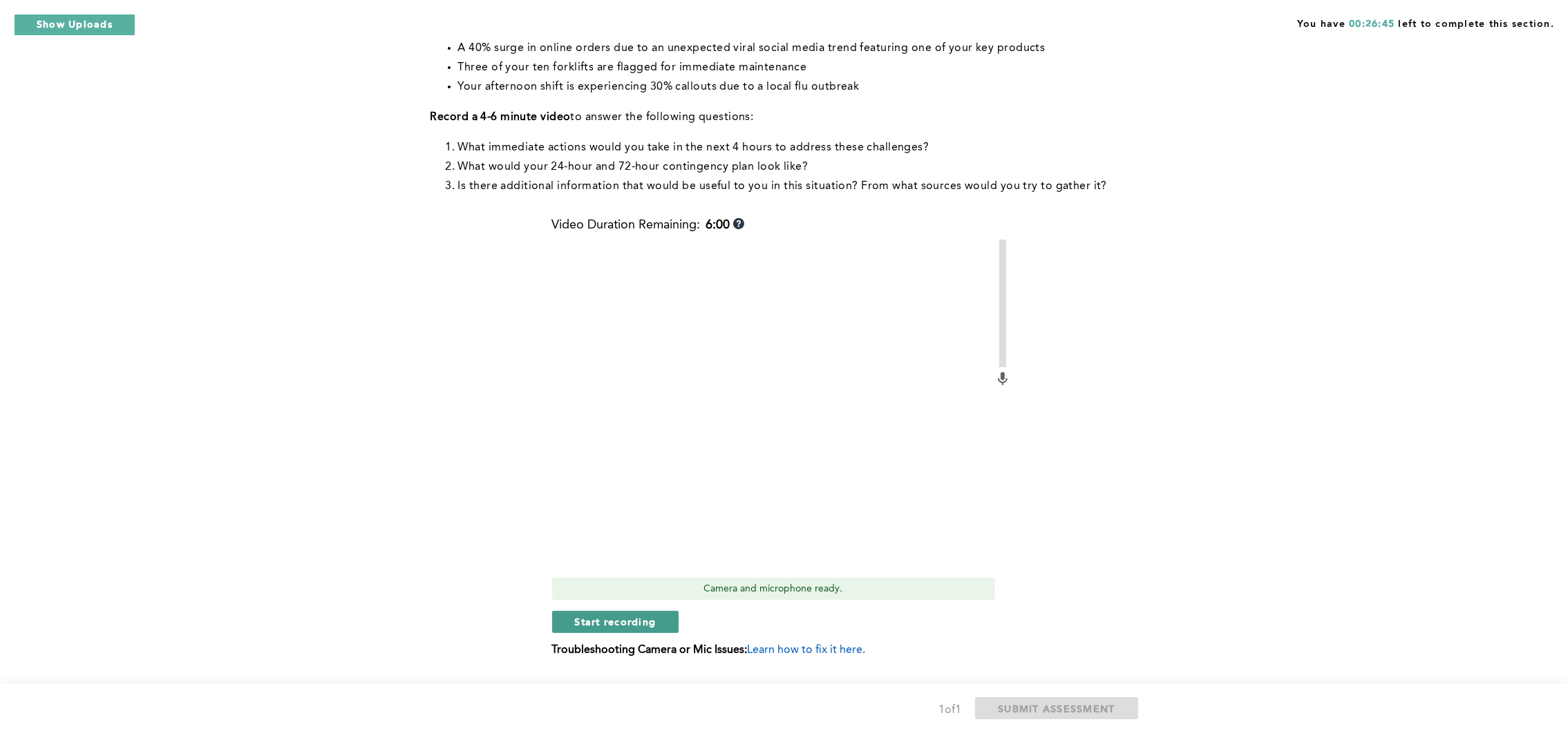
click at [646, 625] on span "Start recording" at bounding box center [616, 622] width 82 height 14
click at [587, 616] on span "Stop recording" at bounding box center [615, 622] width 81 height 14
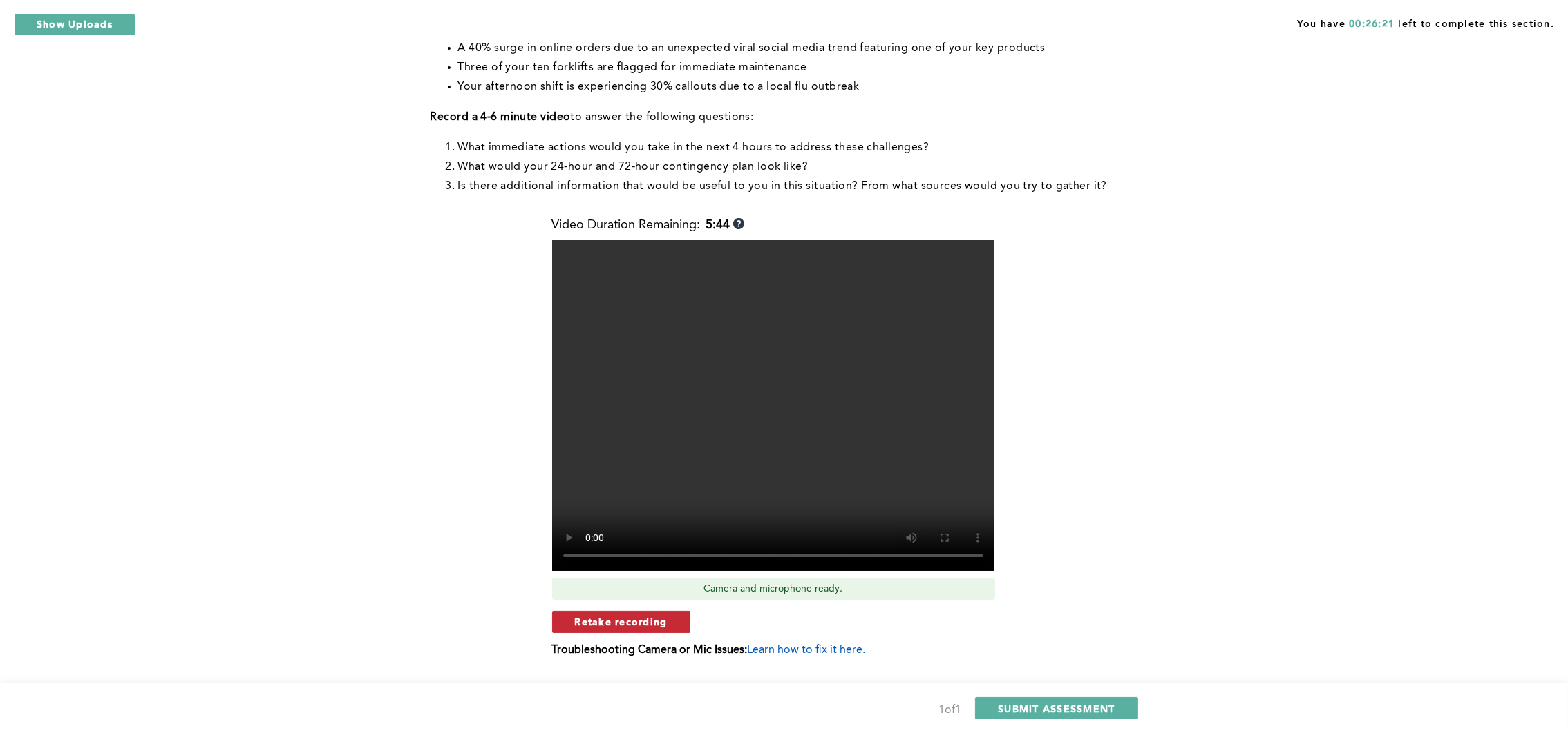
click at [642, 620] on span "Retake recording" at bounding box center [621, 622] width 92 height 14
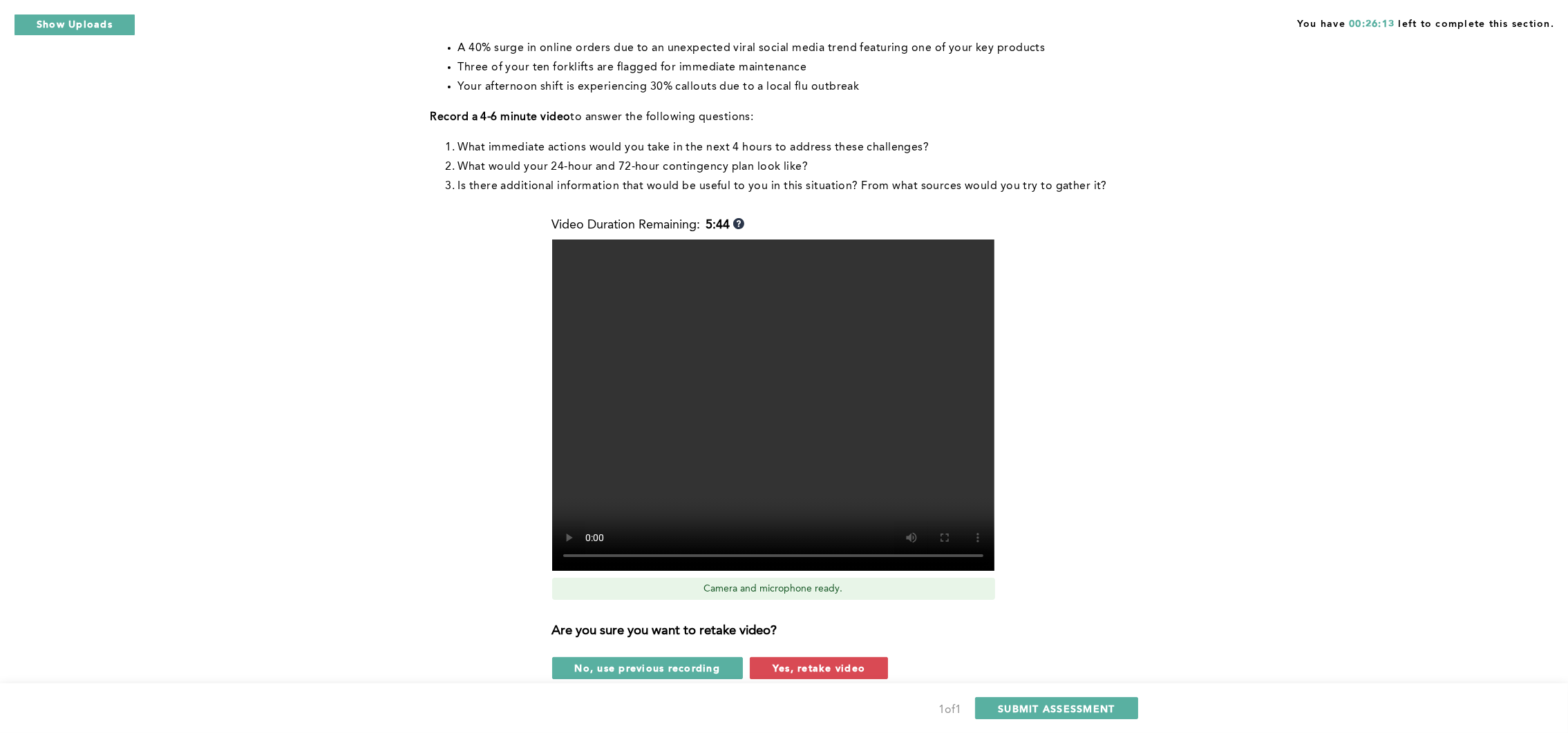
click at [776, 651] on span "Yes, retake video" at bounding box center [818, 668] width 92 height 14
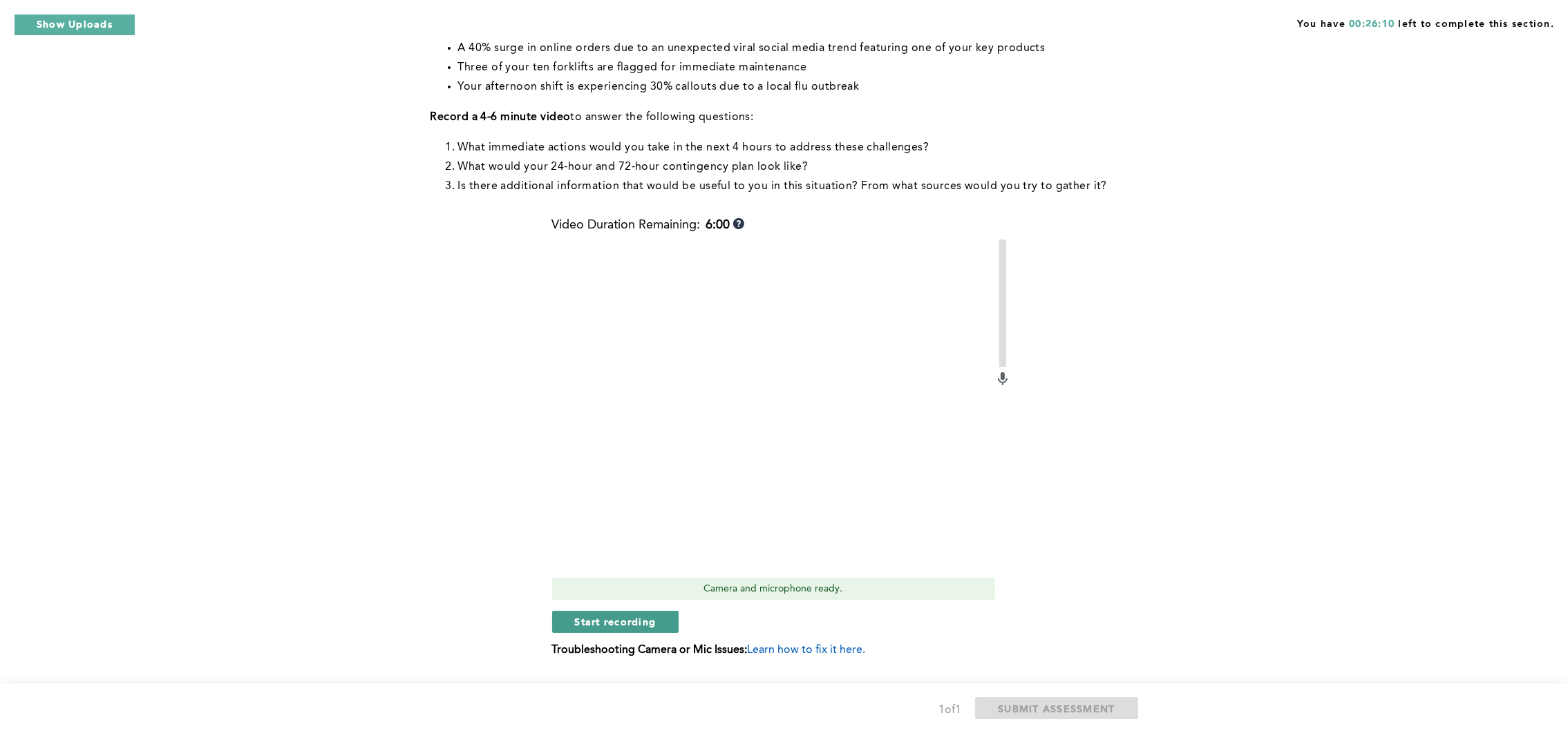
click at [593, 623] on span "Start recording" at bounding box center [616, 622] width 82 height 14
click at [604, 627] on span "Stop recording" at bounding box center [615, 622] width 81 height 14
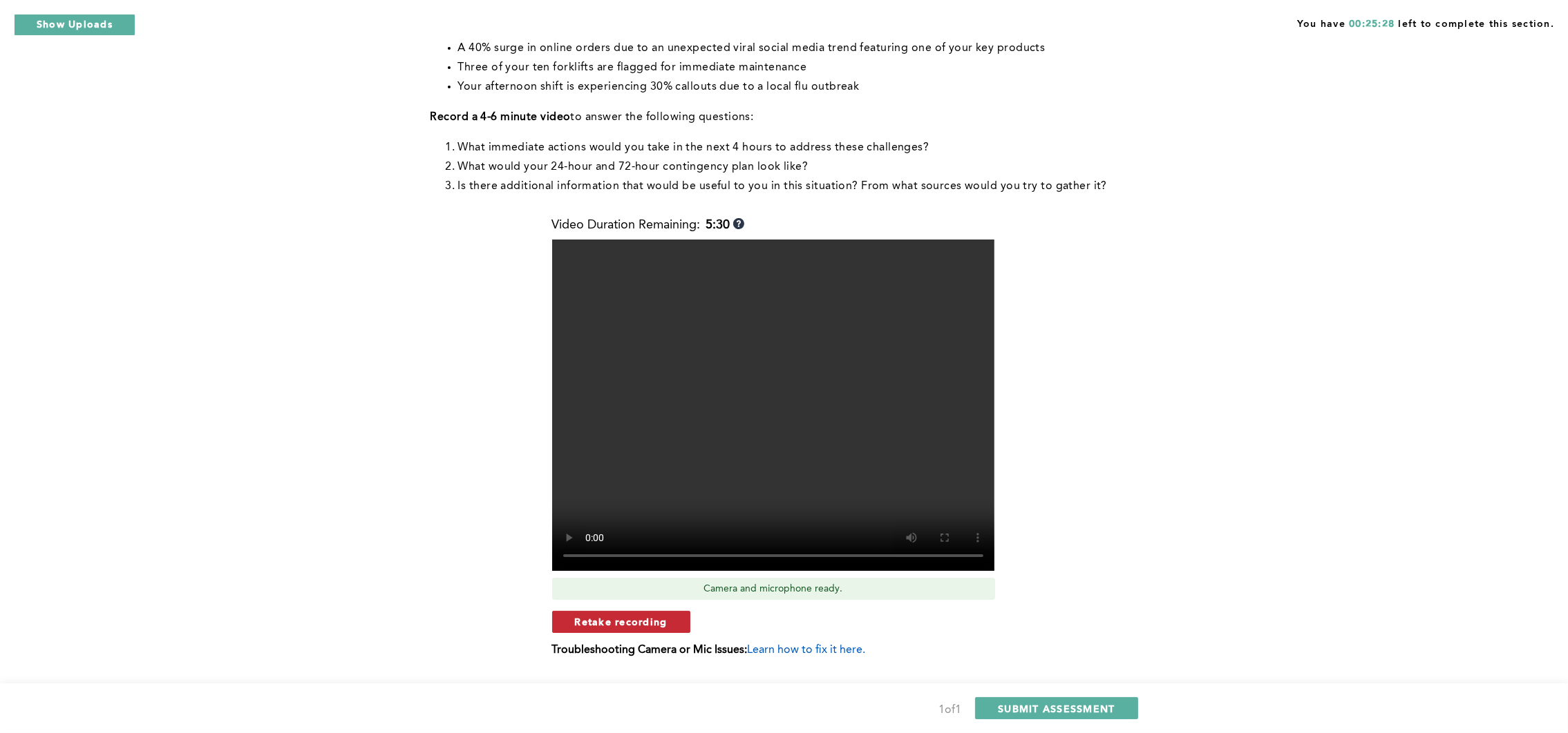
click at [642, 620] on span "Retake recording" at bounding box center [621, 622] width 92 height 14
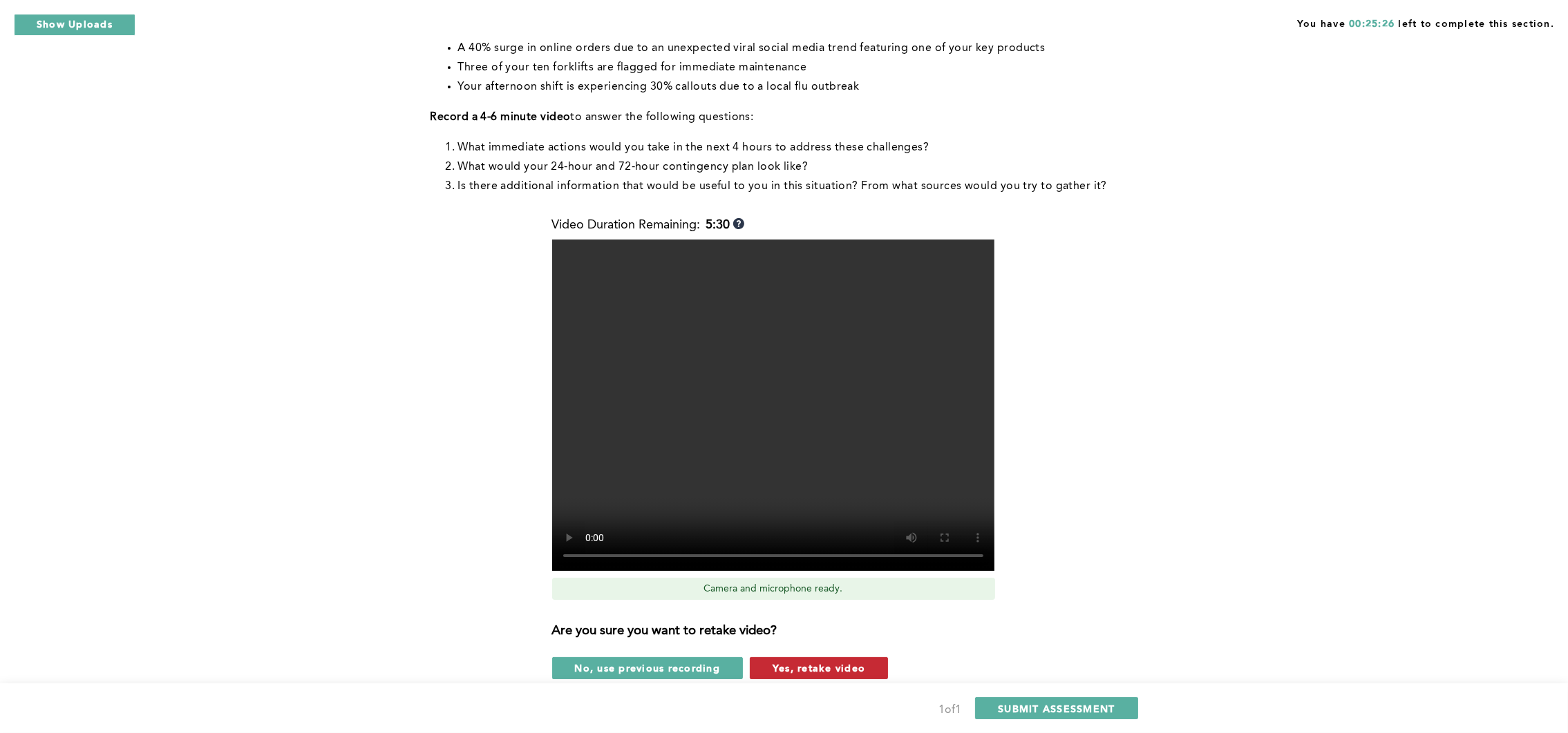
click at [789, 651] on span "Yes, retake video" at bounding box center [818, 668] width 92 height 14
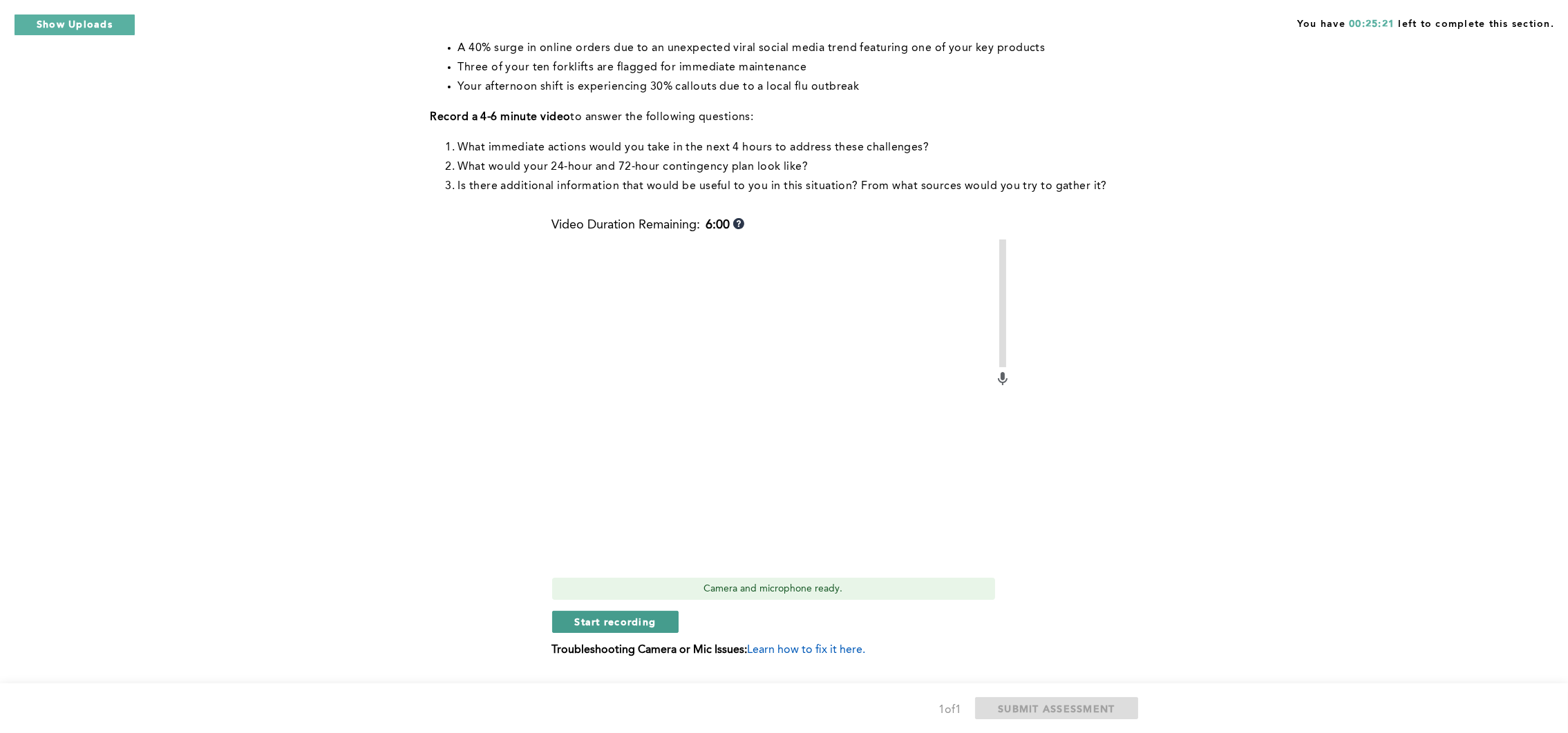
click at [584, 620] on span "Start recording" at bounding box center [616, 622] width 82 height 14
click at [565, 624] on button "Stop recording" at bounding box center [615, 621] width 126 height 22
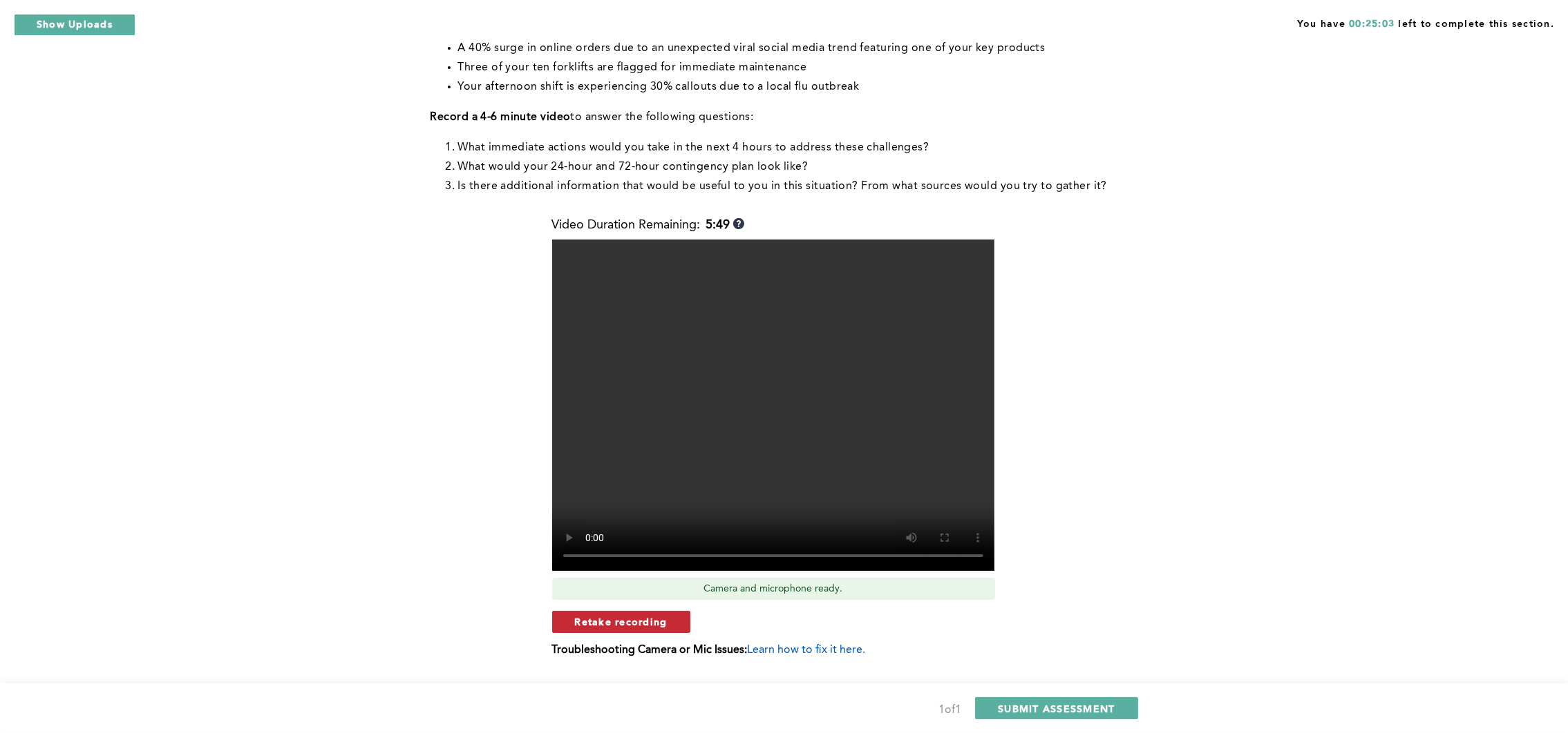
click at [673, 620] on button "Retake recording" at bounding box center [621, 621] width 138 height 22
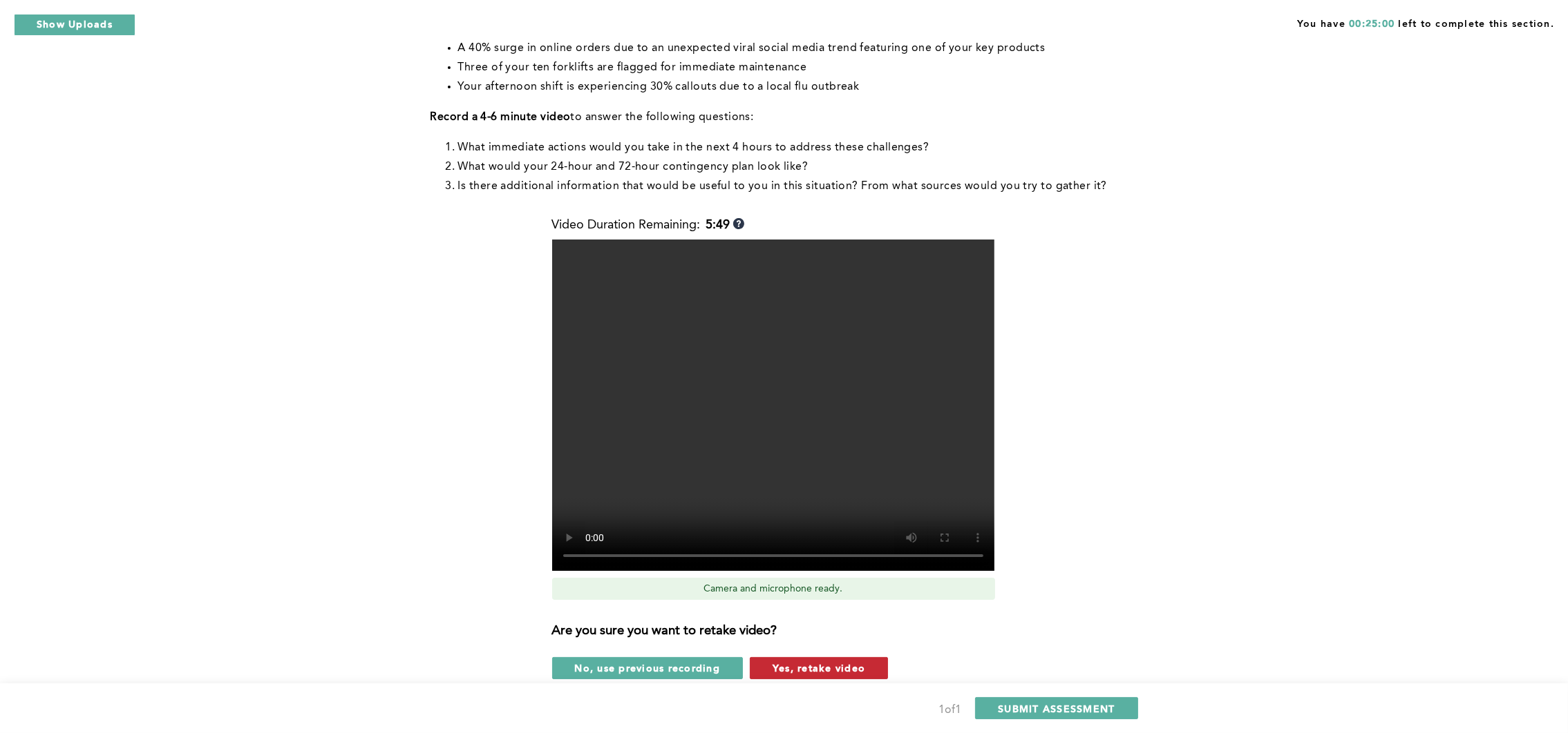
click at [803, 651] on span "Yes, retake video" at bounding box center [818, 668] width 92 height 14
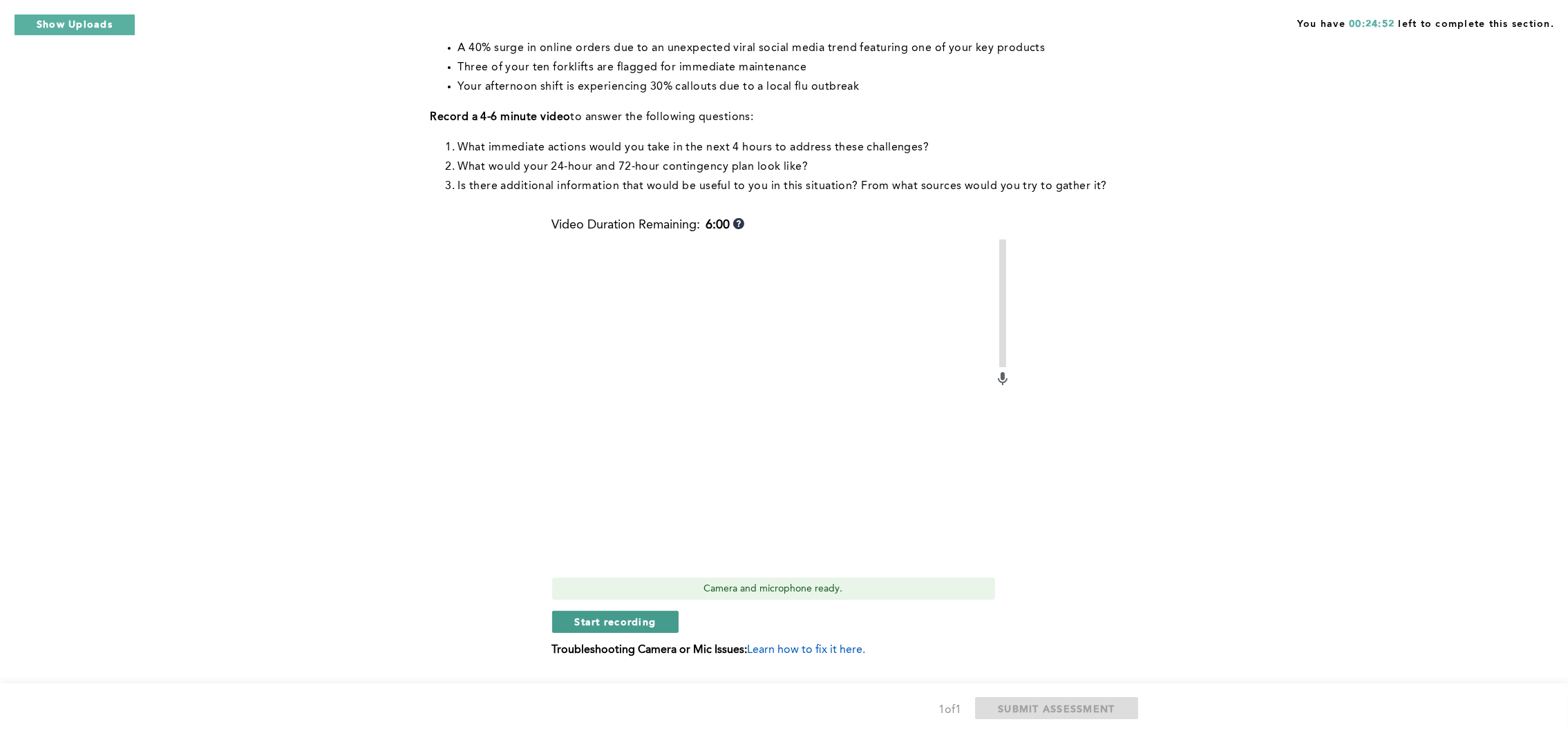
click at [576, 625] on span "Start recording" at bounding box center [616, 622] width 82 height 14
click at [597, 618] on span "Stop recording" at bounding box center [615, 622] width 81 height 14
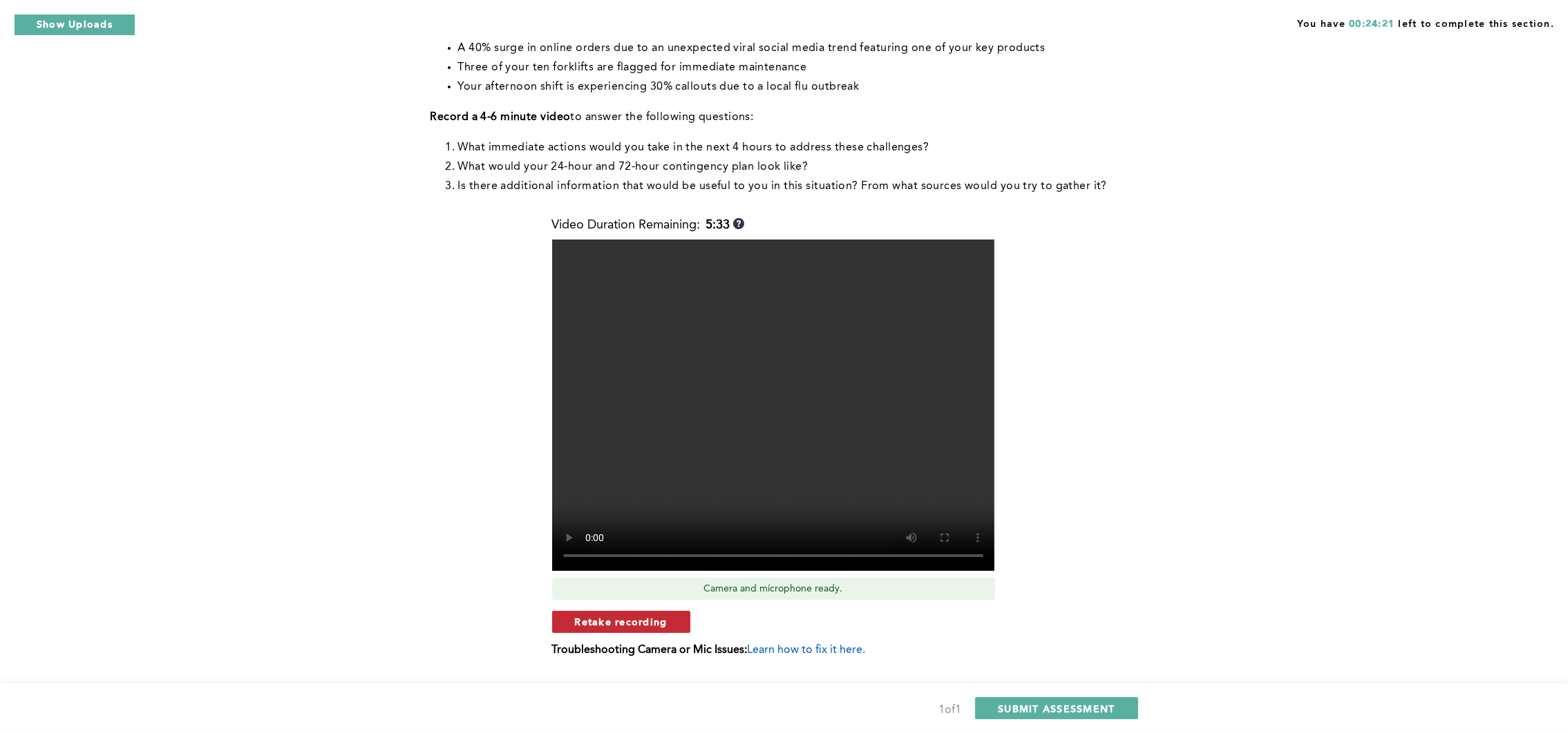
click at [578, 624] on span "Retake recording" at bounding box center [621, 622] width 92 height 14
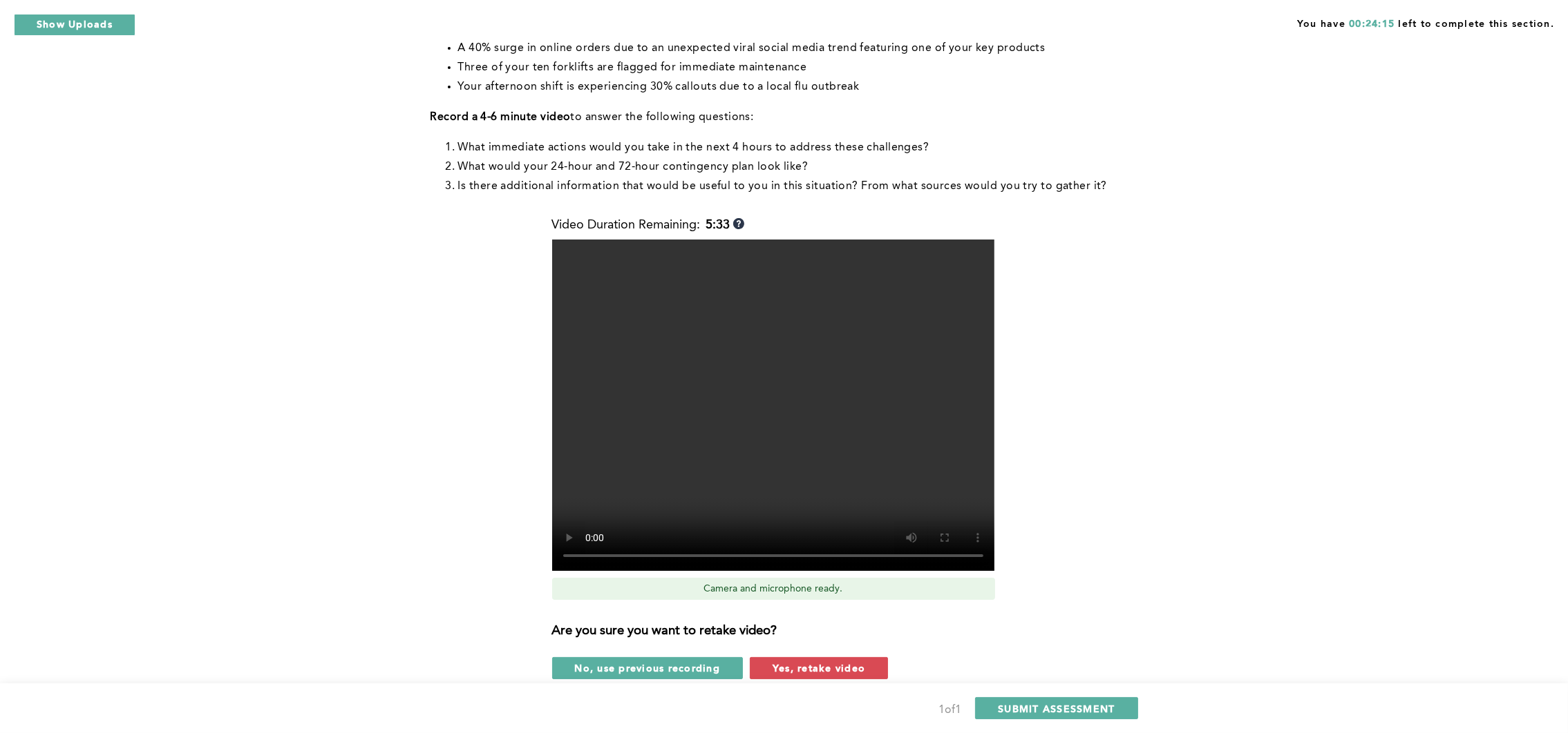
click at [803, 651] on span "Yes, retake video" at bounding box center [818, 668] width 92 height 14
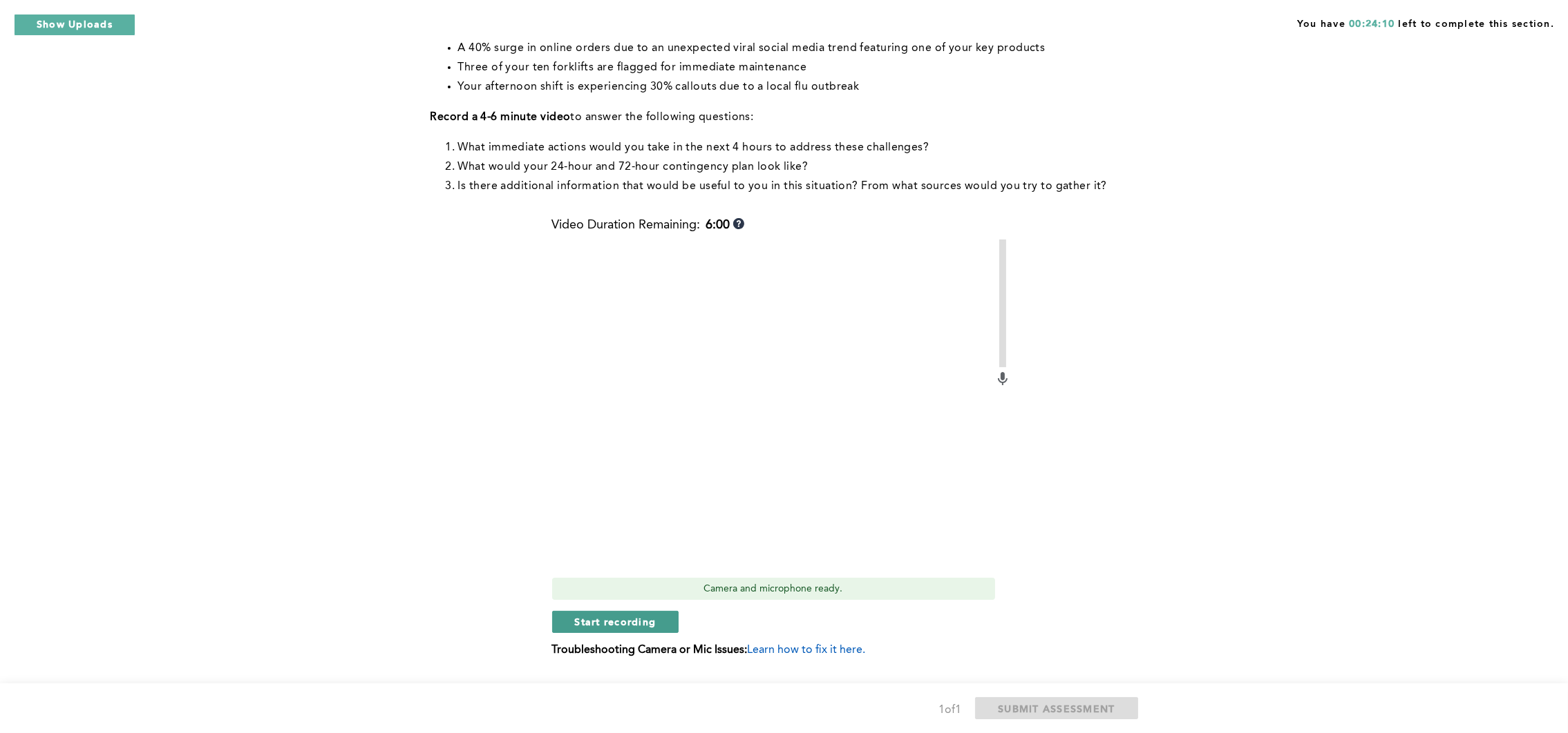
click at [588, 619] on span "Start recording" at bounding box center [616, 622] width 82 height 14
click at [585, 624] on span "Stop recording" at bounding box center [615, 622] width 81 height 14
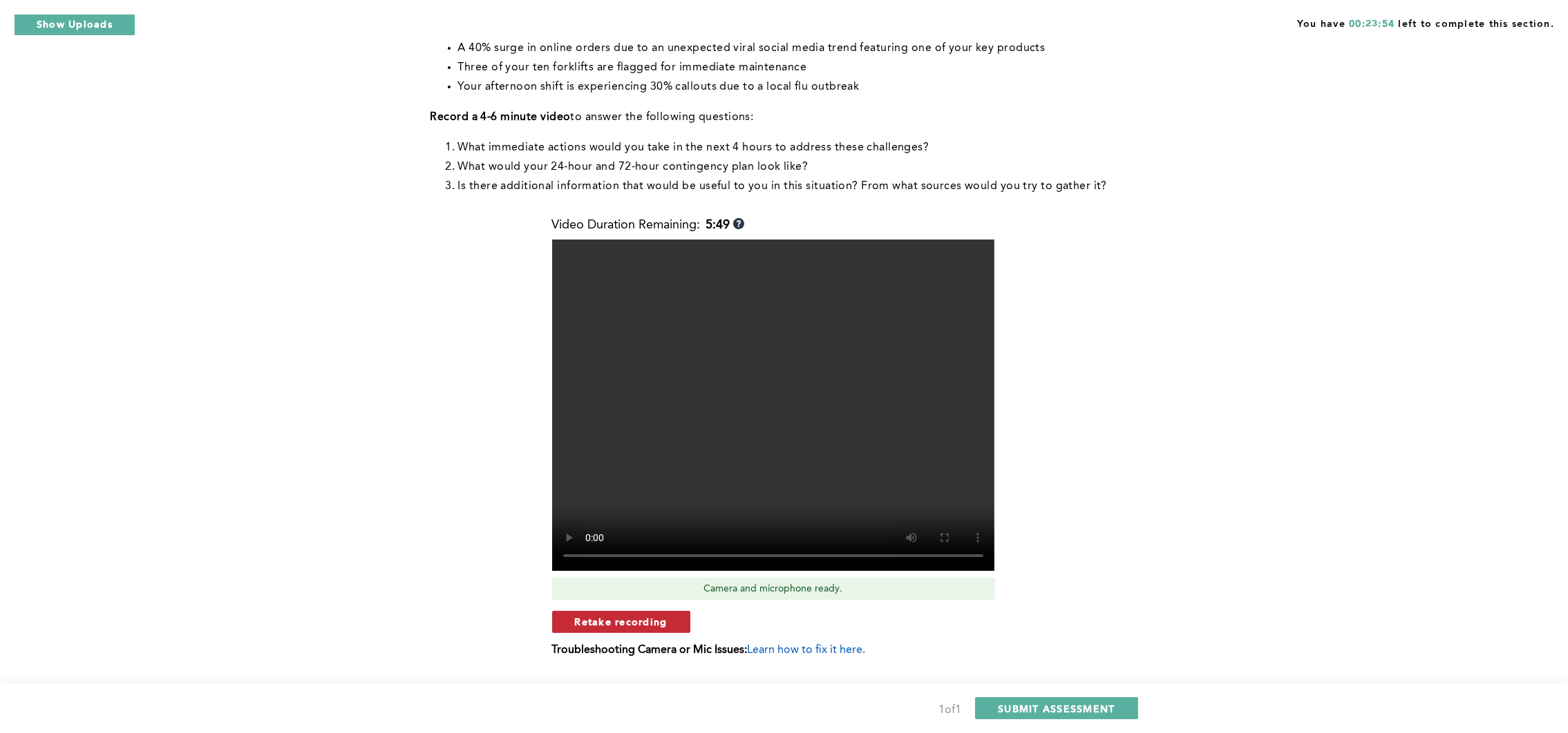
click at [671, 625] on button "Retake recording" at bounding box center [621, 621] width 138 height 22
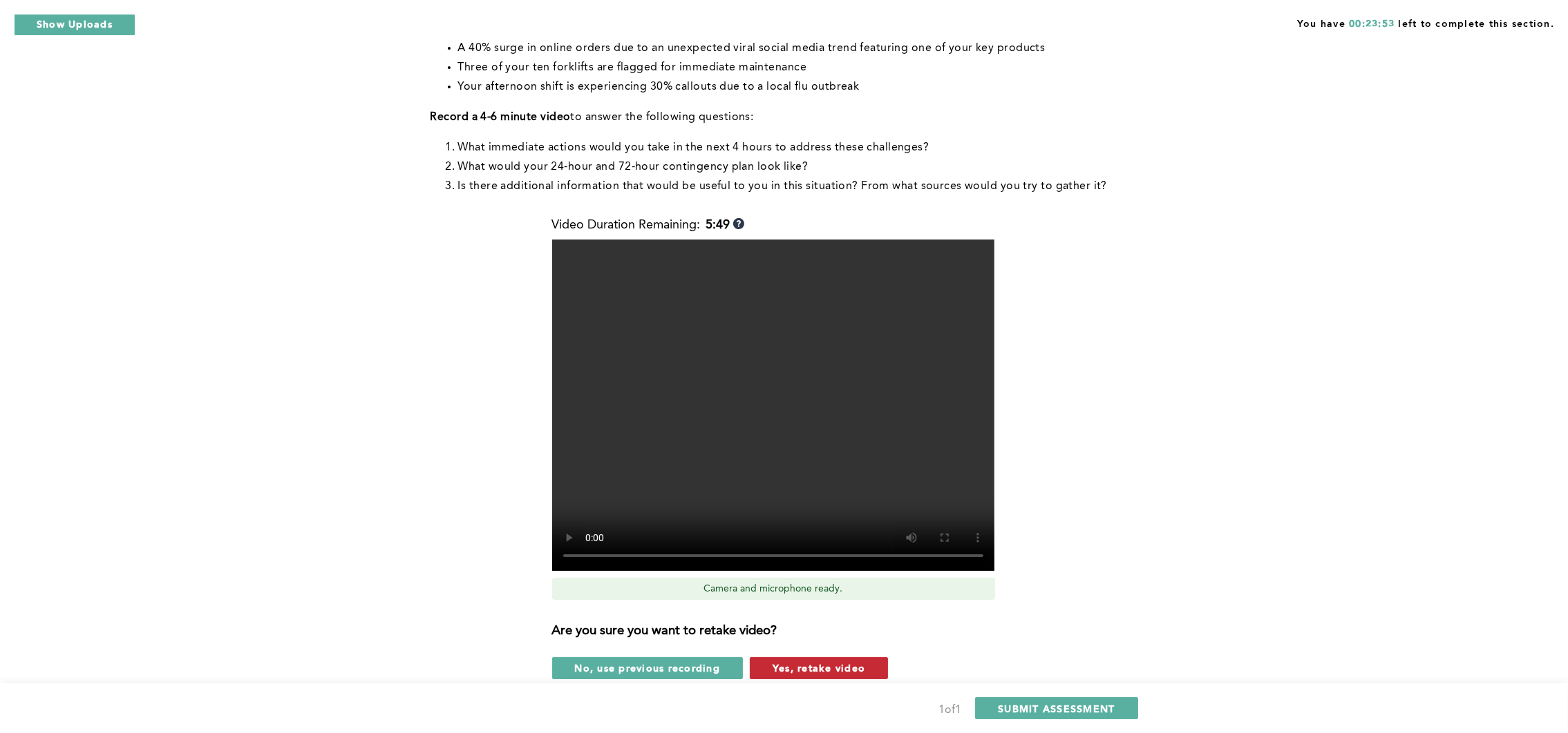
click at [796, 651] on span "Yes, retake video" at bounding box center [818, 668] width 92 height 14
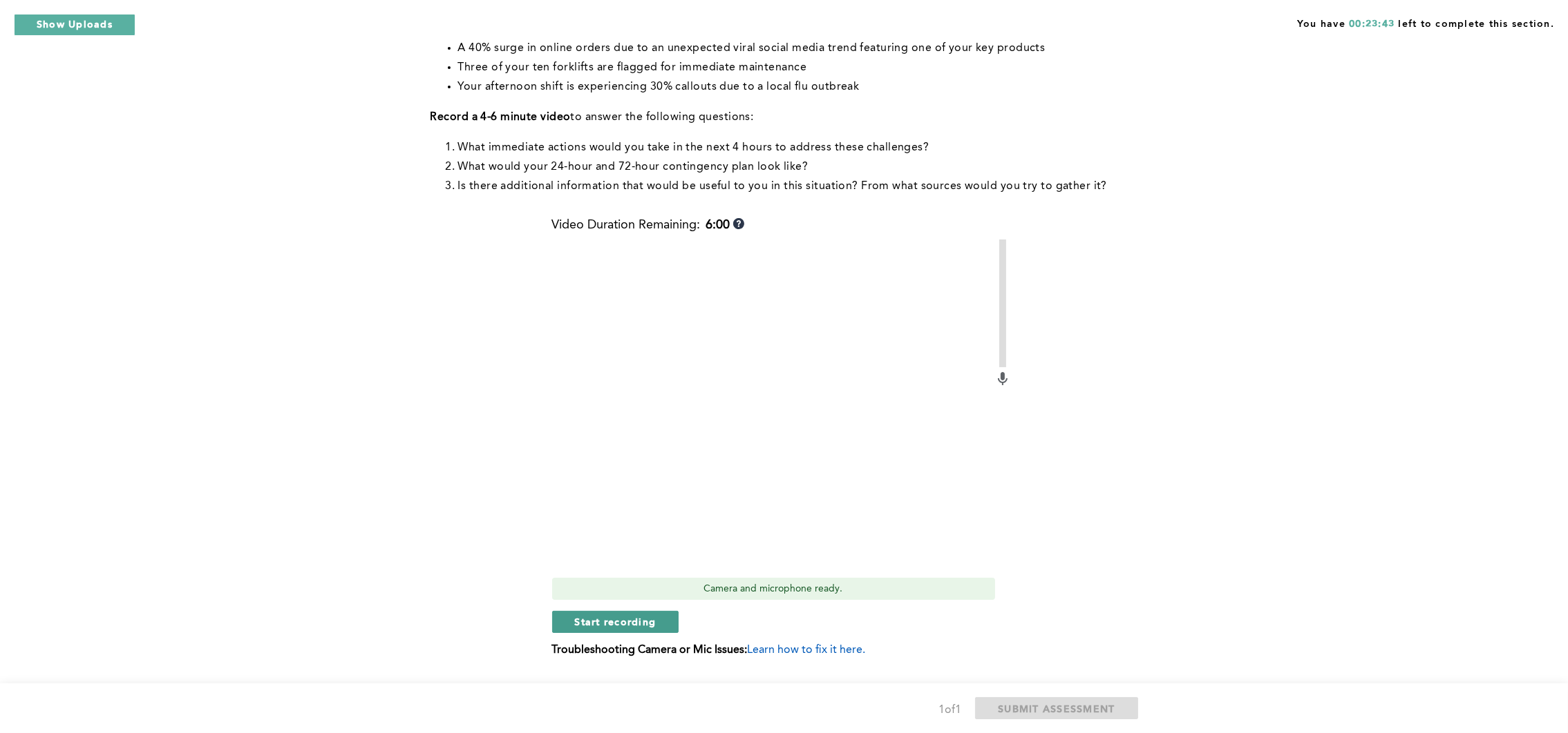
click at [599, 616] on span "Start recording" at bounding box center [616, 622] width 82 height 14
click at [569, 616] on button "Stop recording" at bounding box center [615, 621] width 126 height 22
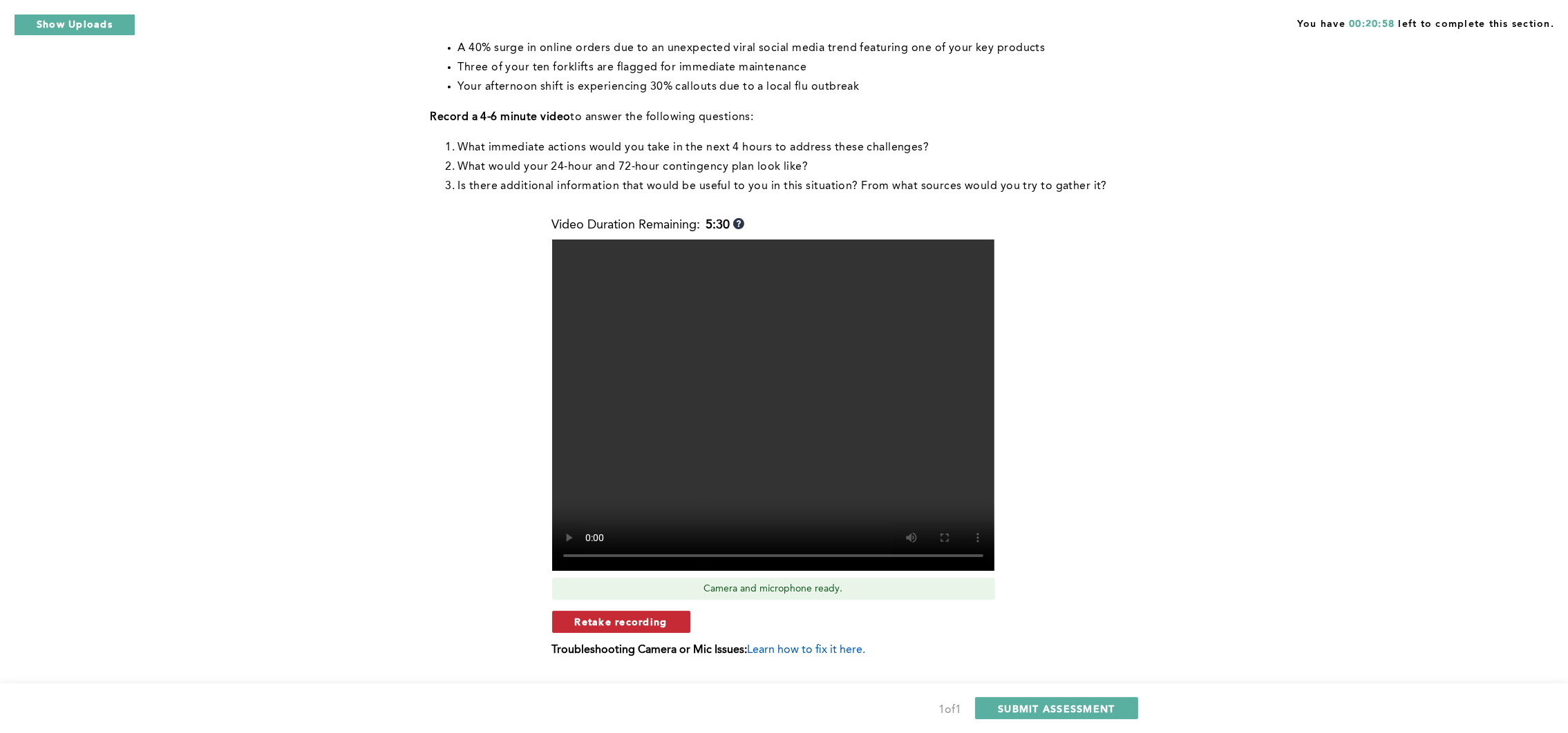
click at [643, 626] on span "Retake recording" at bounding box center [621, 622] width 92 height 14
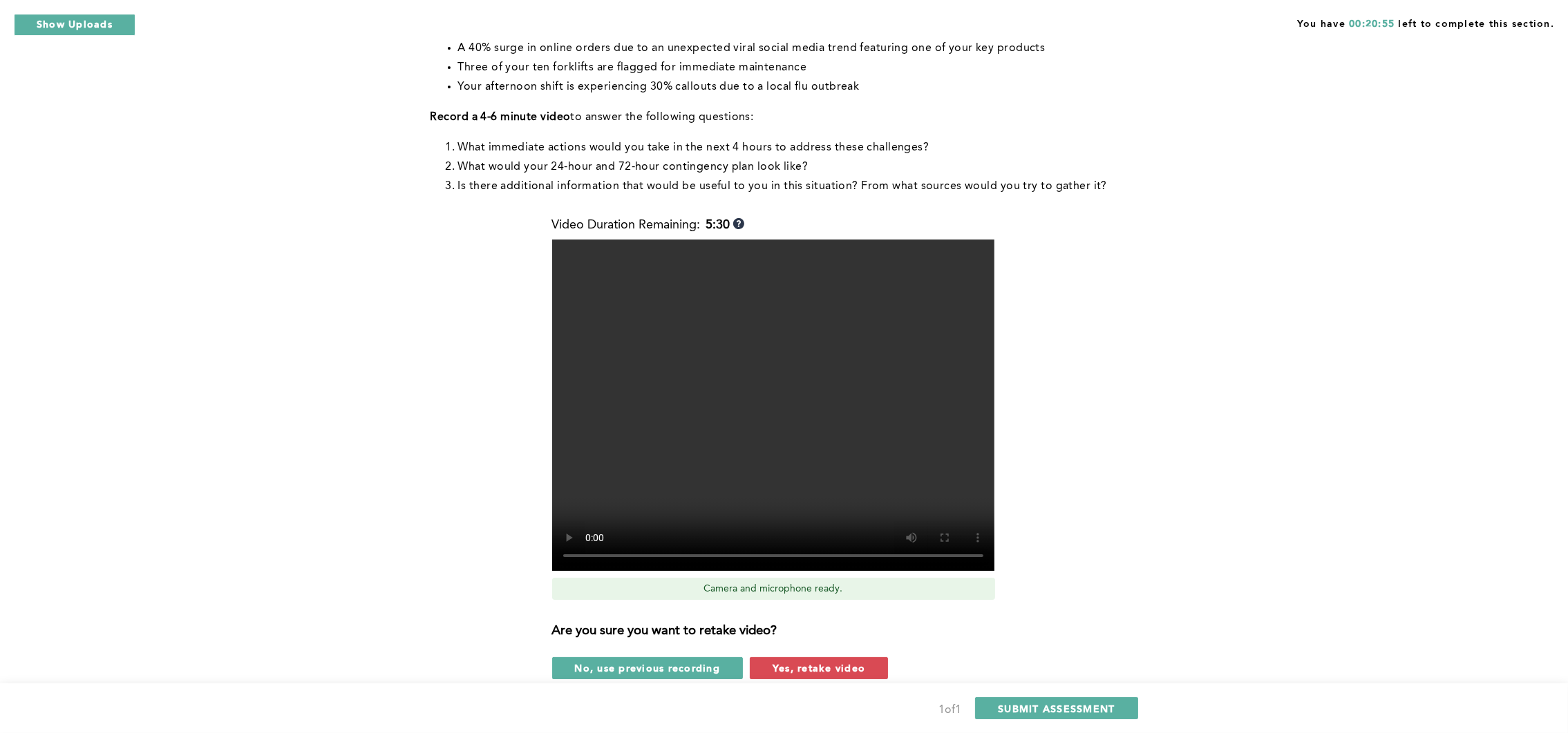
click at [779, 651] on span "Yes, retake video" at bounding box center [818, 668] width 92 height 14
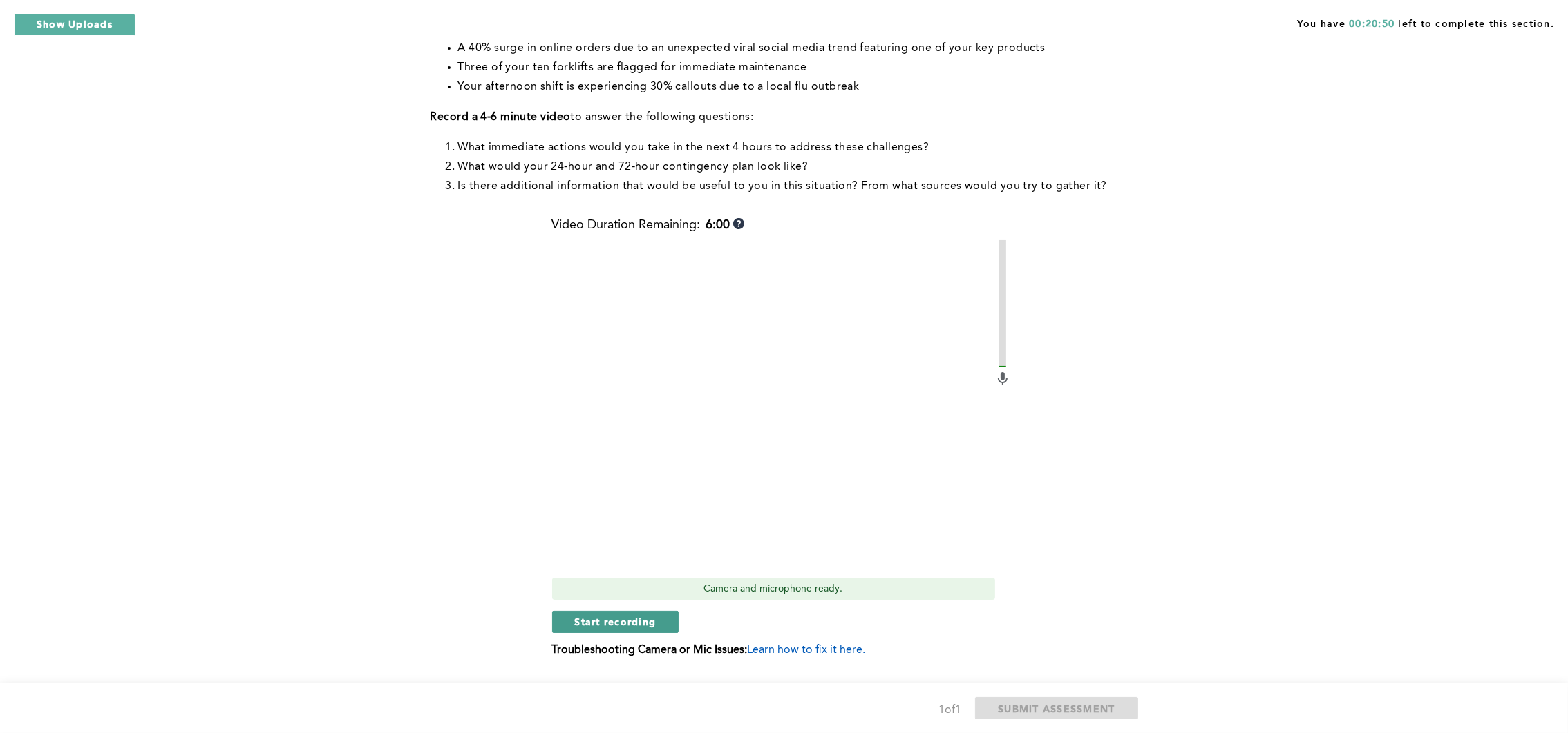
click at [597, 616] on span "Start recording" at bounding box center [616, 622] width 82 height 14
click at [590, 620] on span "Stop recording" at bounding box center [615, 622] width 81 height 14
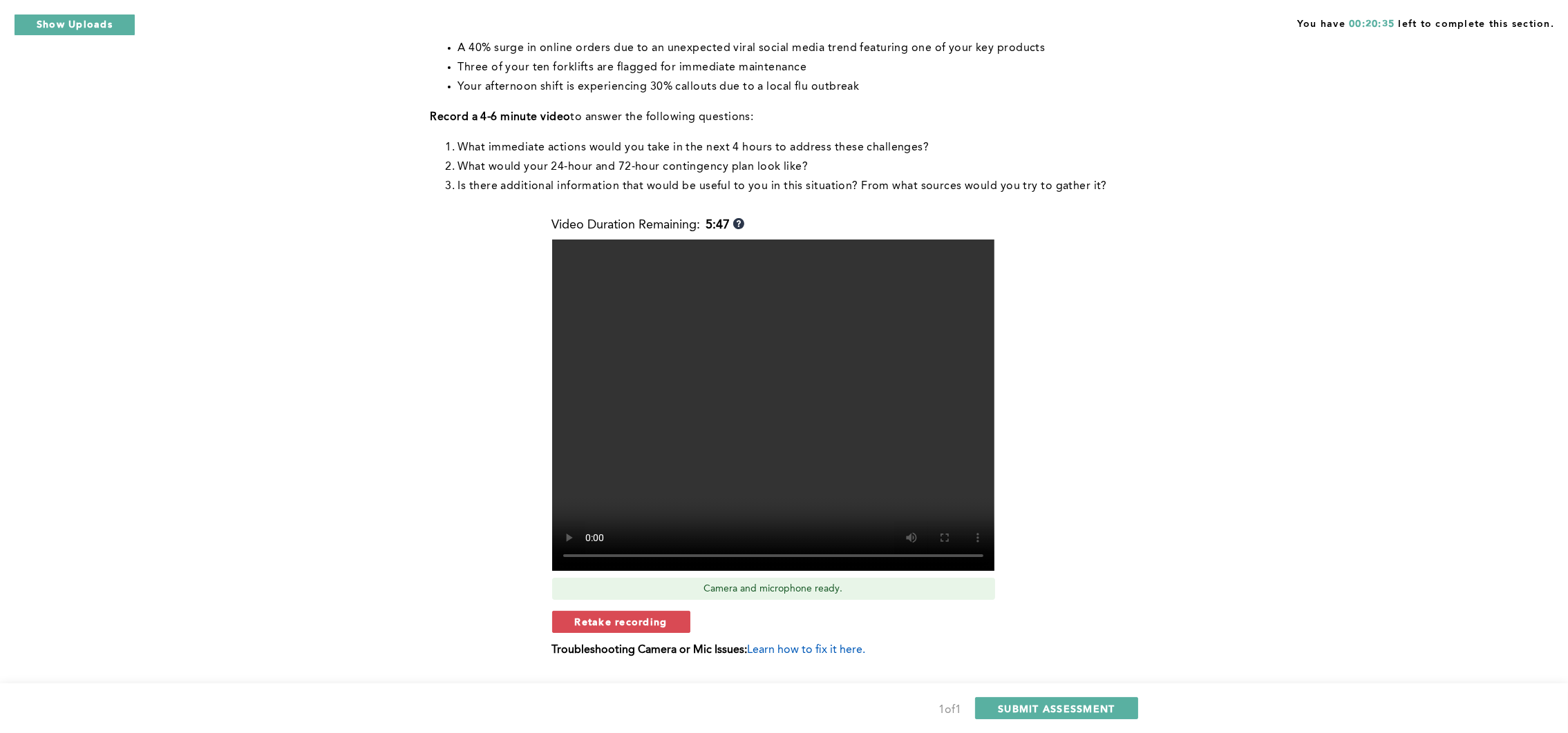
click at [590, 622] on span "Retake recording" at bounding box center [621, 622] width 92 height 14
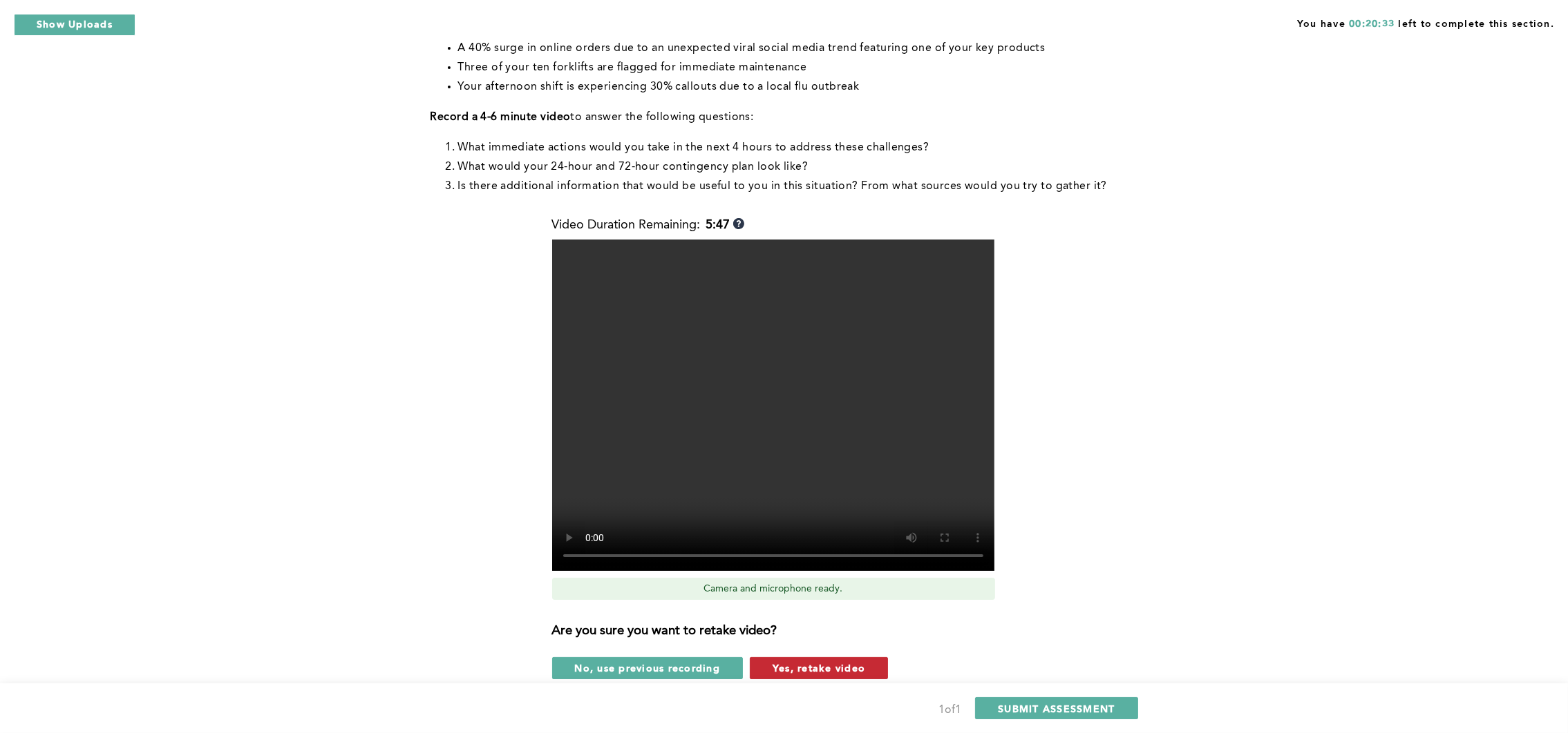
click at [782, 651] on span "Yes, retake video" at bounding box center [818, 668] width 92 height 14
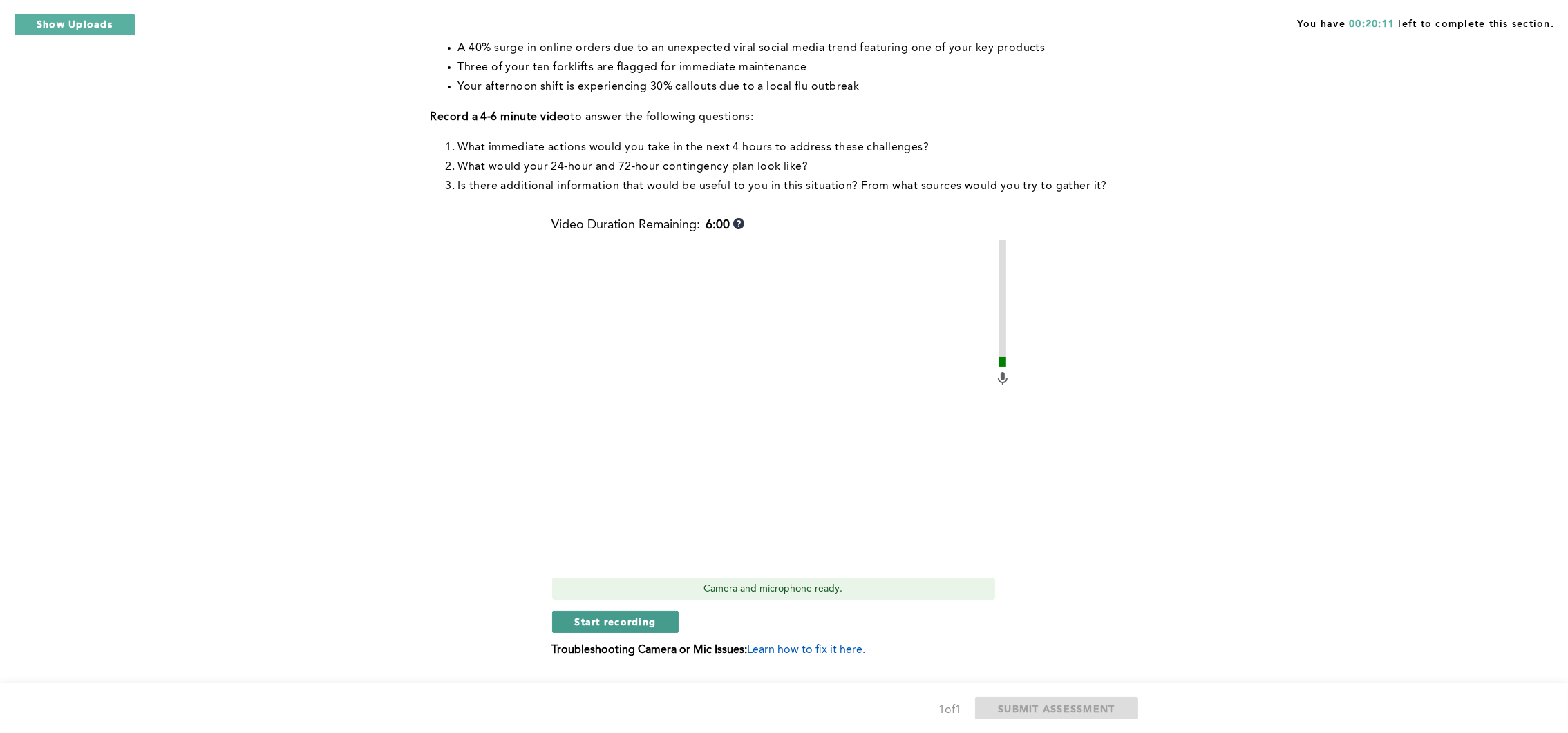
click at [577, 616] on span "Start recording" at bounding box center [616, 622] width 82 height 14
click at [561, 623] on button "Stop recording" at bounding box center [615, 621] width 126 height 22
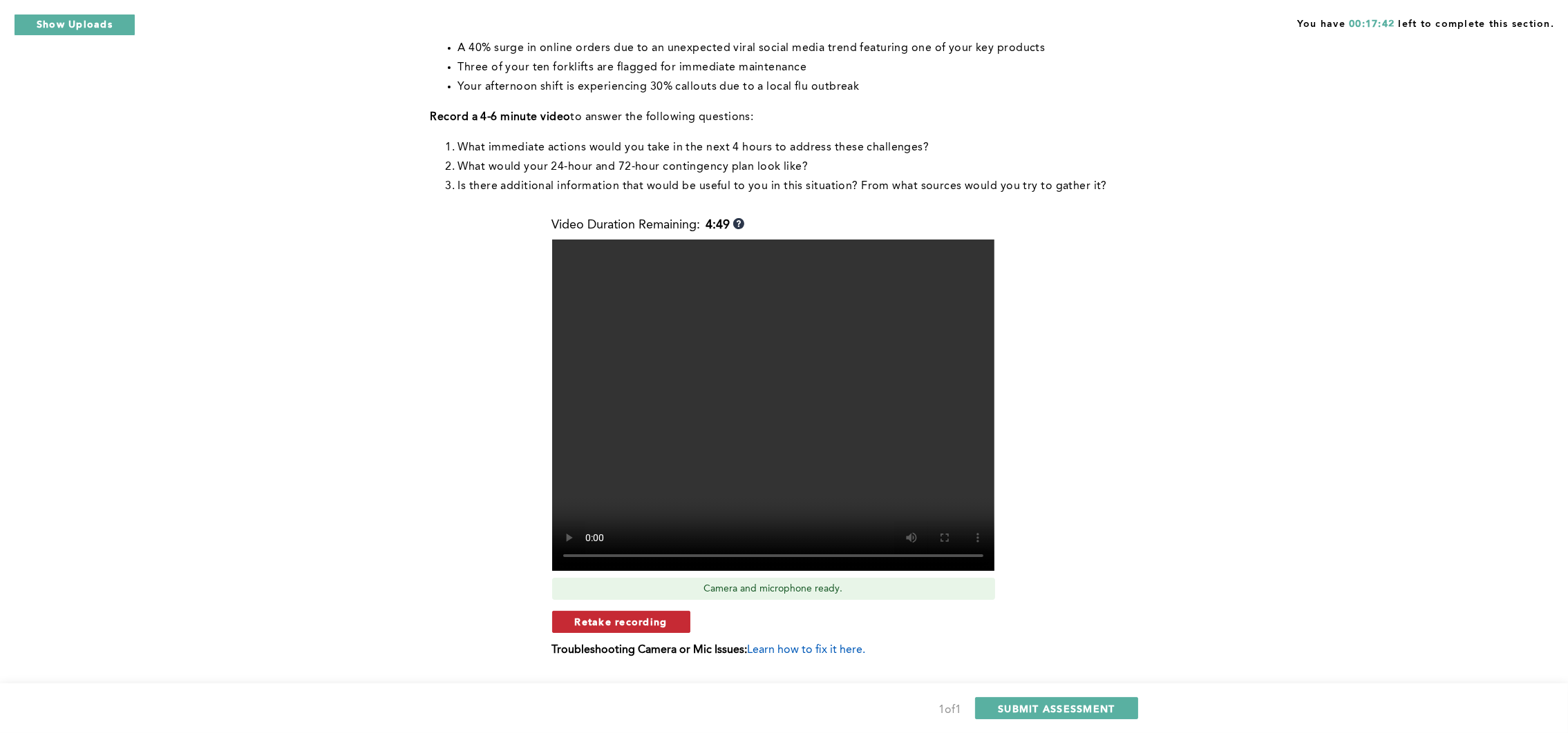
click at [593, 624] on span "Retake recording" at bounding box center [621, 622] width 92 height 14
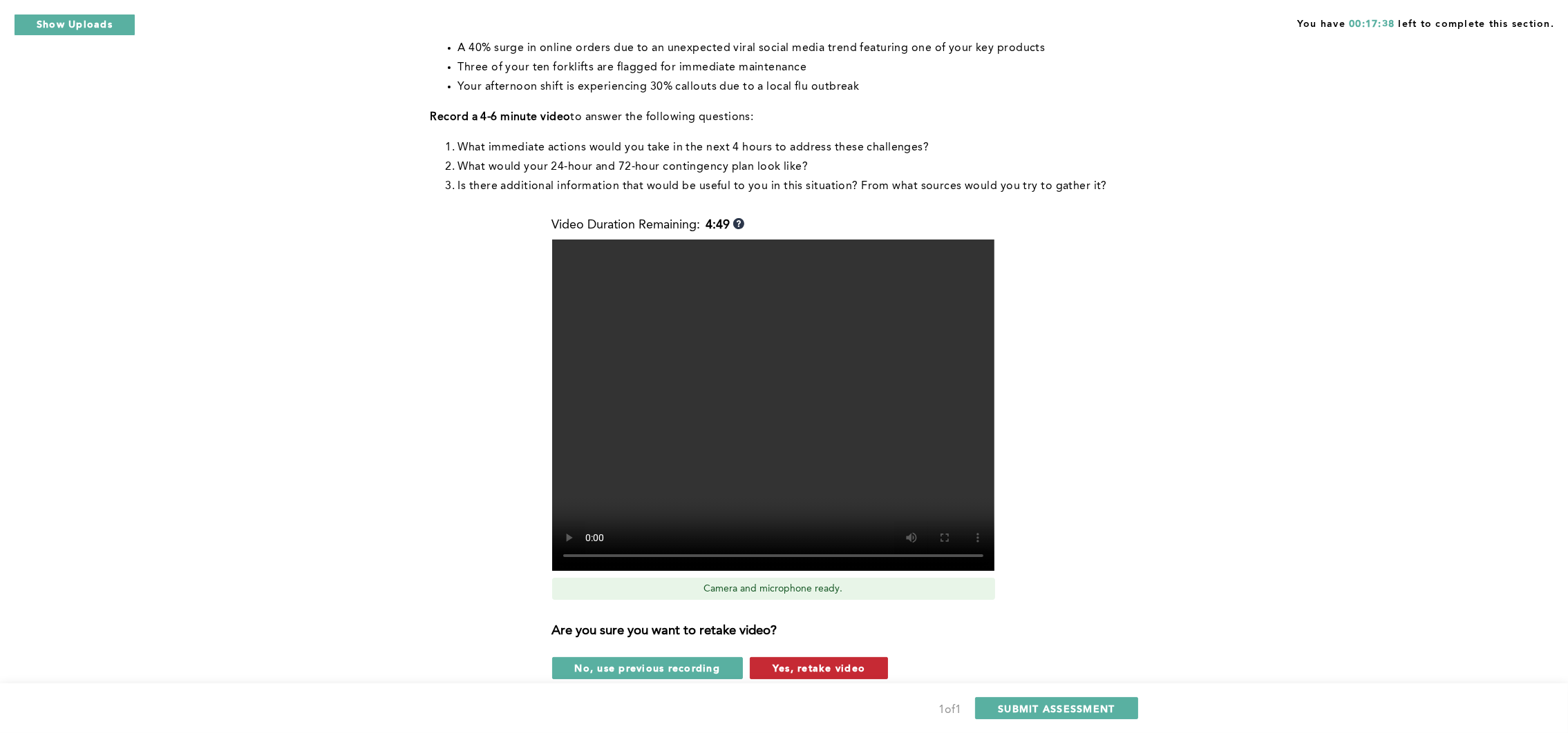
click at [789, 651] on span "Yes, retake video" at bounding box center [818, 668] width 92 height 14
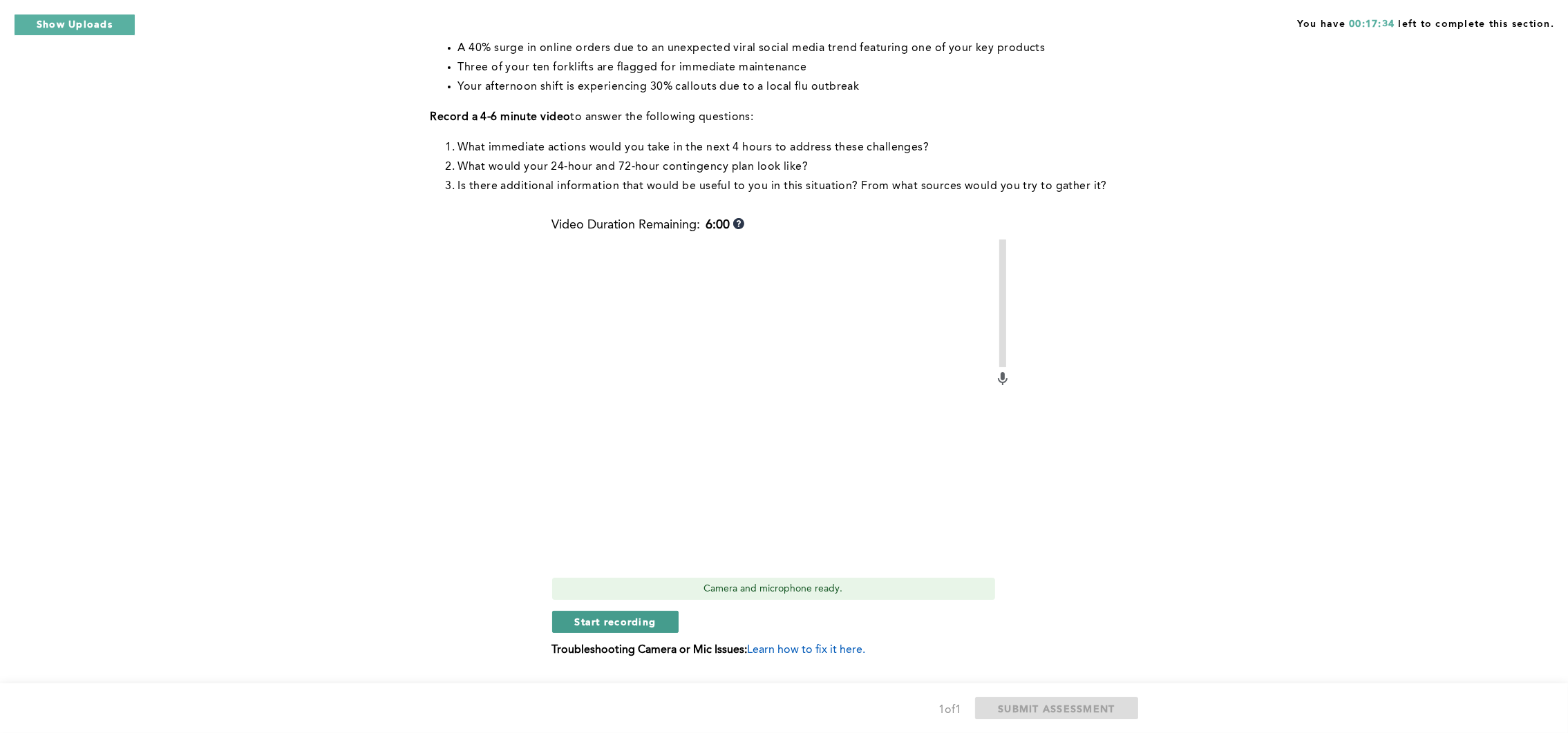
click at [582, 628] on span "Start recording" at bounding box center [616, 622] width 82 height 14
click at [588, 626] on span "Stop recording" at bounding box center [615, 622] width 81 height 14
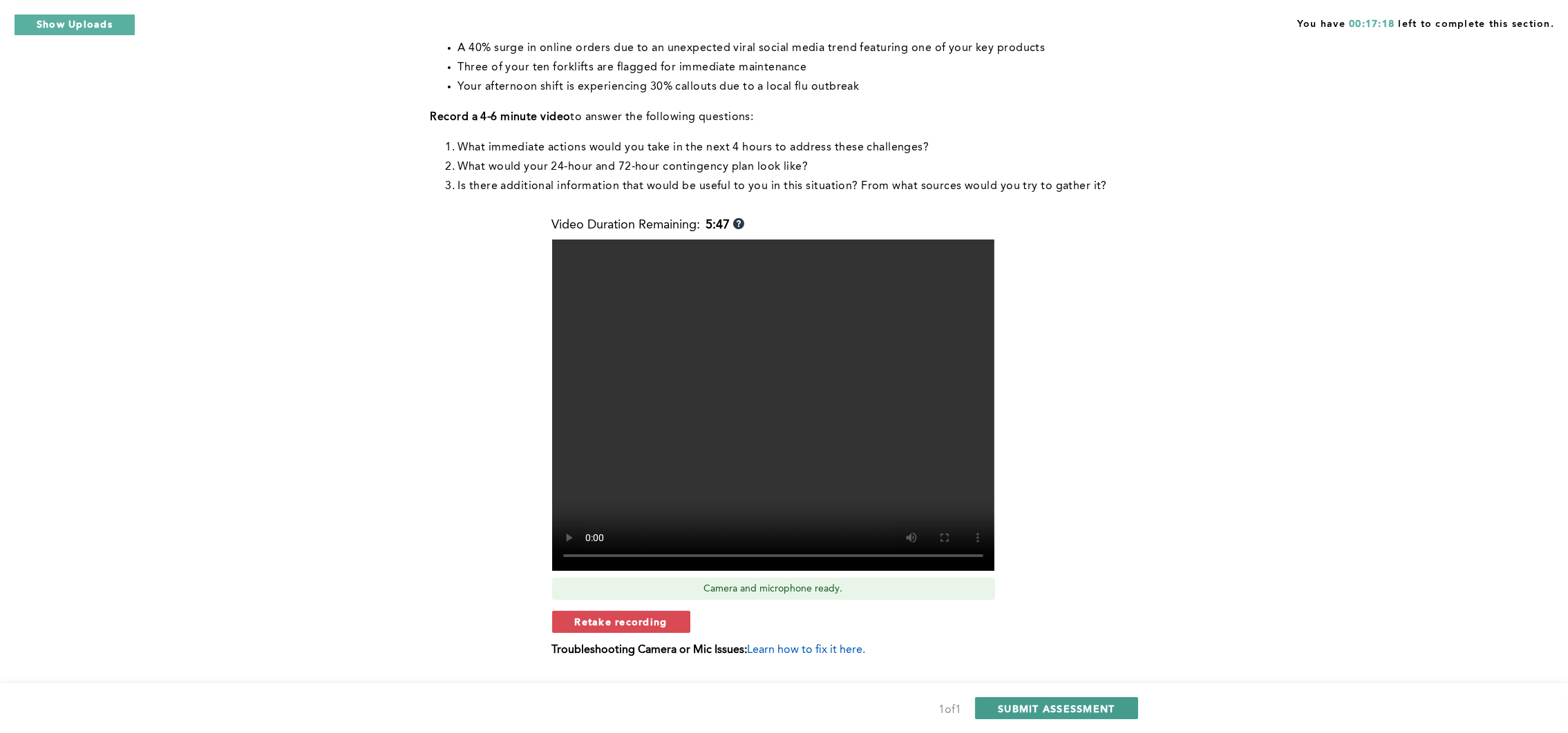
click at [1013, 651] on button "SUBMIT ASSESSMENT" at bounding box center [1056, 708] width 162 height 22
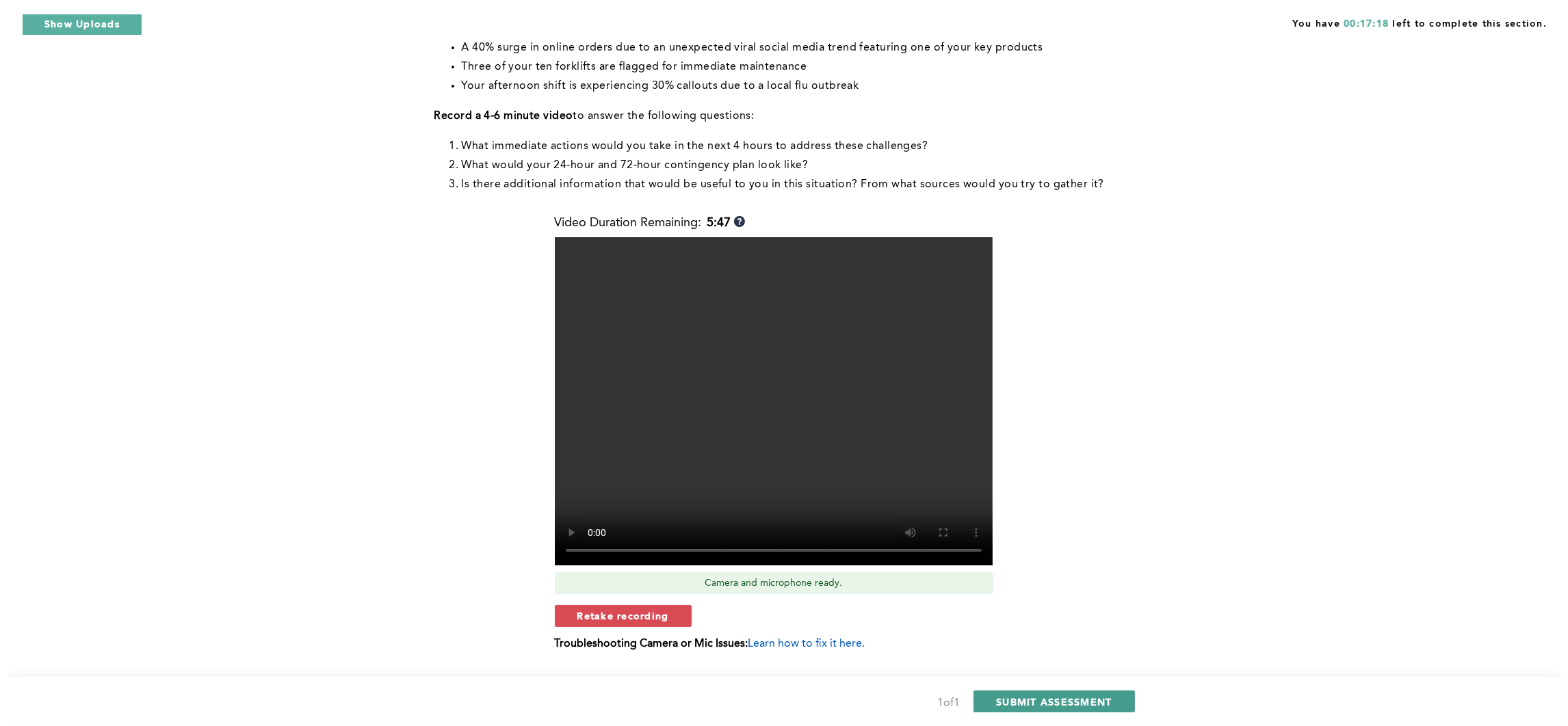
scroll to position [0, 0]
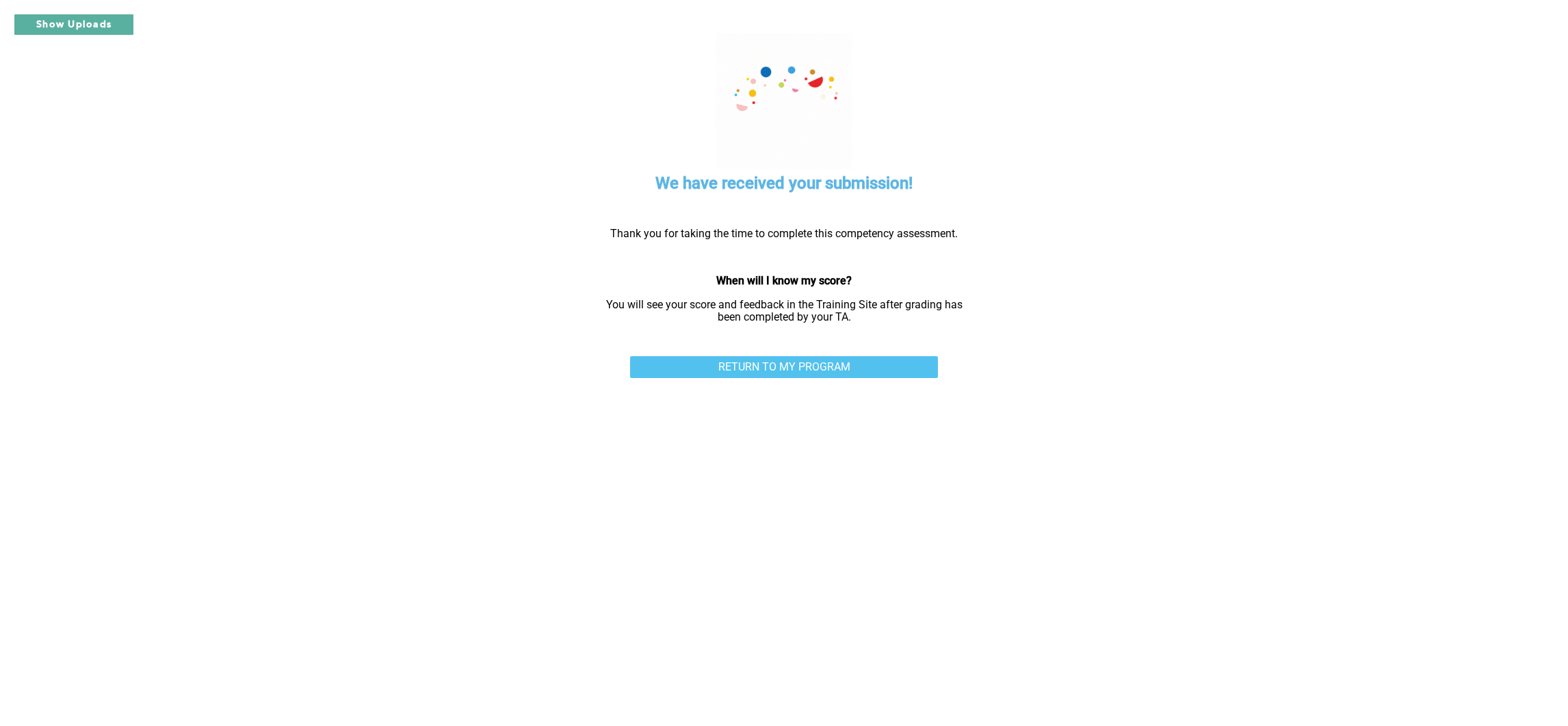
click at [763, 370] on link "RETURN TO MY PROGRAM" at bounding box center [784, 367] width 308 height 22
